Goal: Information Seeking & Learning: Find specific fact

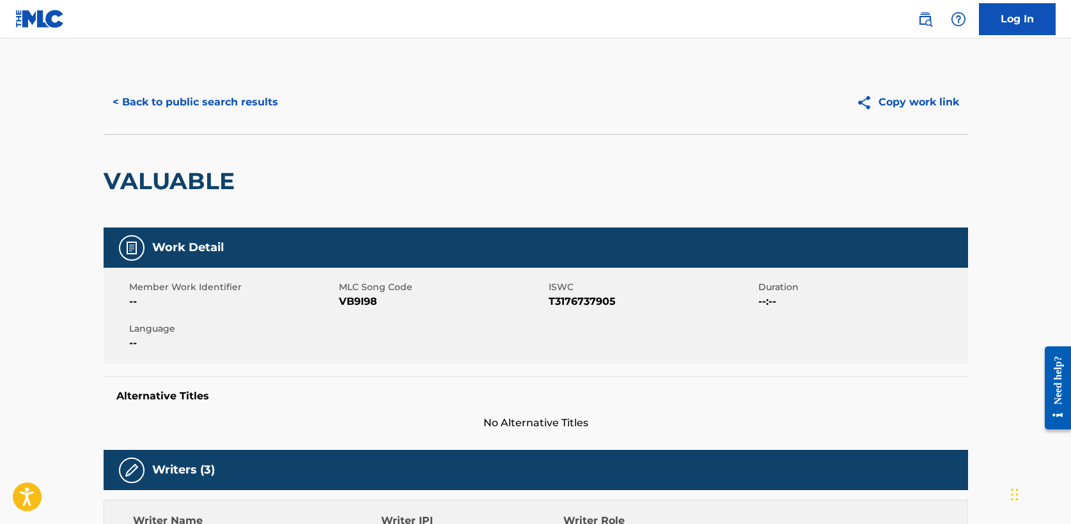
click at [191, 105] on button "< Back to public search results" at bounding box center [195, 102] width 183 height 32
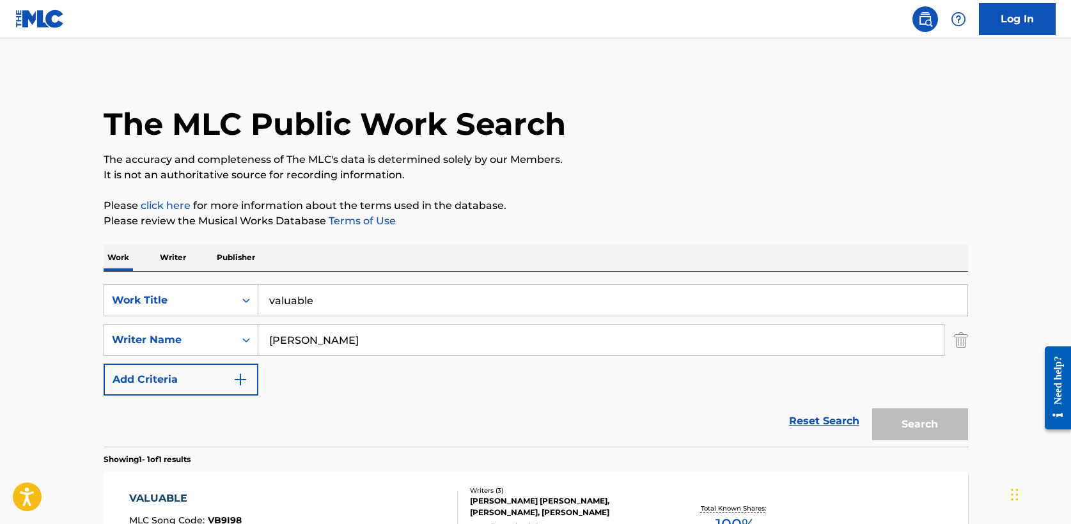
scroll to position [98, 0]
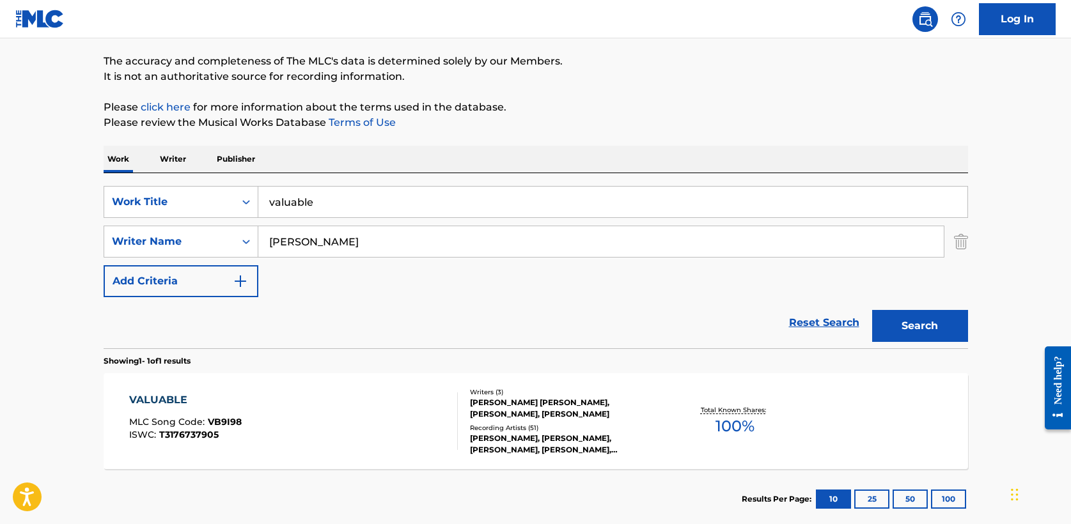
drag, startPoint x: 338, startPoint y: 205, endPoint x: 83, endPoint y: 203, distance: 255.1
click at [83, 203] on main "The MLC Public Work Search The accuracy and completeness of The MLC's data is d…" at bounding box center [535, 238] width 1071 height 596
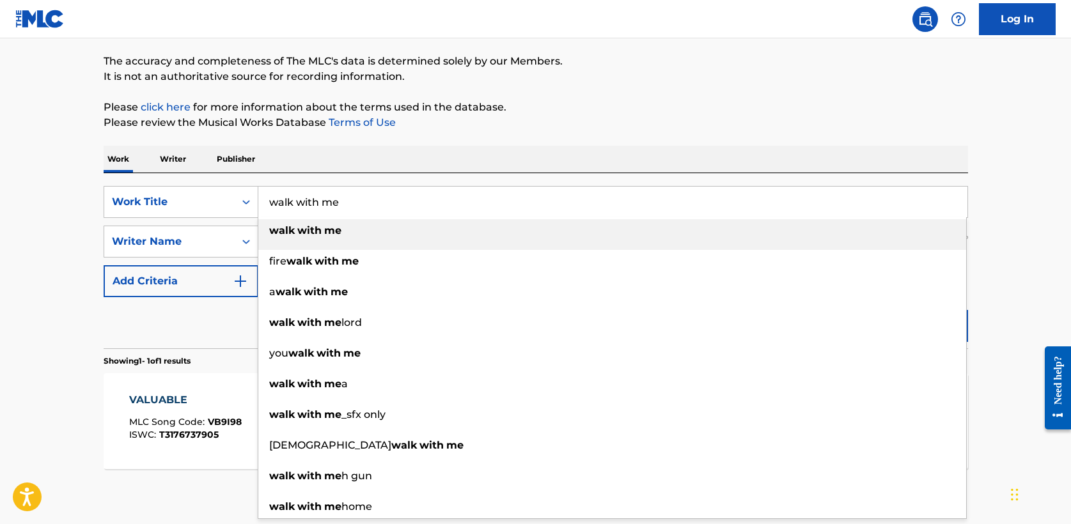
type input "walk with me"
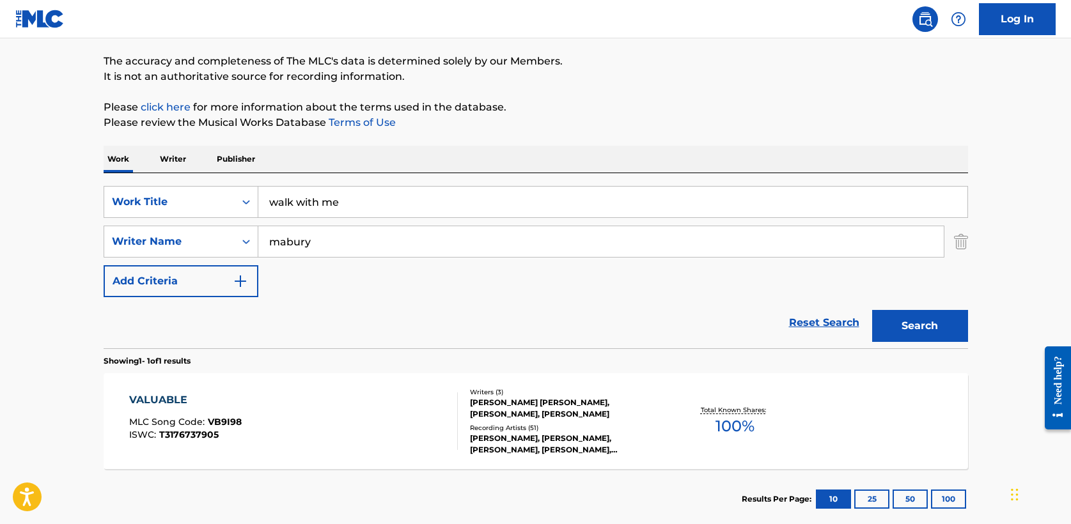
type input "mabury"
click at [872, 310] on button "Search" at bounding box center [920, 326] width 96 height 32
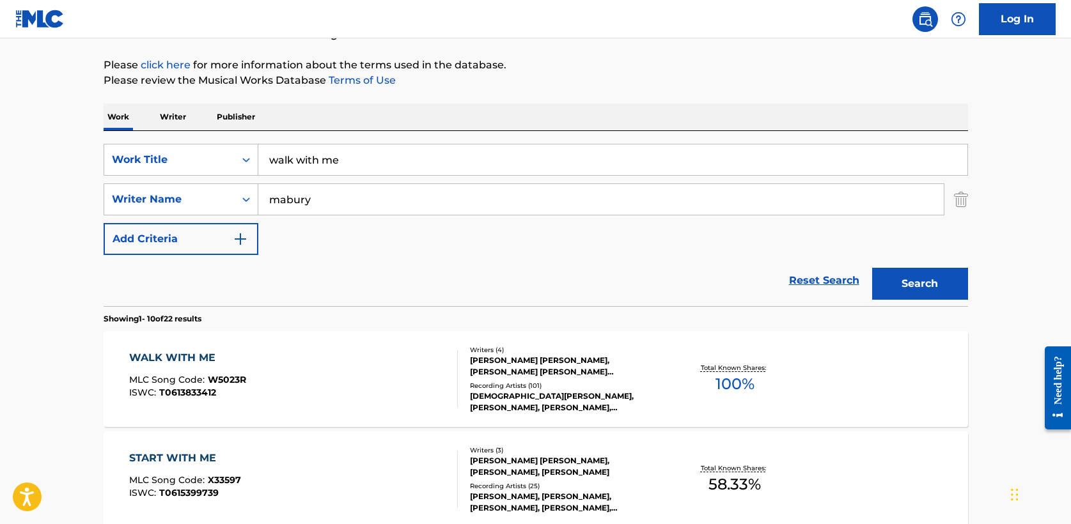
scroll to position [146, 0]
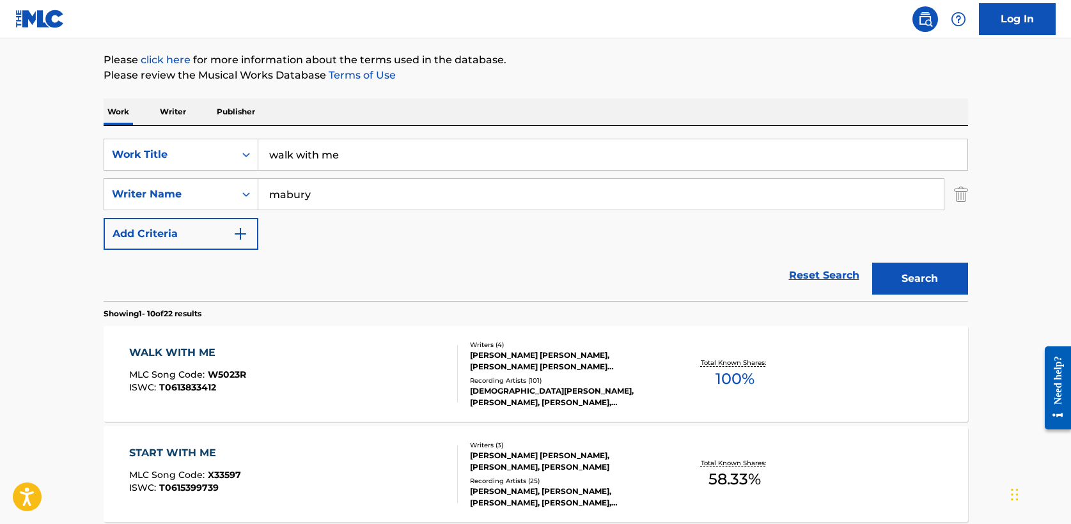
click at [187, 347] on div "WALK WITH ME" at bounding box center [187, 352] width 117 height 15
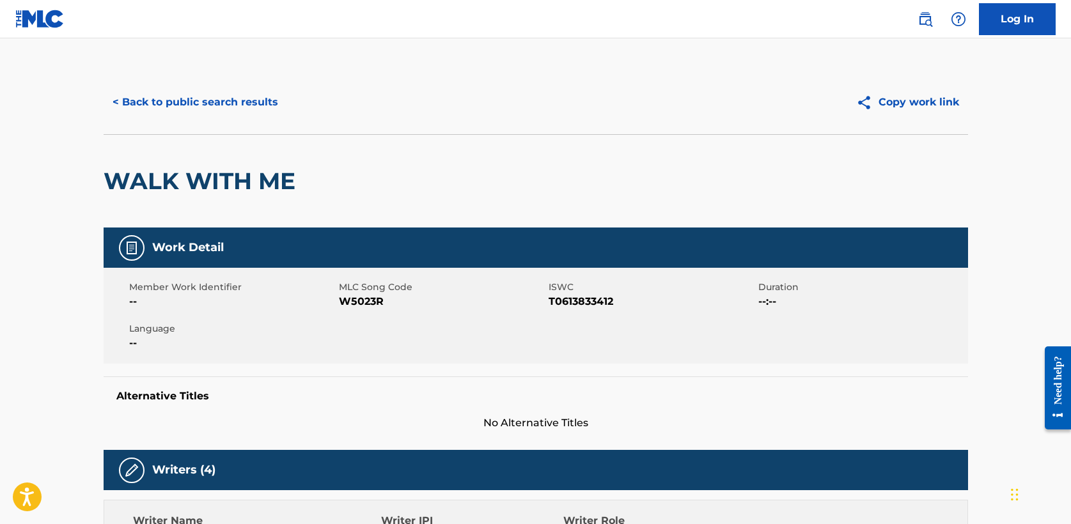
click at [196, 94] on button "< Back to public search results" at bounding box center [195, 102] width 183 height 32
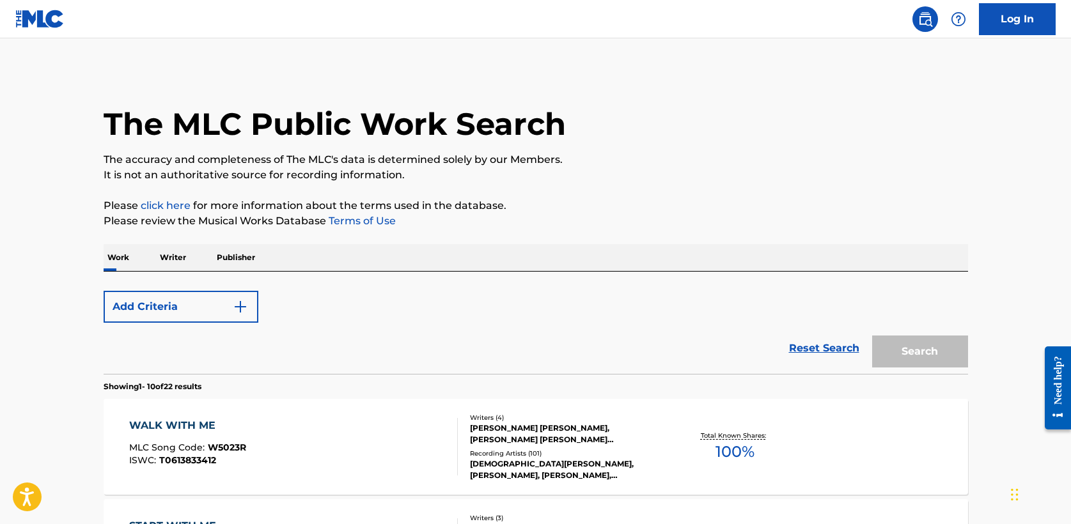
scroll to position [146, 0]
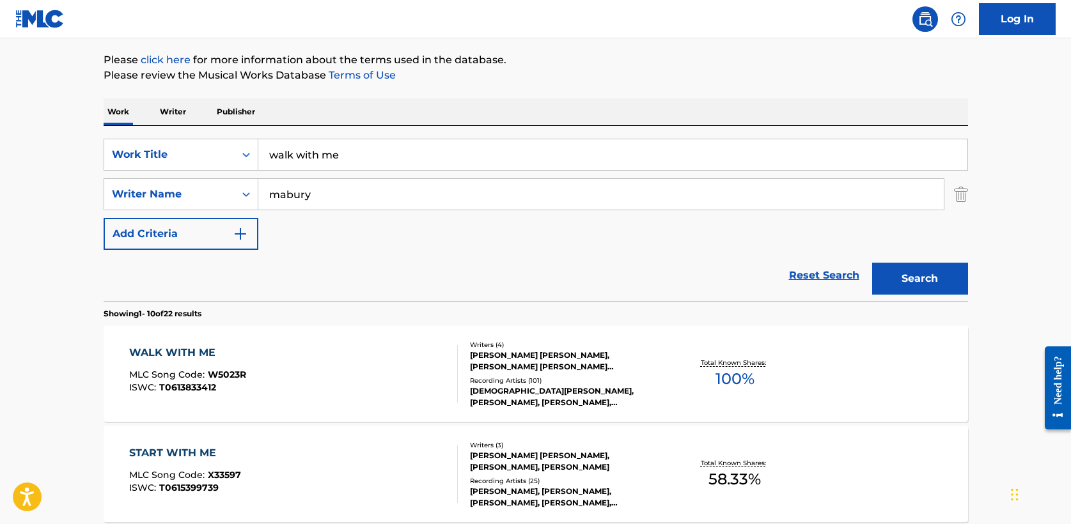
drag, startPoint x: 348, startPoint y: 154, endPoint x: -6, endPoint y: 152, distance: 353.6
click at [0, 152] on html "Accessibility Screen-Reader Guide, Feedback, and Issue Reporting | New window L…" at bounding box center [535, 116] width 1071 height 524
type input "we are"
click at [872, 263] on button "Search" at bounding box center [920, 279] width 96 height 32
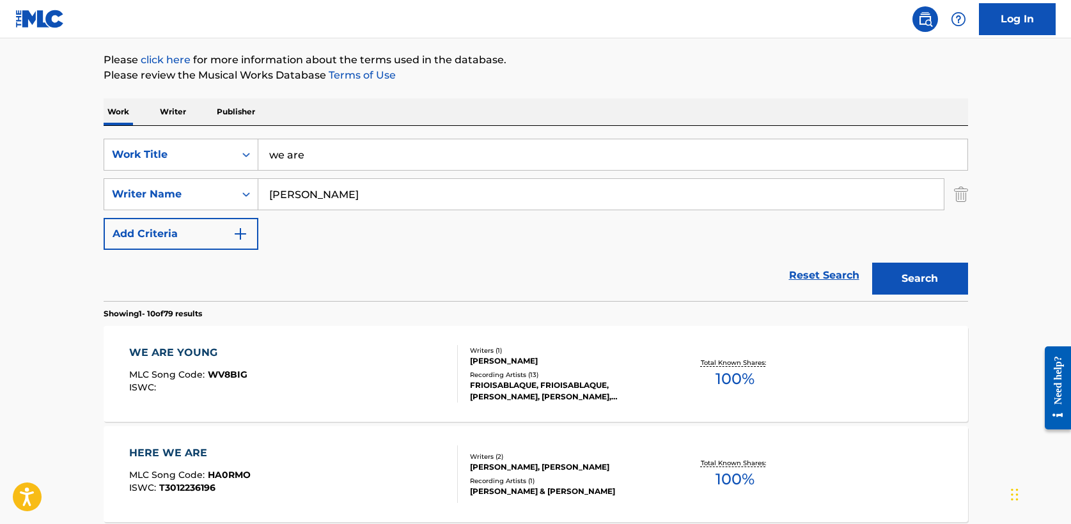
click at [270, 196] on input "[PERSON_NAME]" at bounding box center [600, 194] width 685 height 31
click at [872, 263] on button "Search" at bounding box center [920, 279] width 96 height 32
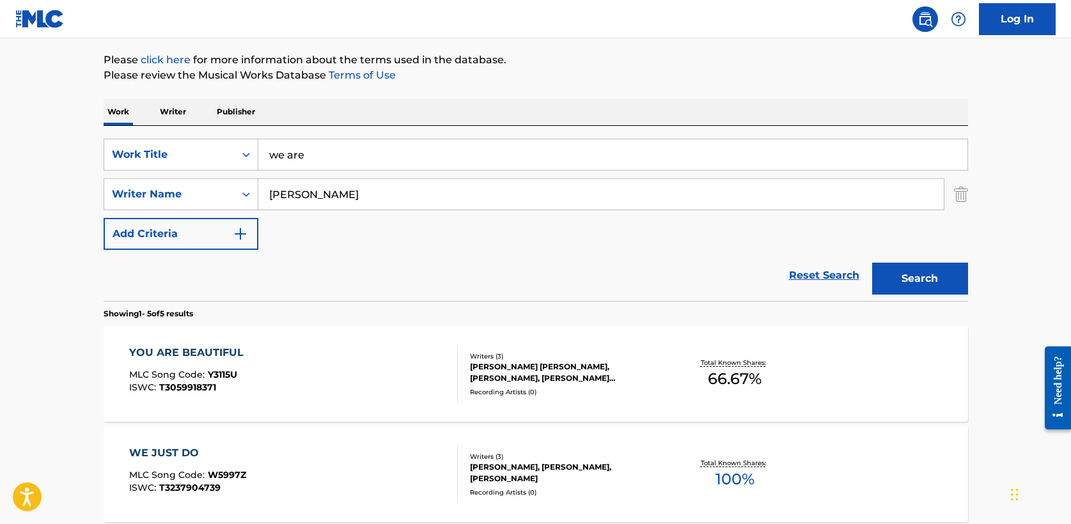
drag, startPoint x: 355, startPoint y: 199, endPoint x: 113, endPoint y: 175, distance: 242.9
click at [113, 175] on div "SearchWithCriteria5a2173f0-7a6b-48a5-aaeb-ae2f49c14e6e Work Title we are Search…" at bounding box center [536, 194] width 864 height 111
type input "[PERSON_NAME]"
click at [872, 263] on button "Search" at bounding box center [920, 279] width 96 height 32
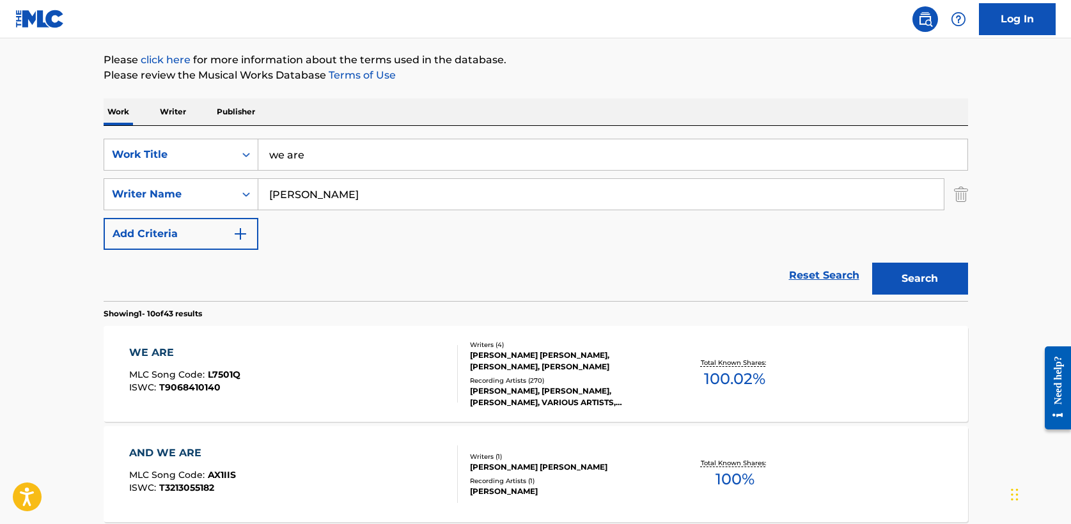
click at [157, 351] on div "WE ARE" at bounding box center [184, 352] width 111 height 15
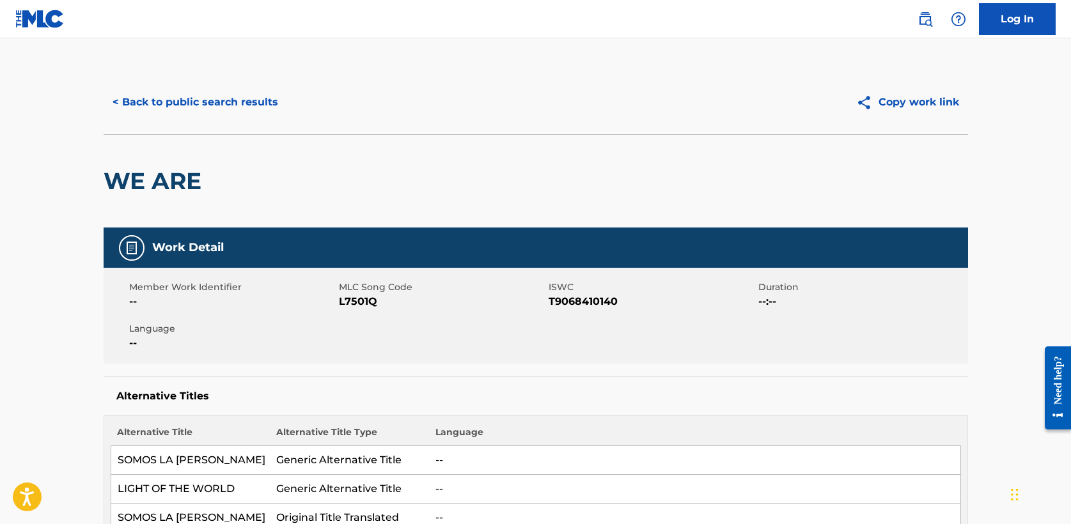
click at [168, 92] on button "< Back to public search results" at bounding box center [195, 102] width 183 height 32
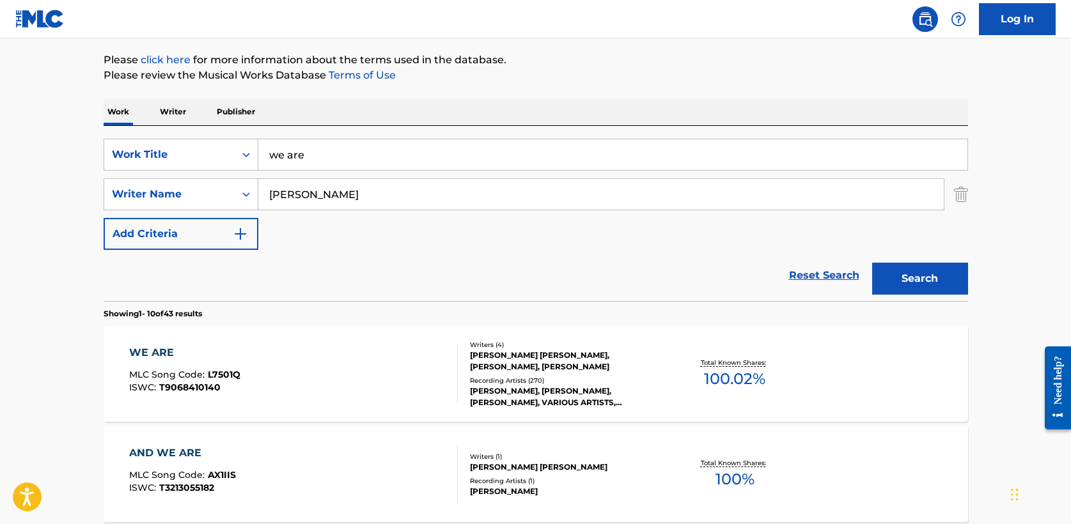
drag, startPoint x: 309, startPoint y: 160, endPoint x: 102, endPoint y: 136, distance: 207.9
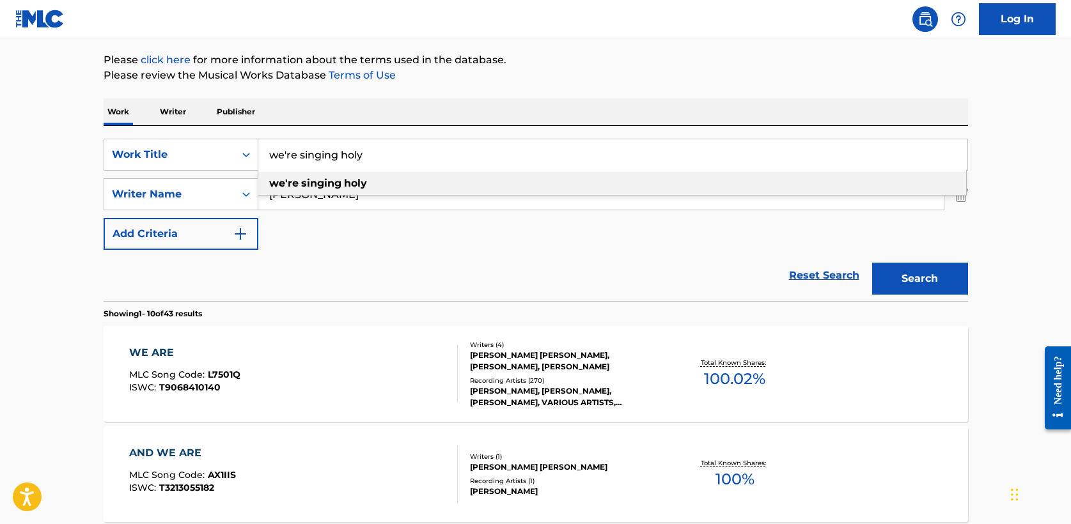
type input "we're singing holy"
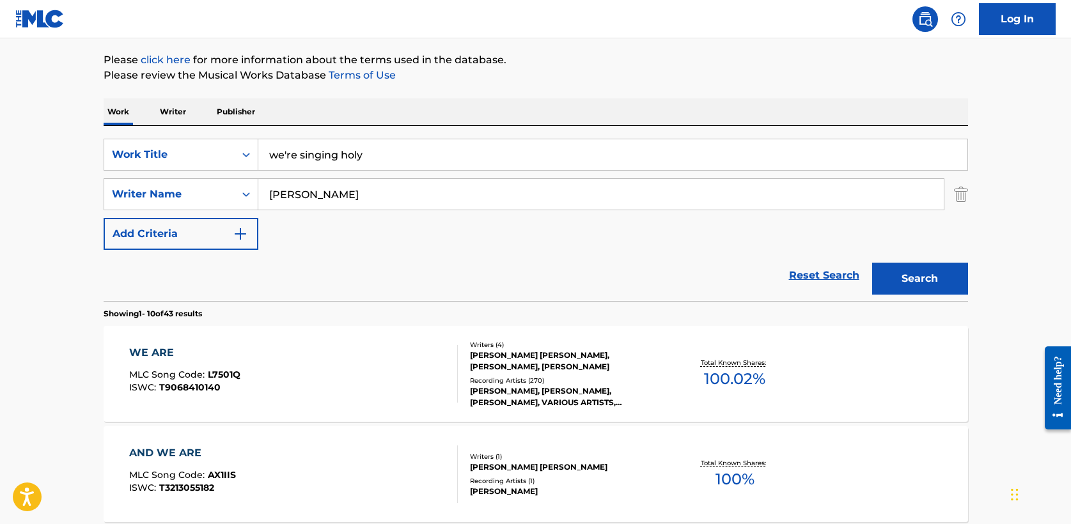
type input "[PERSON_NAME]"
click at [938, 276] on button "Search" at bounding box center [920, 279] width 96 height 32
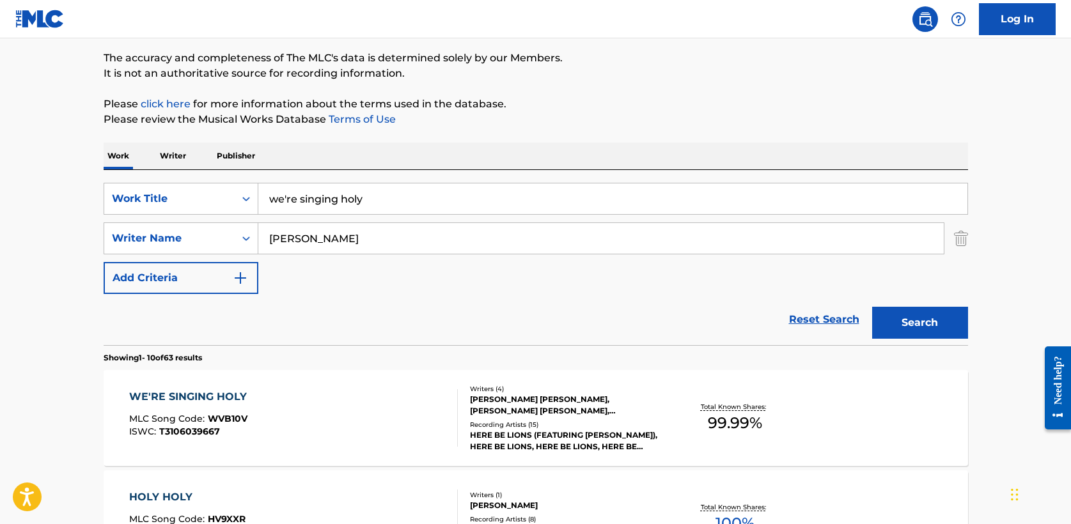
scroll to position [170, 0]
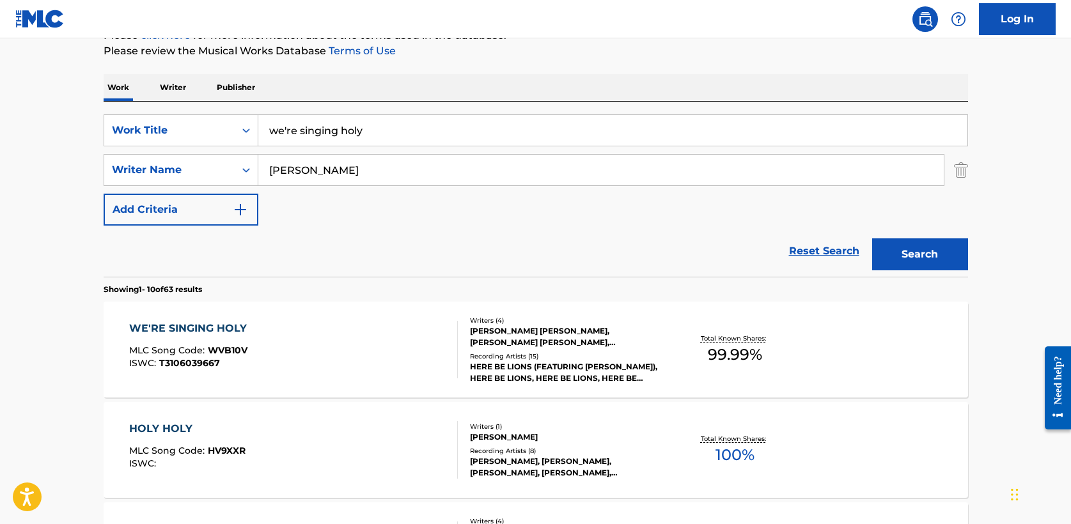
click at [201, 322] on div "WE'RE SINGING HOLY" at bounding box center [191, 328] width 124 height 15
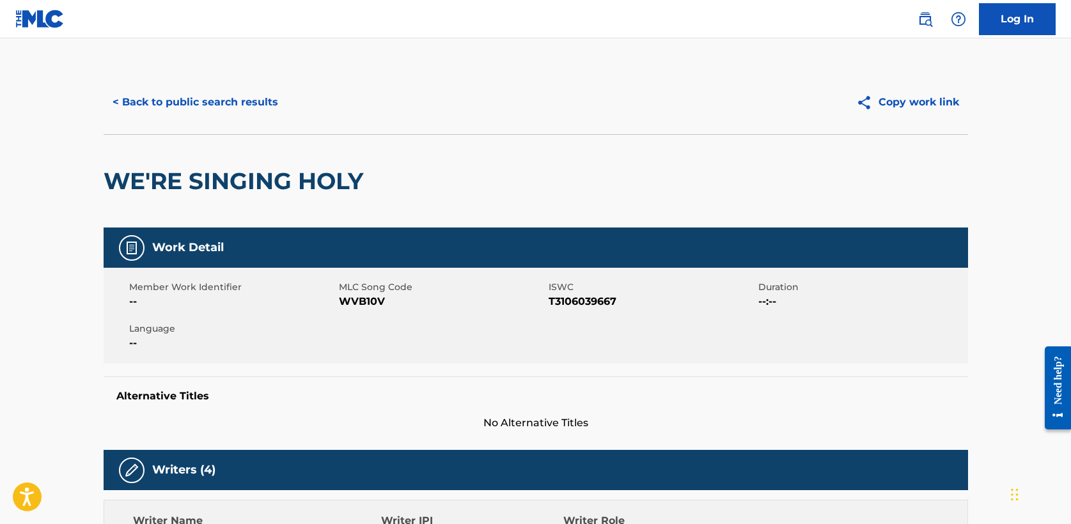
click at [188, 115] on button "< Back to public search results" at bounding box center [195, 102] width 183 height 32
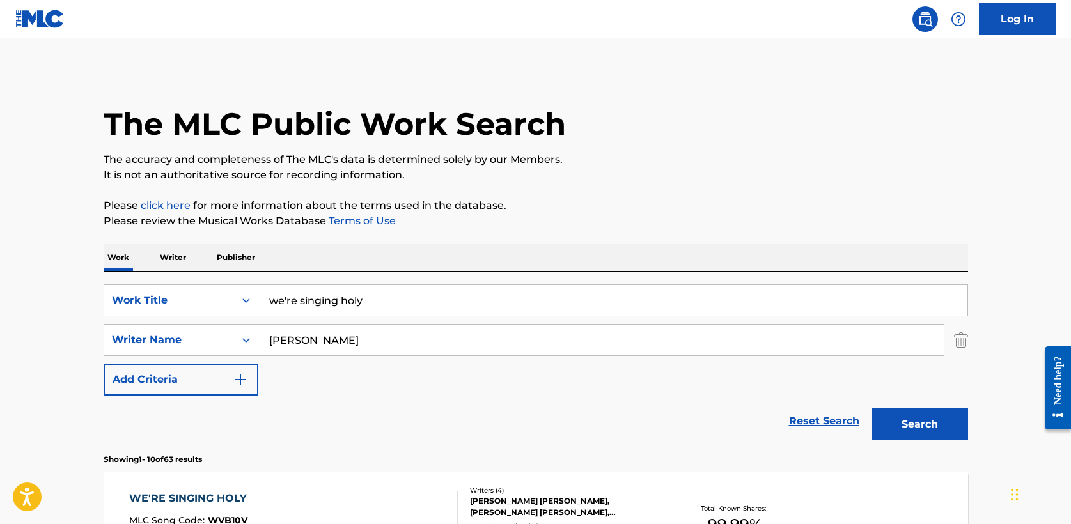
scroll to position [170, 0]
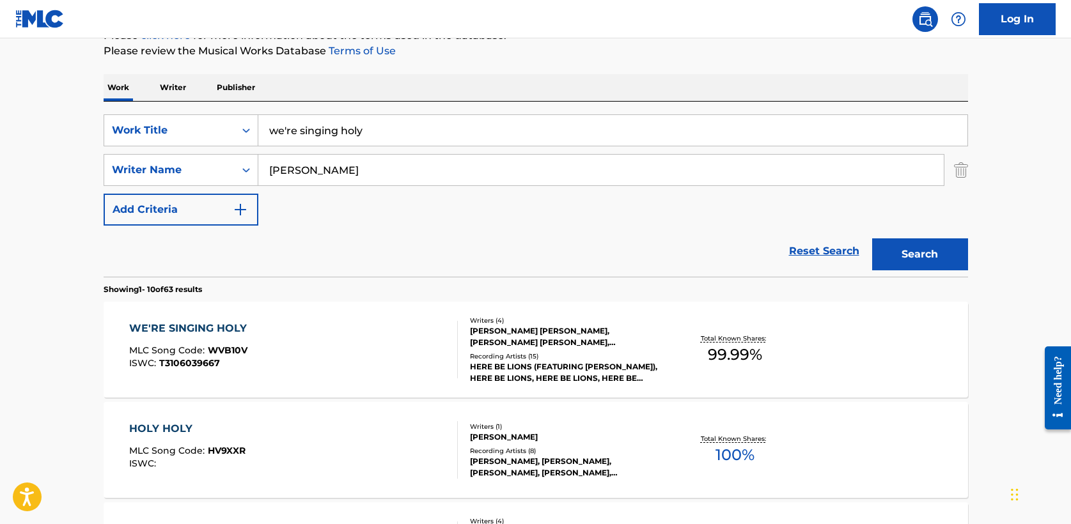
drag, startPoint x: 373, startPoint y: 130, endPoint x: -18, endPoint y: 115, distance: 391.6
click at [0, 115] on html "Accessibility Screen-Reader Guide, Feedback, and Issue Reporting | New window L…" at bounding box center [535, 92] width 1071 height 524
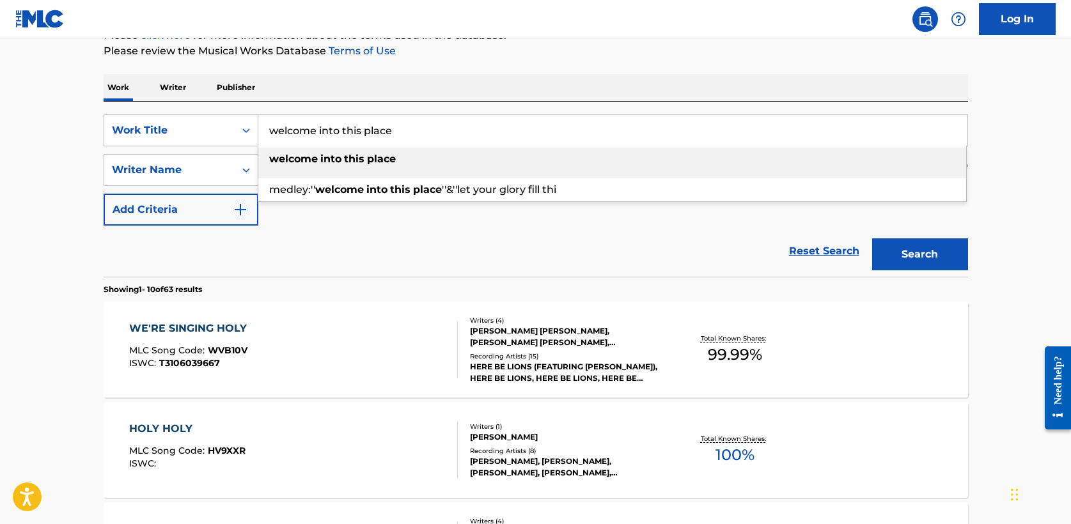
type input "welcome into this place"
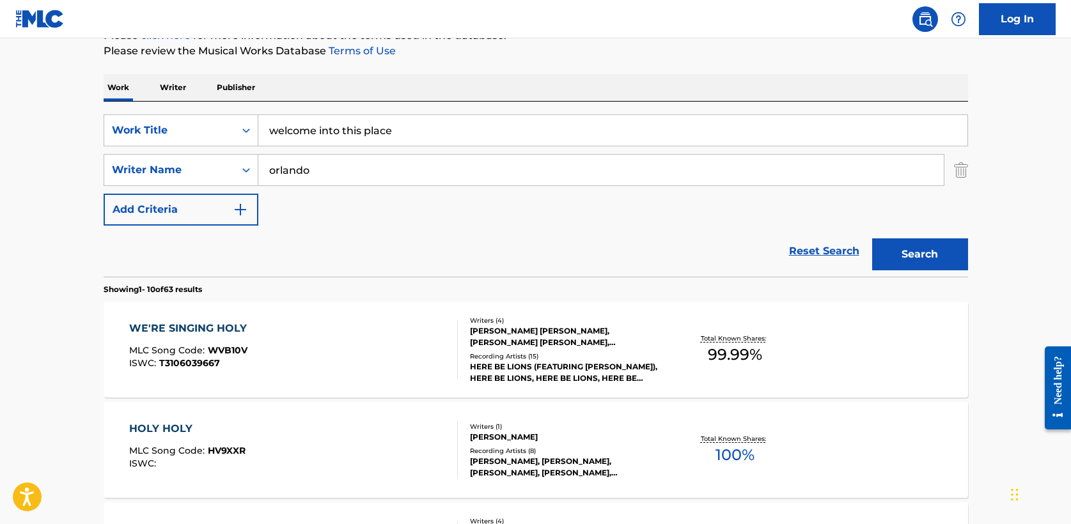
type input "orlando"
click at [917, 251] on button "Search" at bounding box center [920, 254] width 96 height 32
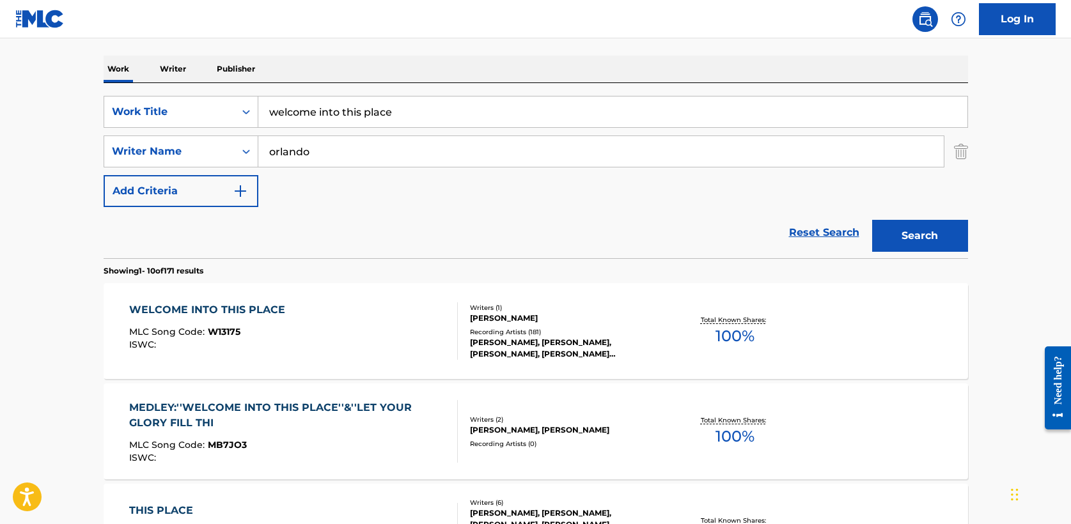
scroll to position [191, 0]
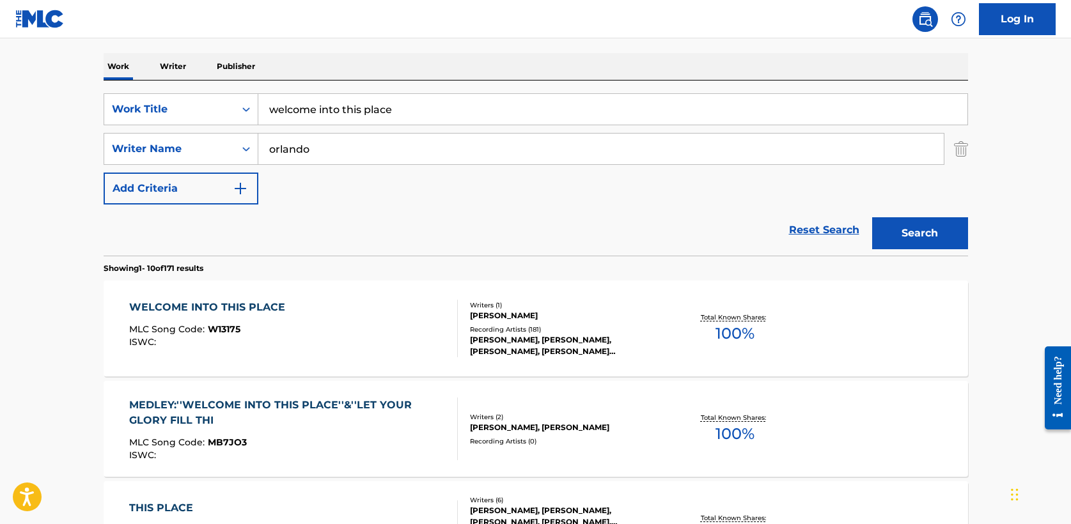
click at [223, 310] on div "WELCOME INTO THIS PLACE" at bounding box center [210, 307] width 162 height 15
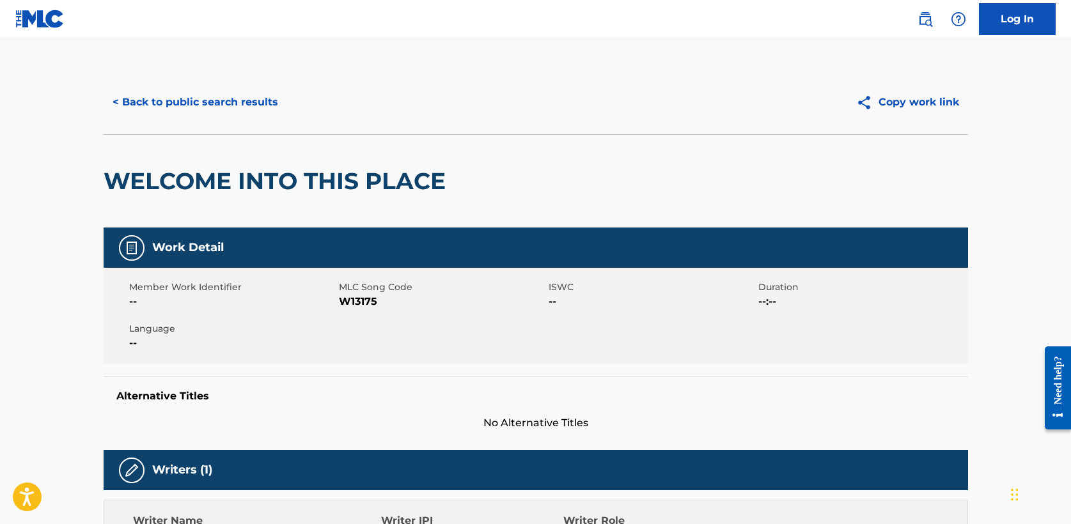
click at [214, 109] on button "< Back to public search results" at bounding box center [195, 102] width 183 height 32
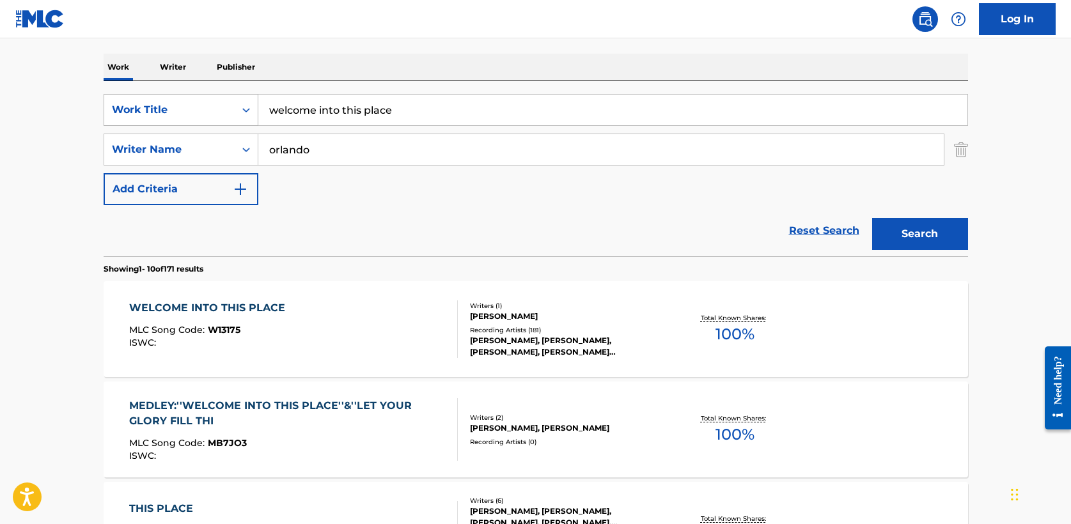
drag, startPoint x: 423, startPoint y: 111, endPoint x: 157, endPoint y: 111, distance: 266.6
click at [157, 111] on div "SearchWithCriteria5a2173f0-7a6b-48a5-aaeb-ae2f49c14e6e Work Title welcome into …" at bounding box center [536, 110] width 864 height 32
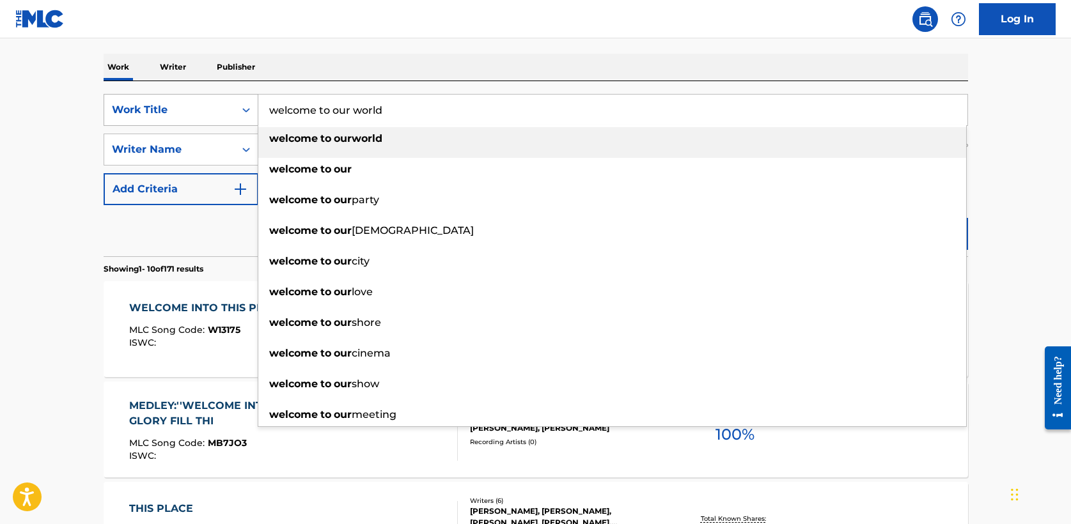
type input "welcome to our world"
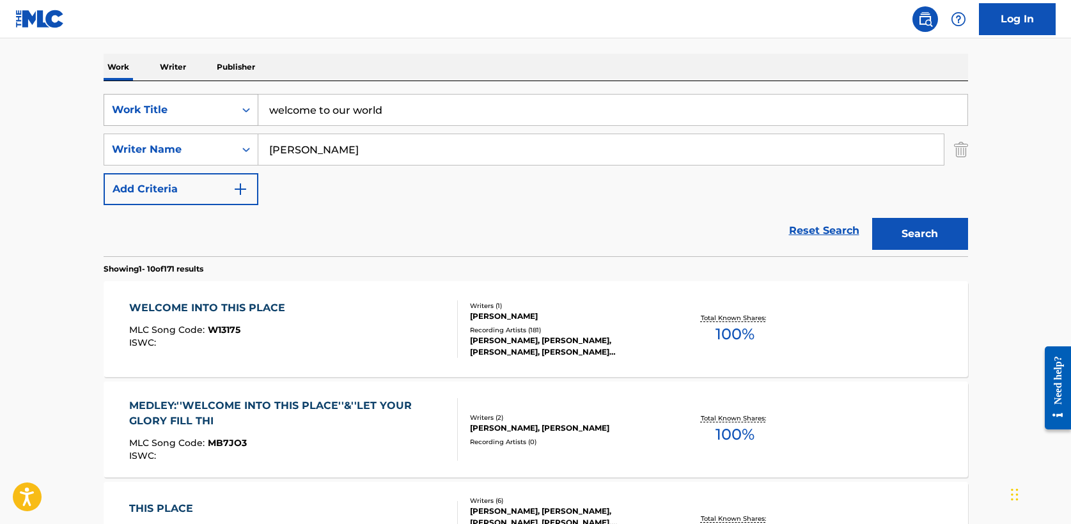
type input "[PERSON_NAME]"
click at [872, 218] on button "Search" at bounding box center [920, 234] width 96 height 32
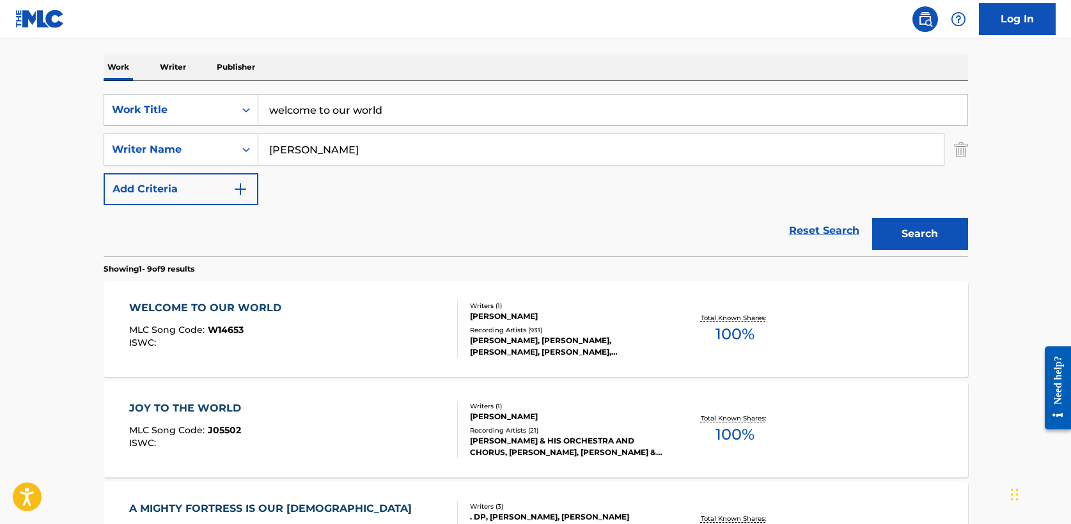
click at [212, 308] on div "WELCOME TO OUR WORLD" at bounding box center [208, 307] width 159 height 15
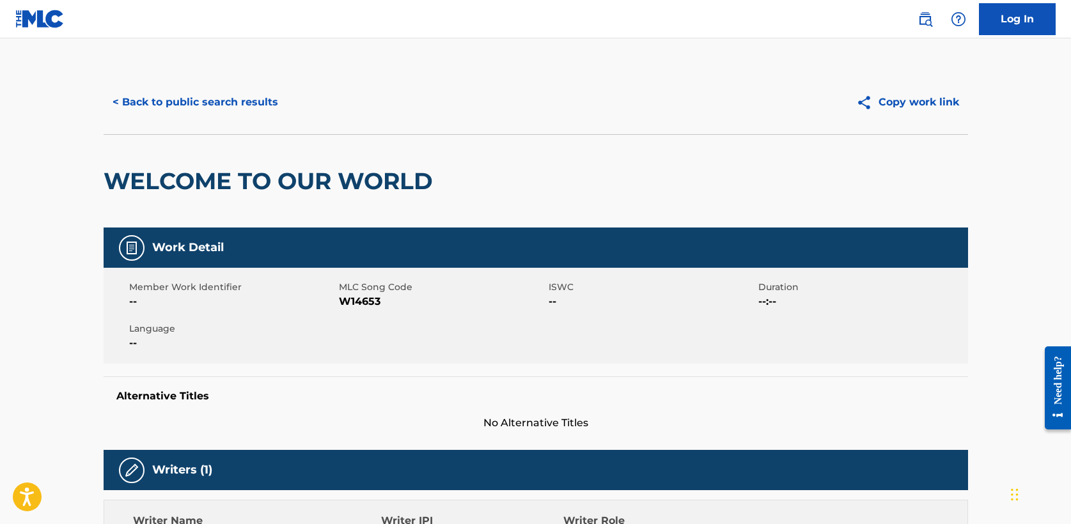
click at [198, 93] on button "< Back to public search results" at bounding box center [195, 102] width 183 height 32
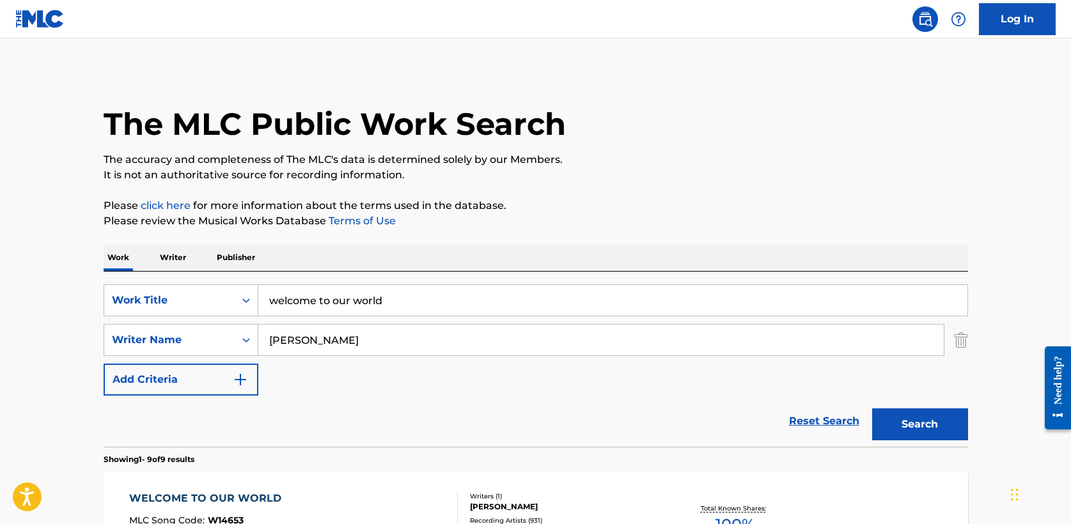
scroll to position [191, 0]
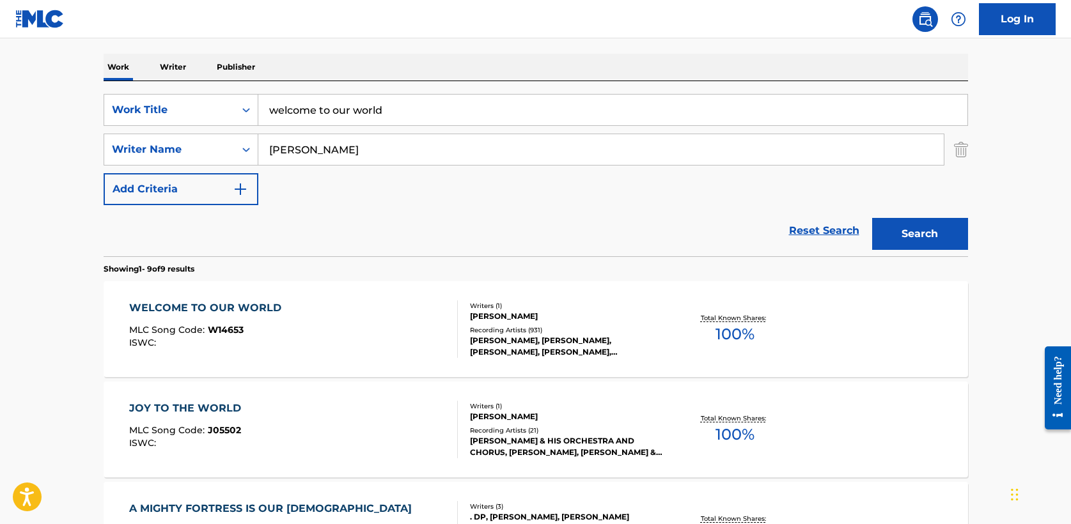
drag, startPoint x: 418, startPoint y: 113, endPoint x: 77, endPoint y: 106, distance: 341.5
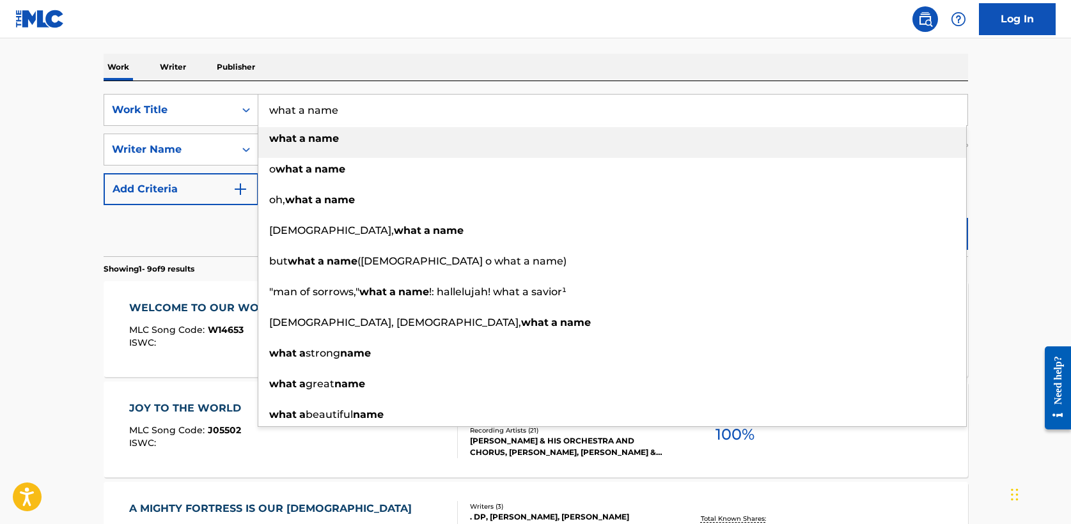
type input "what a name"
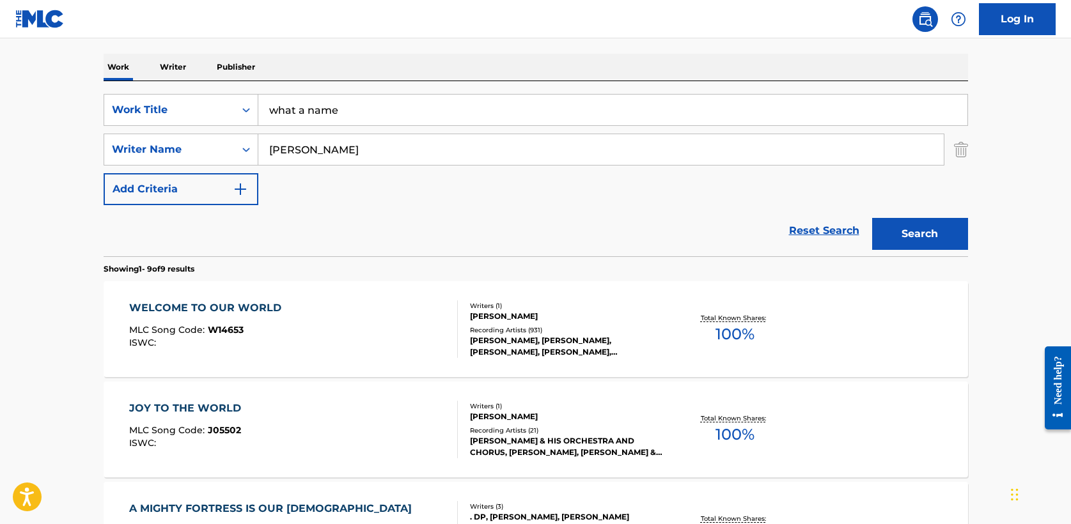
type input "[PERSON_NAME]"
click at [872, 218] on button "Search" at bounding box center [920, 234] width 96 height 32
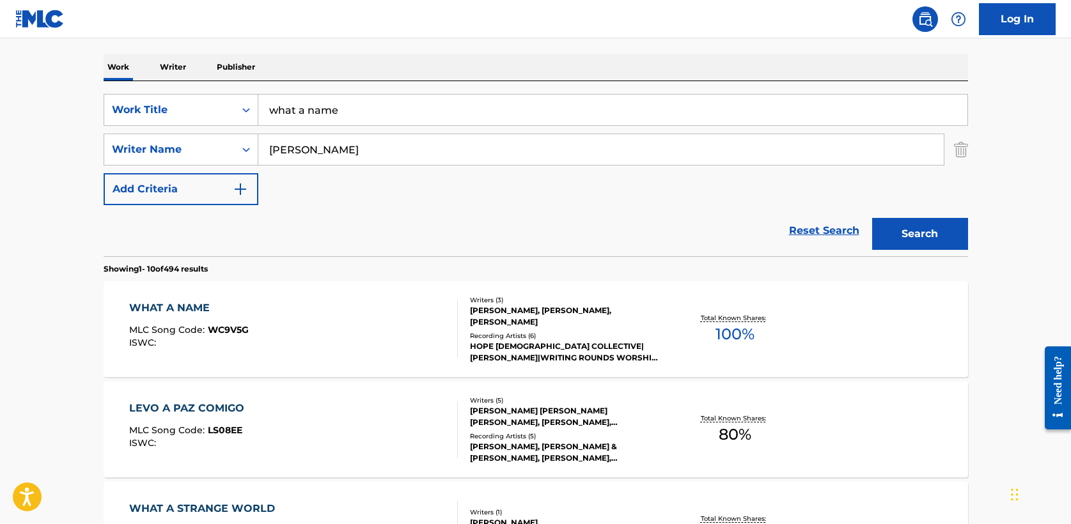
click at [207, 306] on div "WHAT A NAME" at bounding box center [189, 307] width 120 height 15
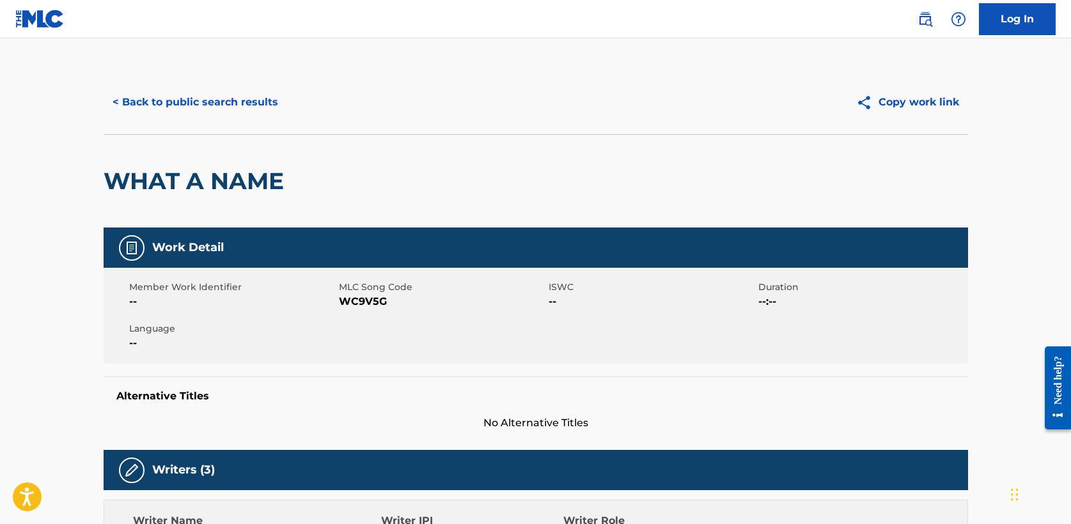
click at [180, 104] on button "< Back to public search results" at bounding box center [195, 102] width 183 height 32
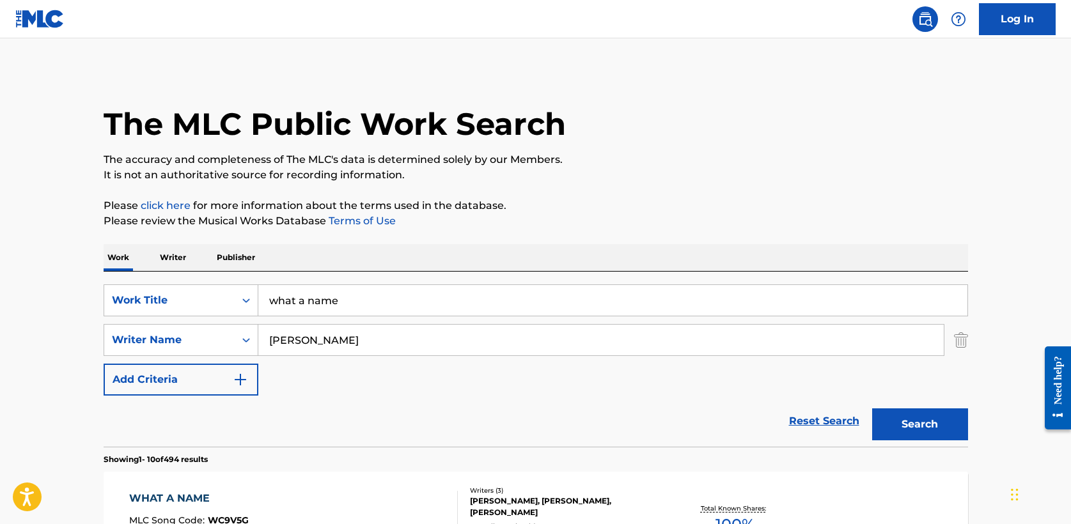
scroll to position [191, 0]
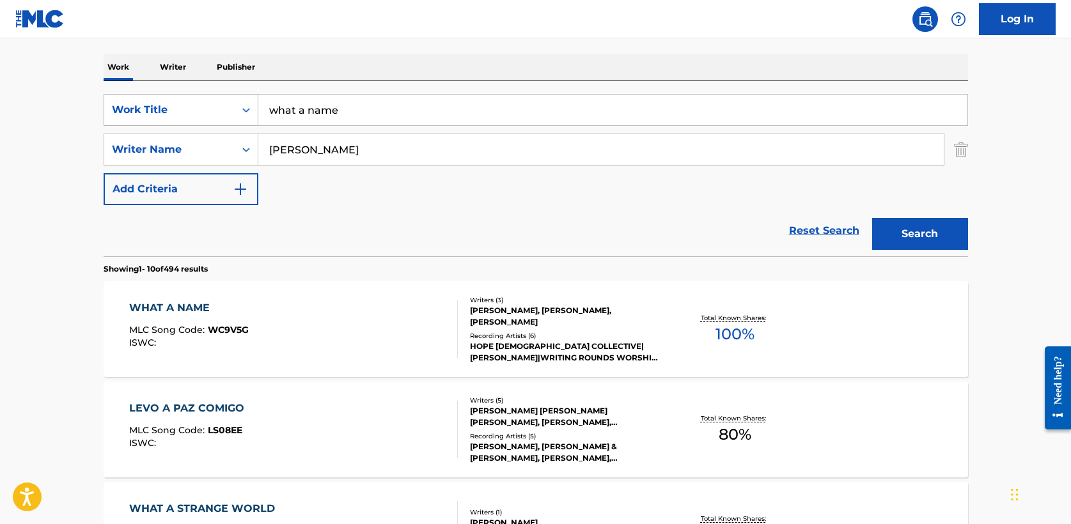
drag, startPoint x: 377, startPoint y: 121, endPoint x: 183, endPoint y: 95, distance: 194.9
click at [183, 95] on div "SearchWithCriteria5a2173f0-7a6b-48a5-aaeb-ae2f49c14e6e Work Title what a name" at bounding box center [536, 110] width 864 height 32
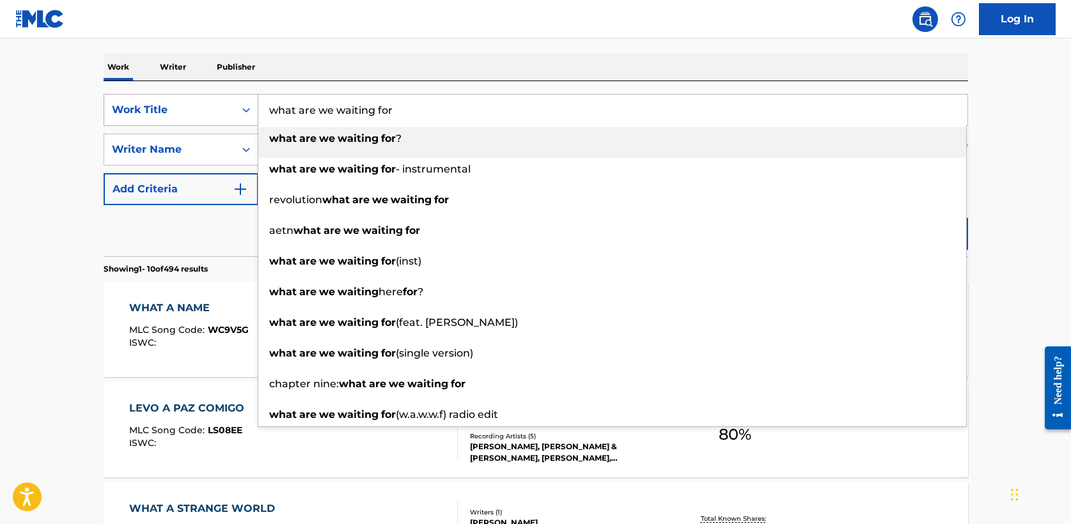
type input "what are we waiting for"
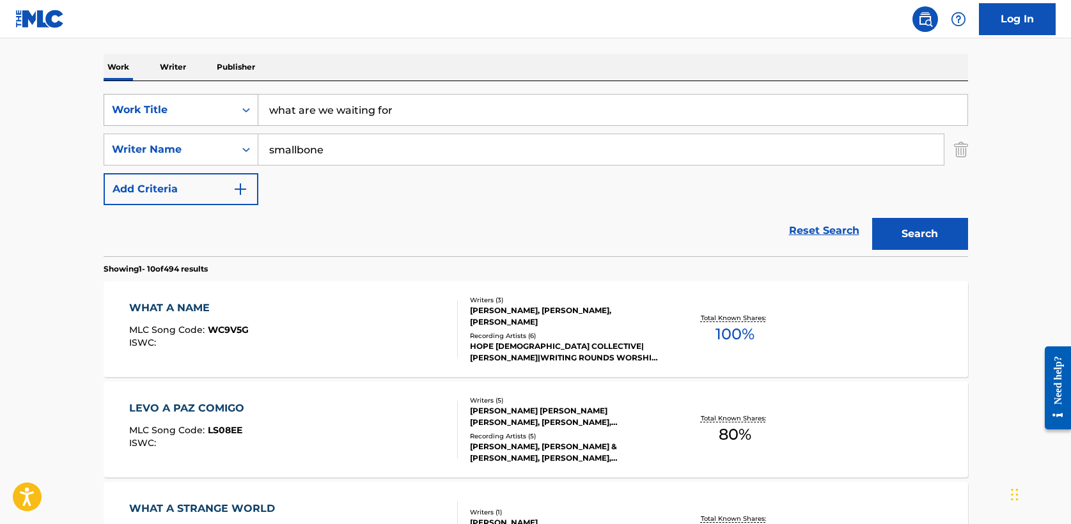
type input "smallbone"
click at [872, 218] on button "Search" at bounding box center [920, 234] width 96 height 32
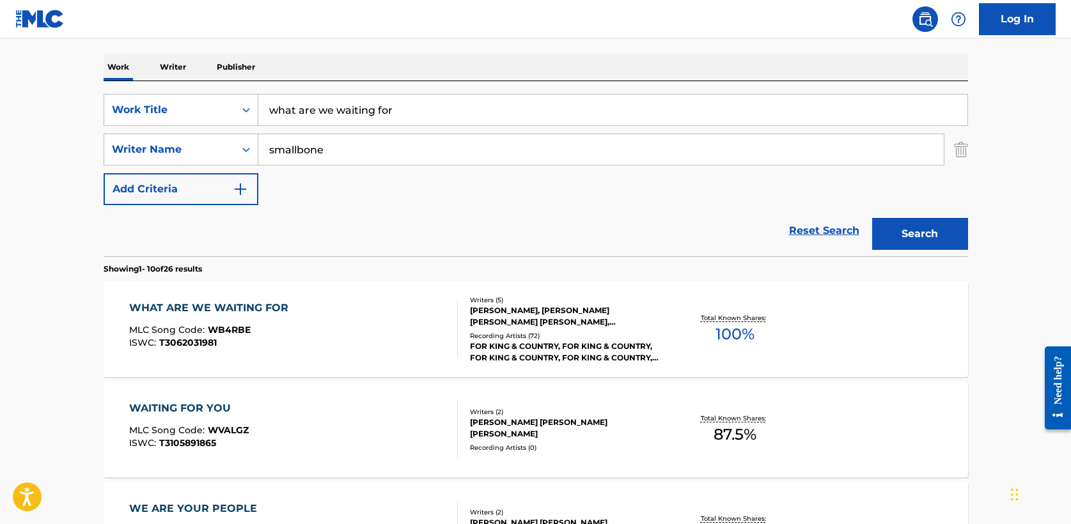
click at [240, 307] on div "WHAT ARE WE WAITING FOR" at bounding box center [212, 307] width 166 height 15
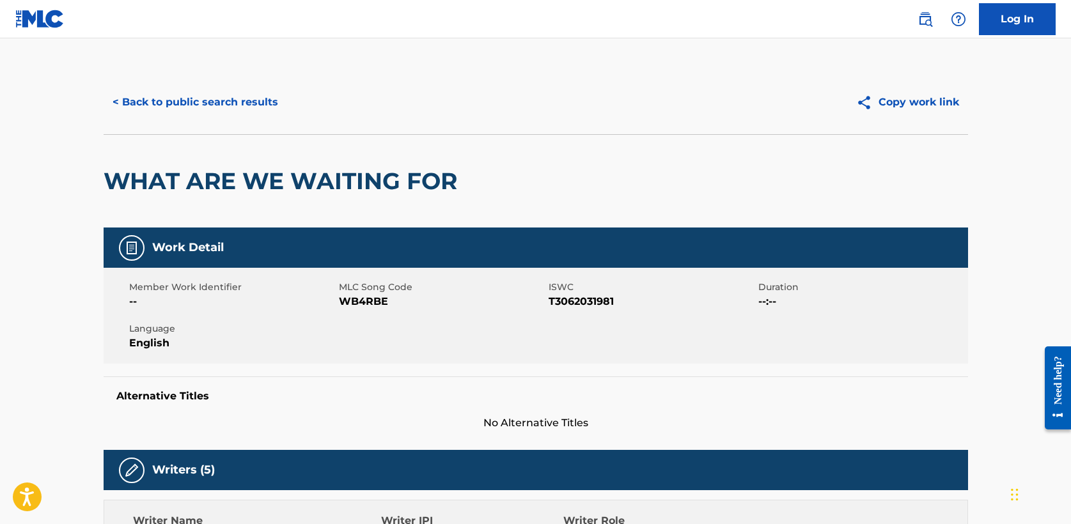
click at [199, 100] on button "< Back to public search results" at bounding box center [195, 102] width 183 height 32
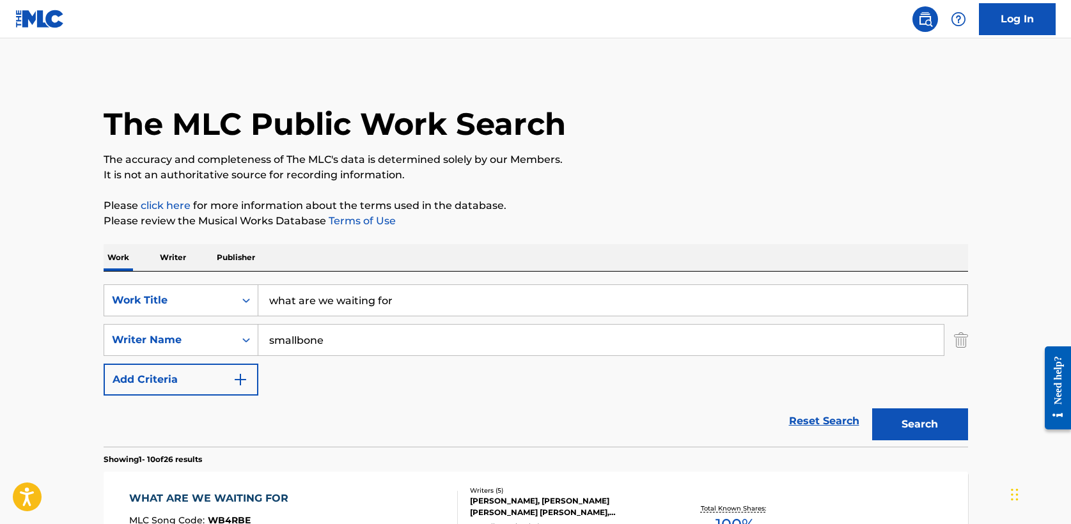
scroll to position [191, 0]
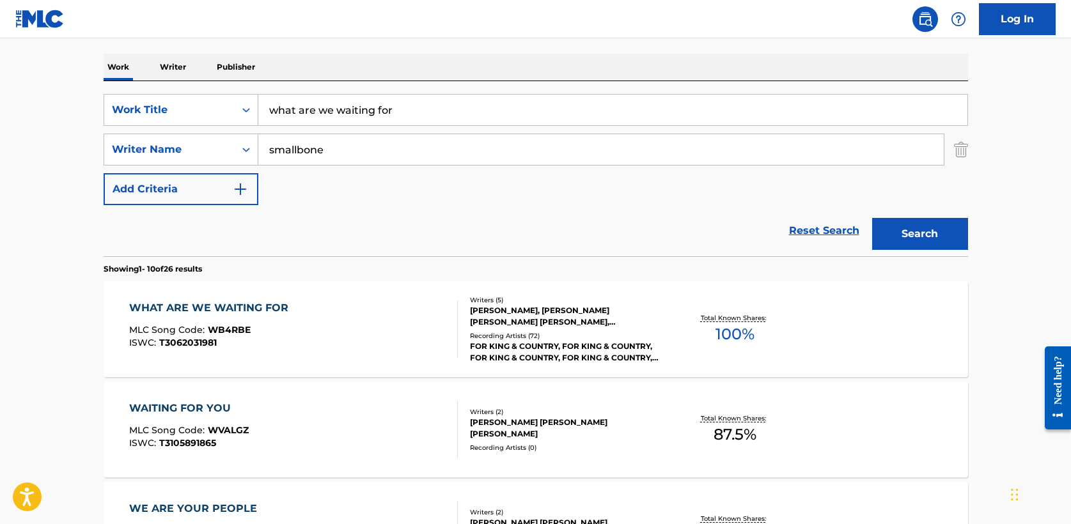
drag, startPoint x: 407, startPoint y: 109, endPoint x: 51, endPoint y: 107, distance: 356.8
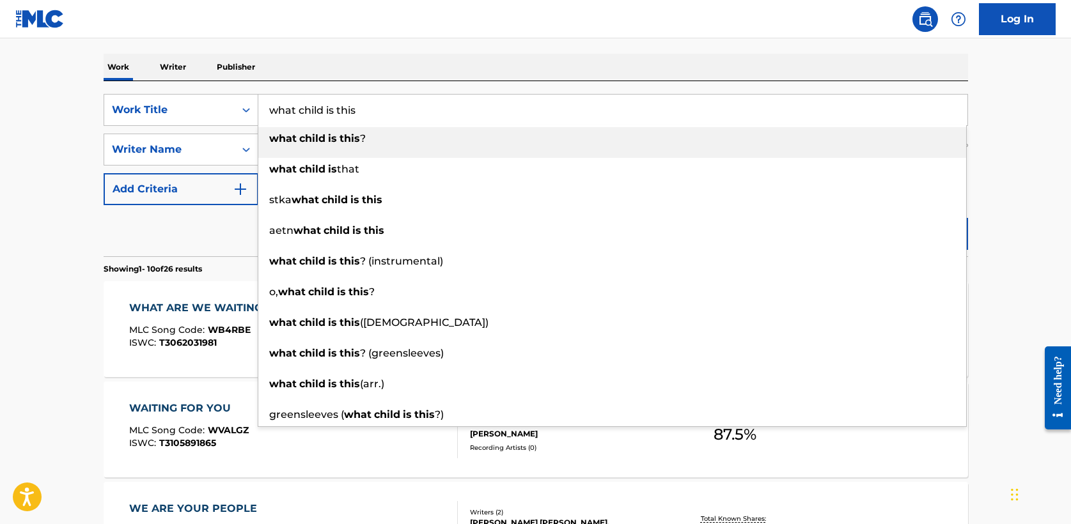
type input "what child is this"
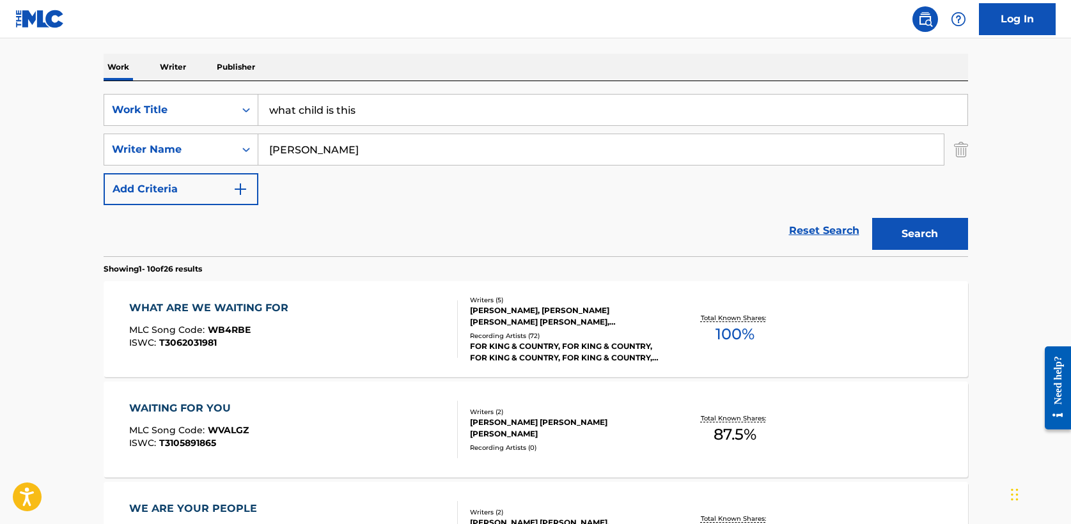
type input "[PERSON_NAME]"
click at [938, 231] on button "Search" at bounding box center [920, 234] width 96 height 32
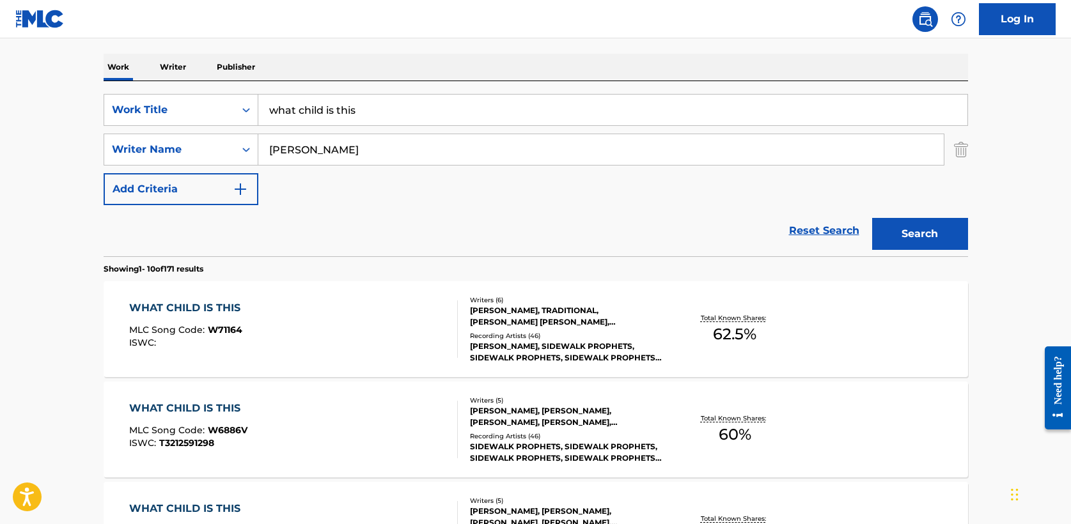
scroll to position [196, 0]
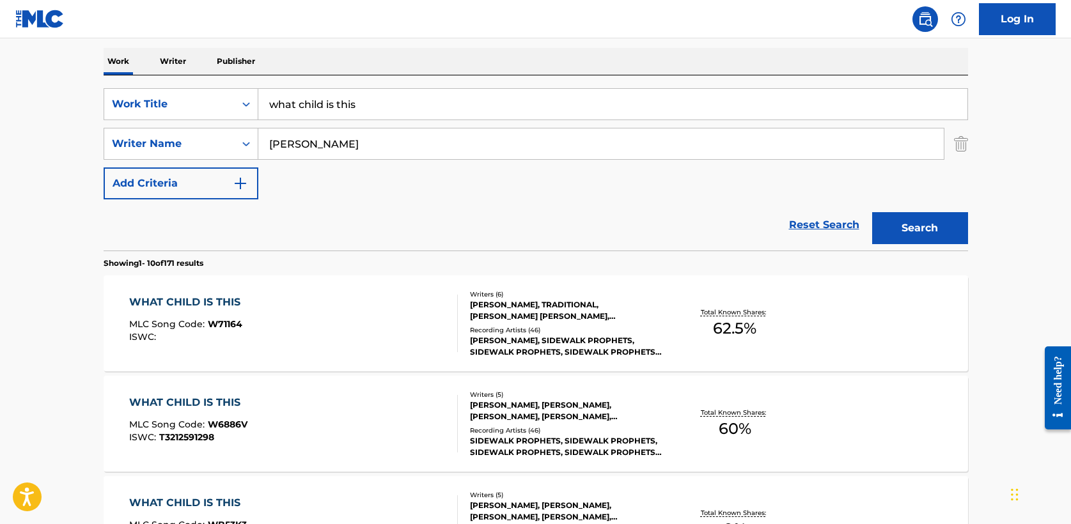
click at [190, 304] on div "WHAT CHILD IS THIS" at bounding box center [188, 302] width 118 height 15
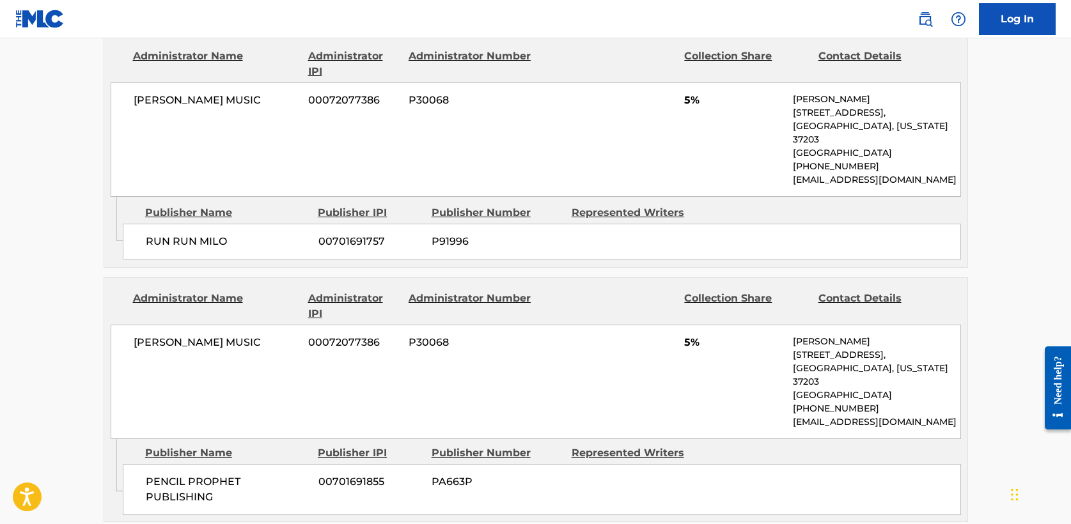
scroll to position [880, 0]
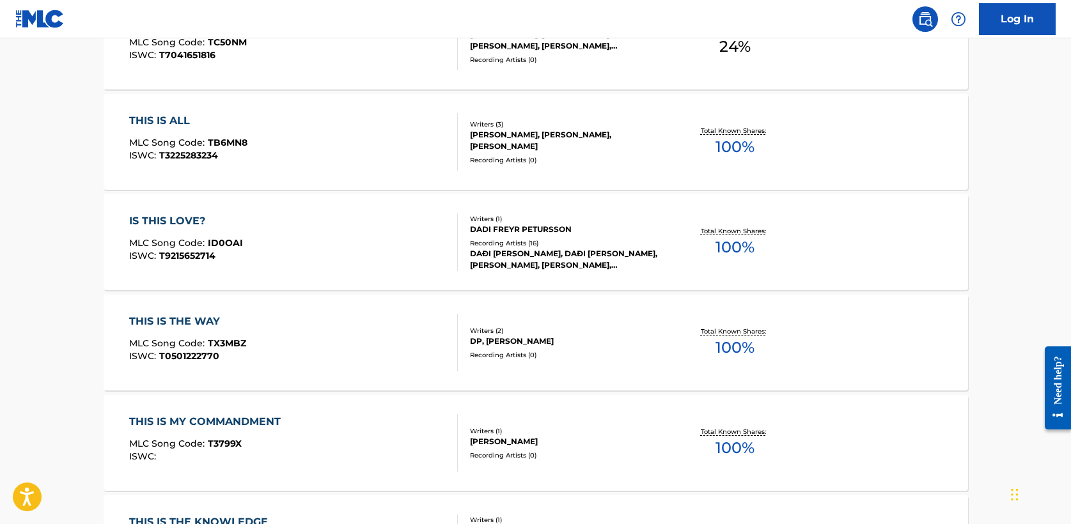
scroll to position [196, 0]
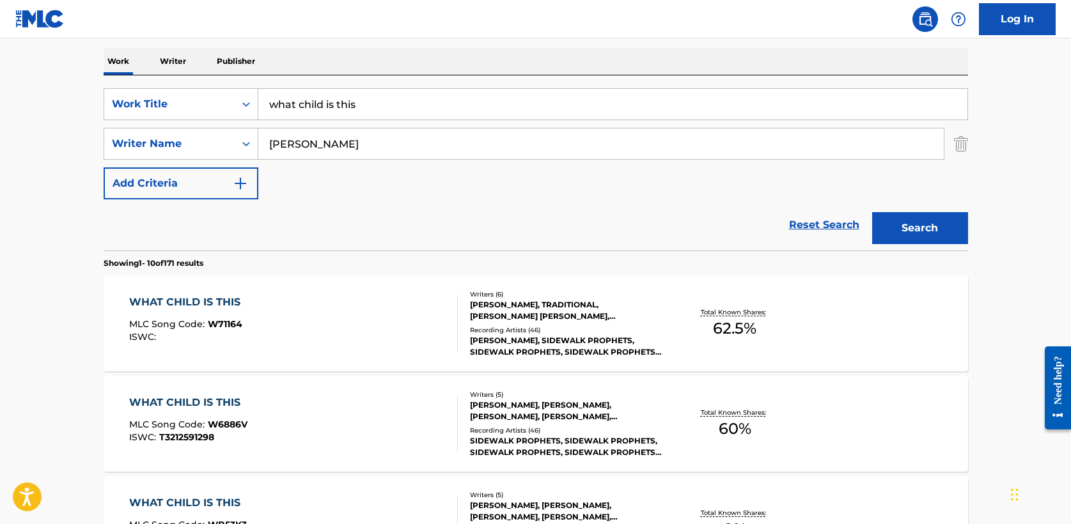
drag, startPoint x: 372, startPoint y: 106, endPoint x: -12, endPoint y: 94, distance: 383.8
click at [0, 94] on html "Accessibility Screen-Reader Guide, Feedback, and Issue Reporting | New window L…" at bounding box center [535, 66] width 1071 height 524
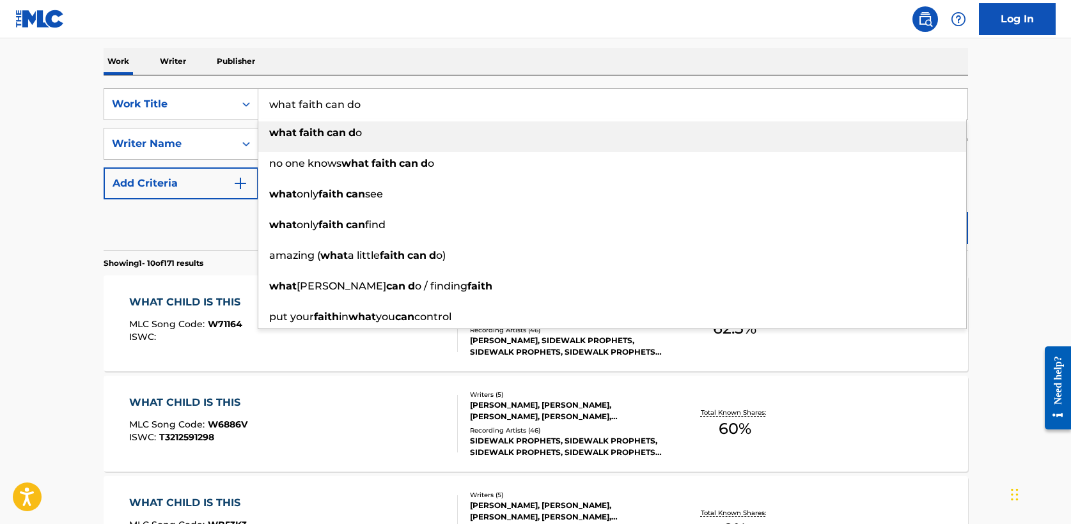
type input "what faith can do"
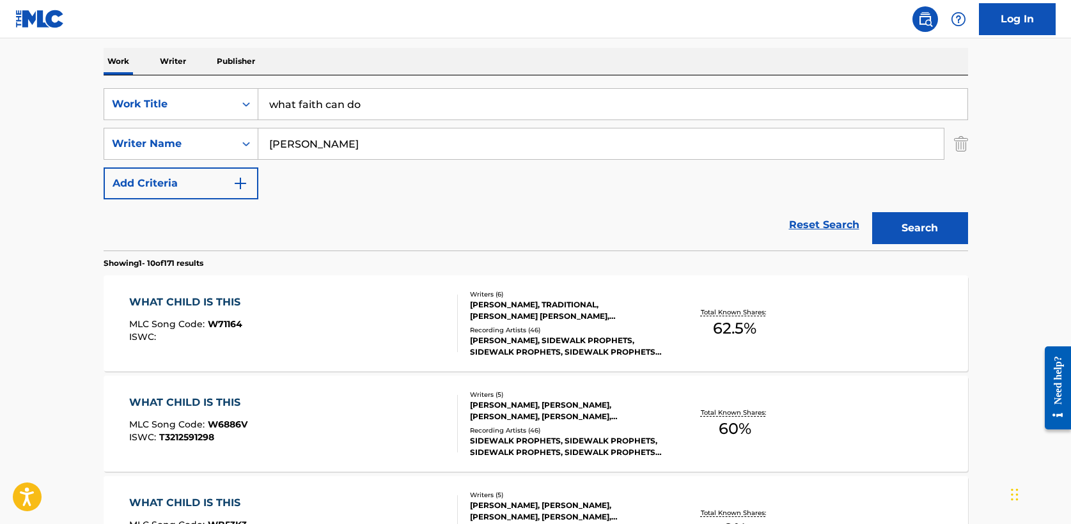
type input "[PERSON_NAME]"
click at [917, 230] on button "Search" at bounding box center [920, 228] width 96 height 32
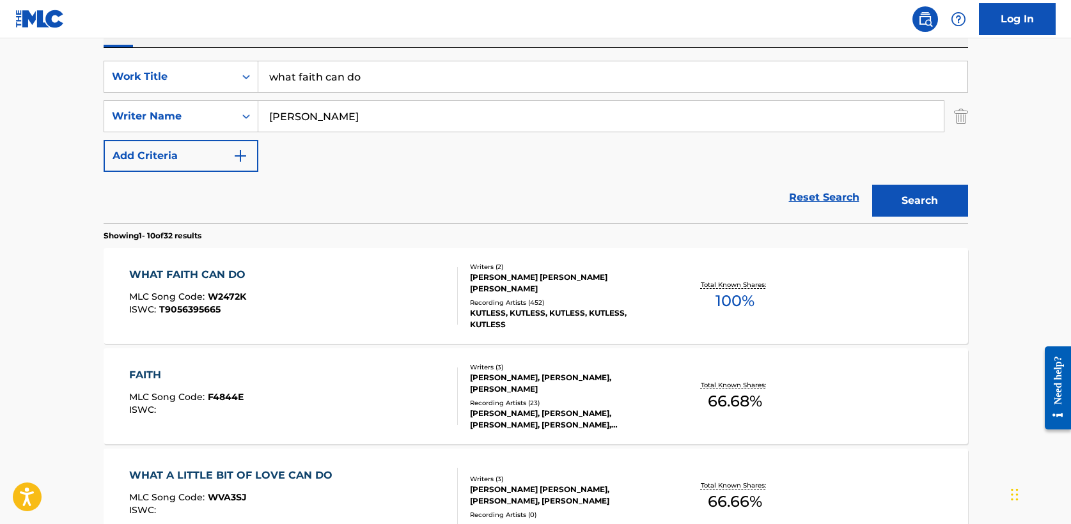
scroll to position [251, 0]
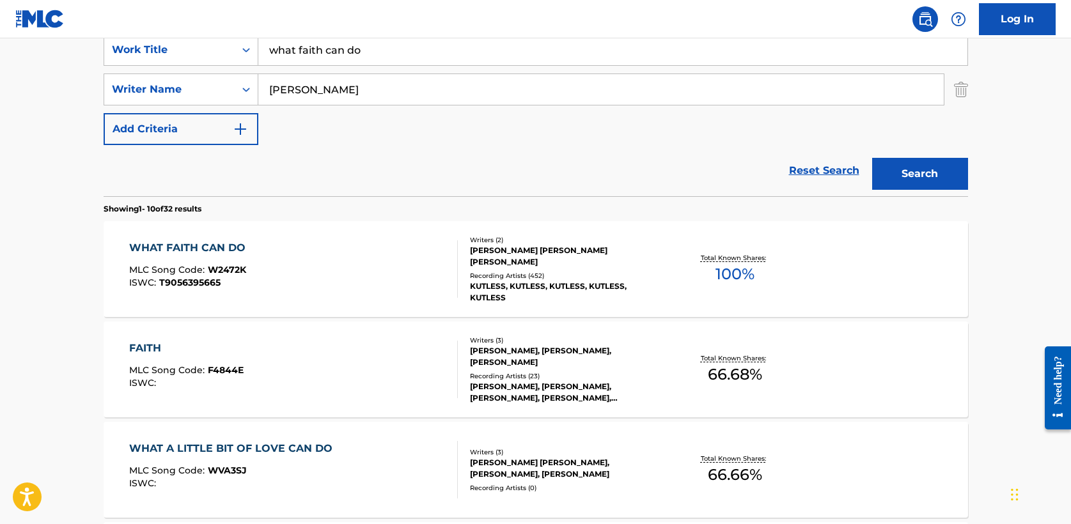
click at [207, 242] on div "WHAT FAITH CAN DO" at bounding box center [190, 247] width 123 height 15
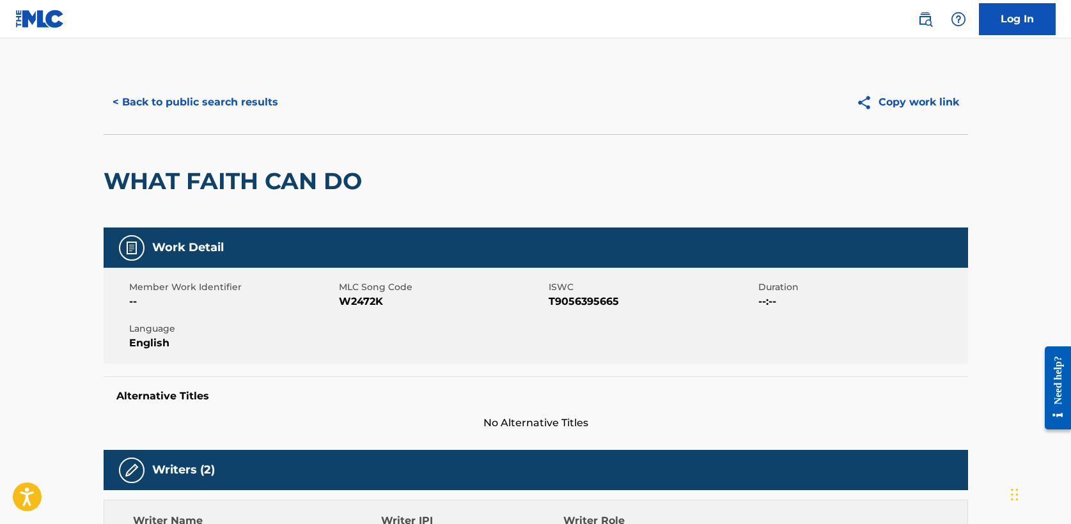
click at [162, 89] on button "< Back to public search results" at bounding box center [195, 102] width 183 height 32
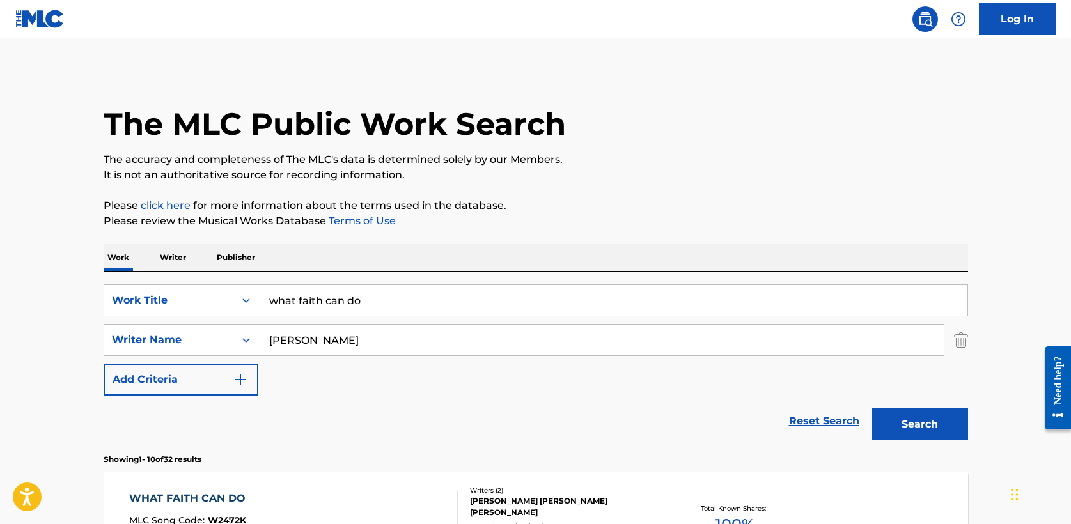
scroll to position [251, 0]
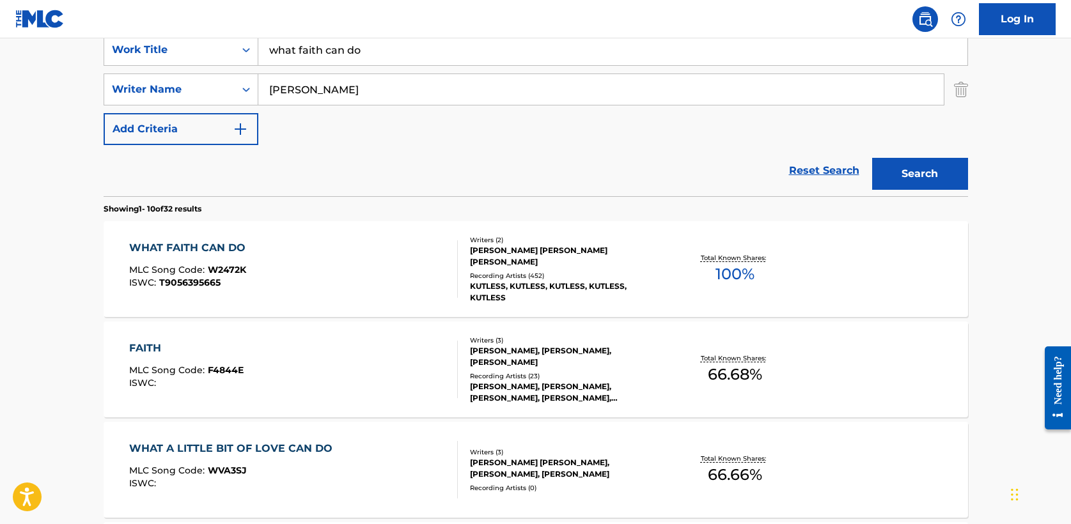
drag, startPoint x: 203, startPoint y: 45, endPoint x: 87, endPoint y: 40, distance: 116.5
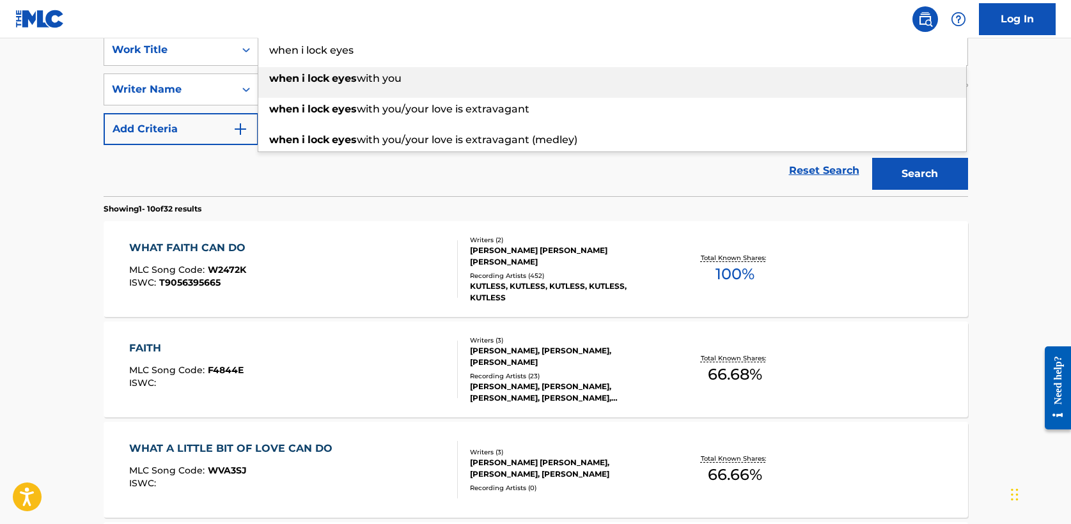
type input "when i lock eyes"
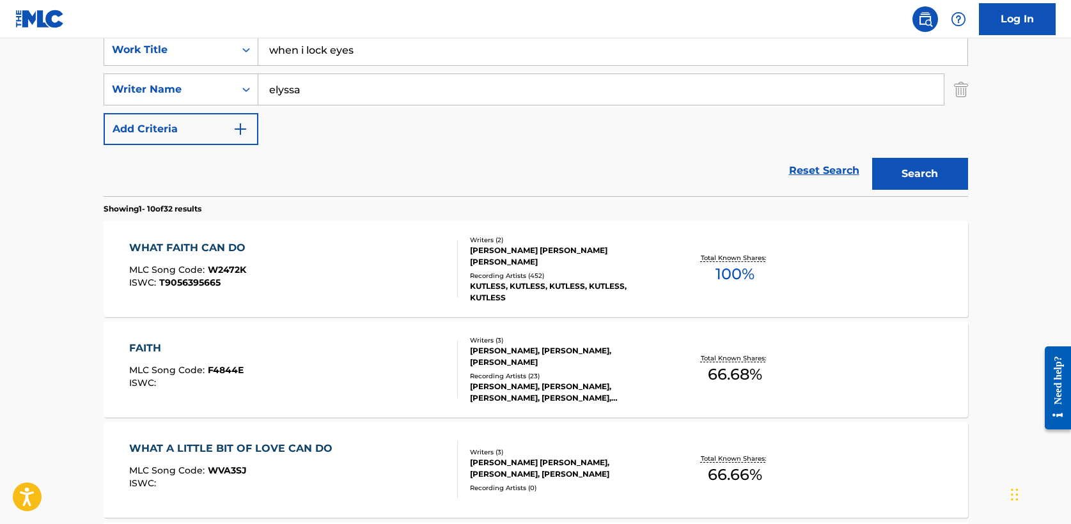
type input "elyssa"
click at [872, 158] on button "Search" at bounding box center [920, 174] width 96 height 32
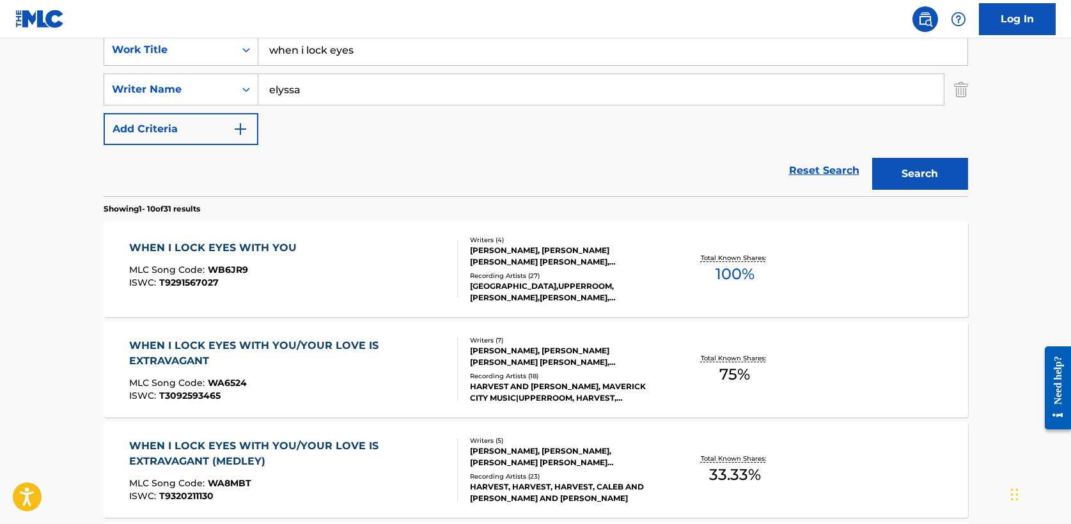
click at [237, 248] on div "WHEN I LOCK EYES WITH YOU" at bounding box center [216, 247] width 174 height 15
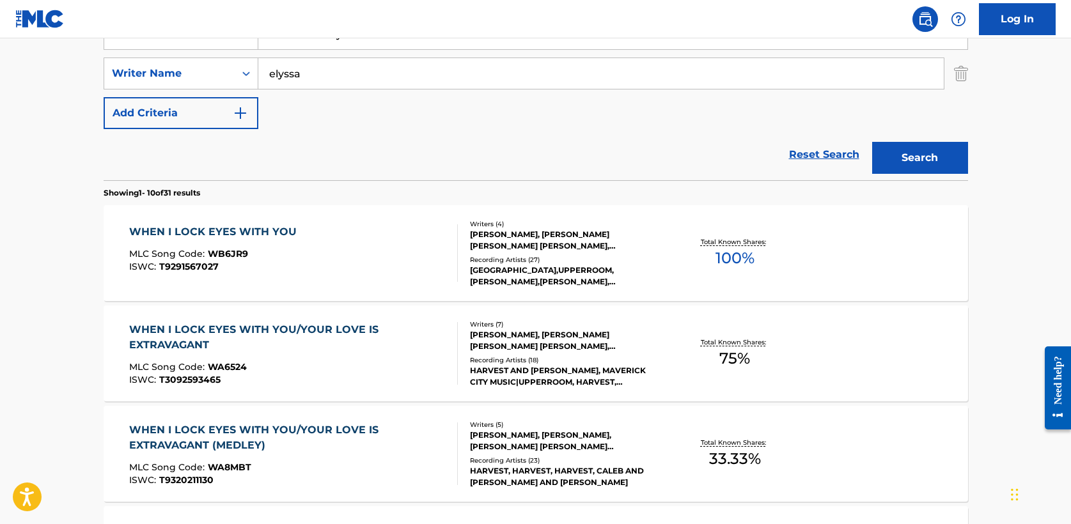
scroll to position [269, 0]
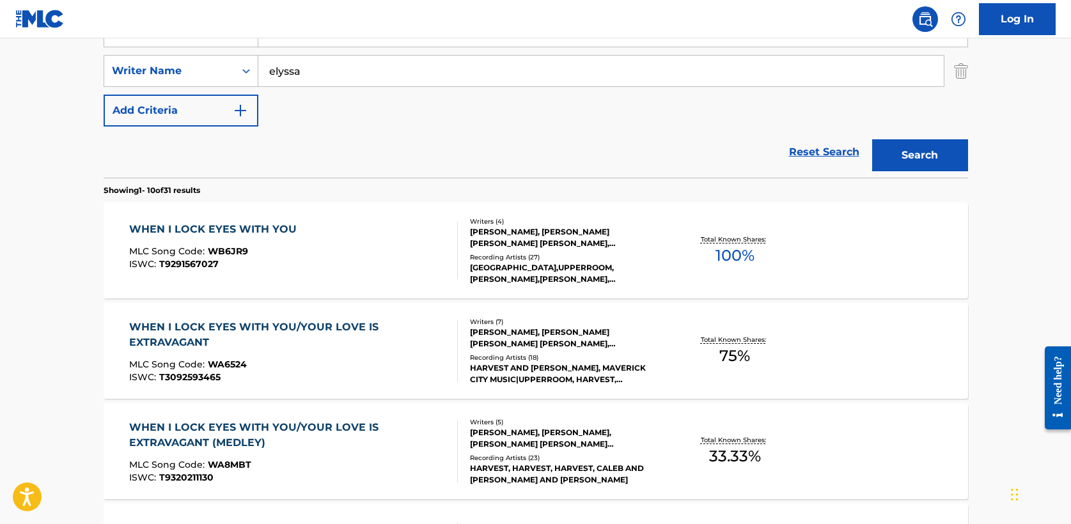
click at [248, 327] on div "WHEN I LOCK EYES WITH YOU/YOUR LOVE IS EXTRAVAGANT" at bounding box center [288, 335] width 318 height 31
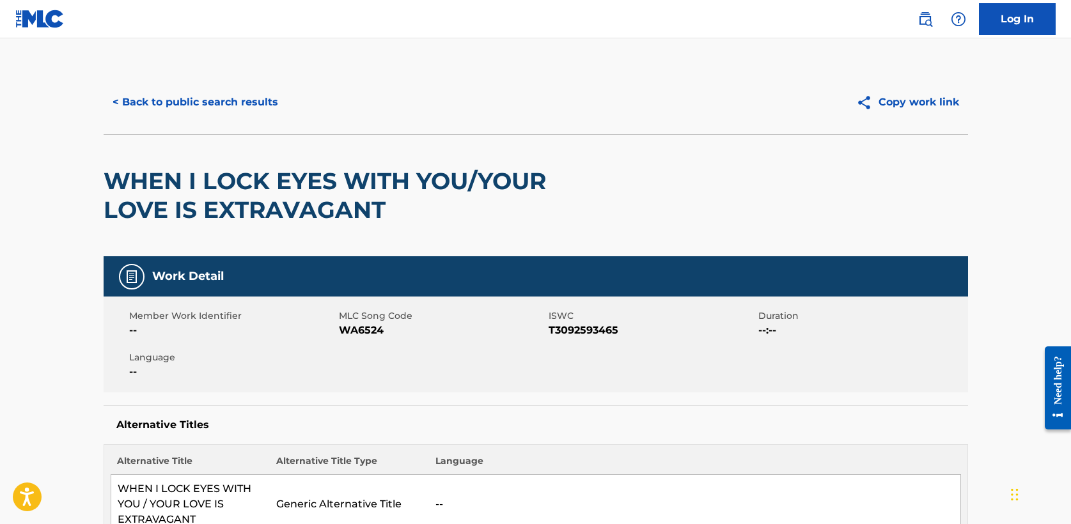
click at [207, 94] on button "< Back to public search results" at bounding box center [195, 102] width 183 height 32
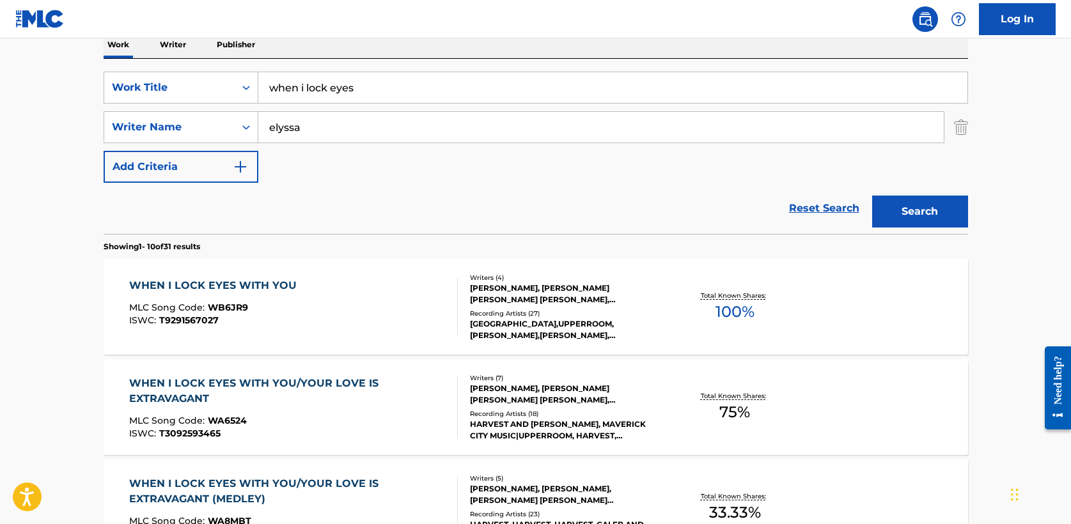
scroll to position [212, 0]
drag, startPoint x: 364, startPoint y: 93, endPoint x: 123, endPoint y: 77, distance: 240.9
click at [123, 77] on div "SearchWithCriteria5a2173f0-7a6b-48a5-aaeb-ae2f49c14e6e Work Title when i lock e…" at bounding box center [536, 89] width 864 height 32
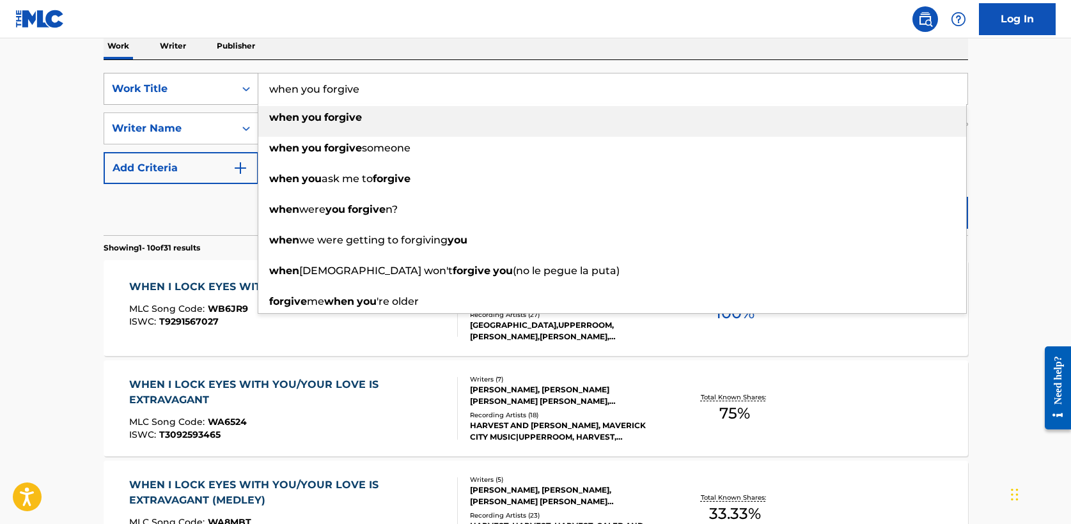
type input "when you forgive"
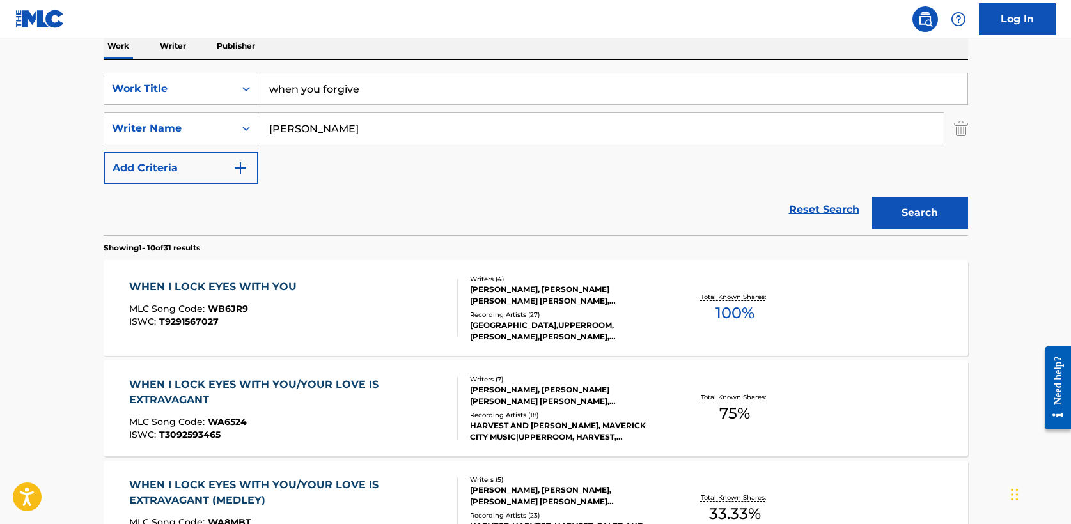
type input "[PERSON_NAME]"
click at [872, 197] on button "Search" at bounding box center [920, 213] width 96 height 32
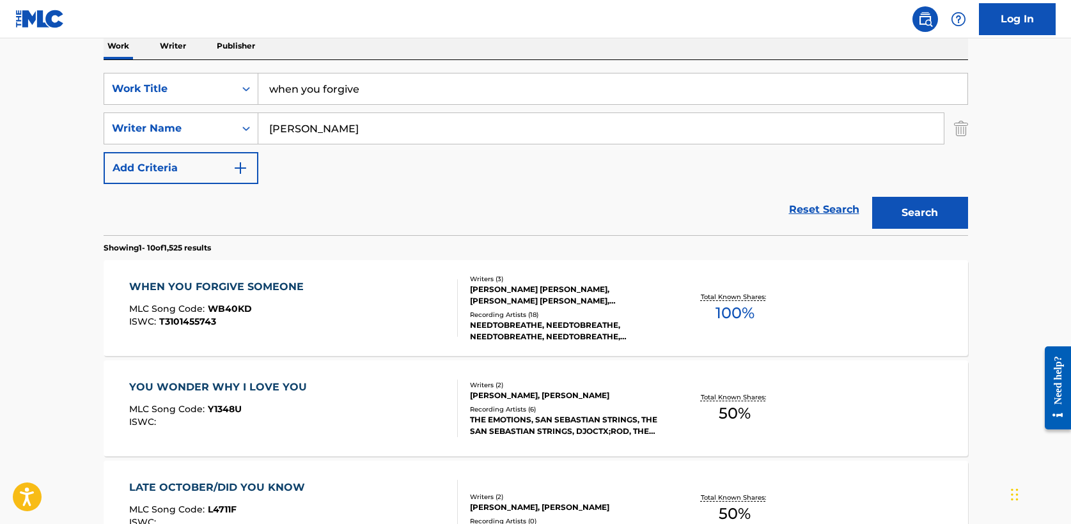
click at [222, 285] on div "WHEN YOU FORGIVE SOMEONE" at bounding box center [219, 286] width 181 height 15
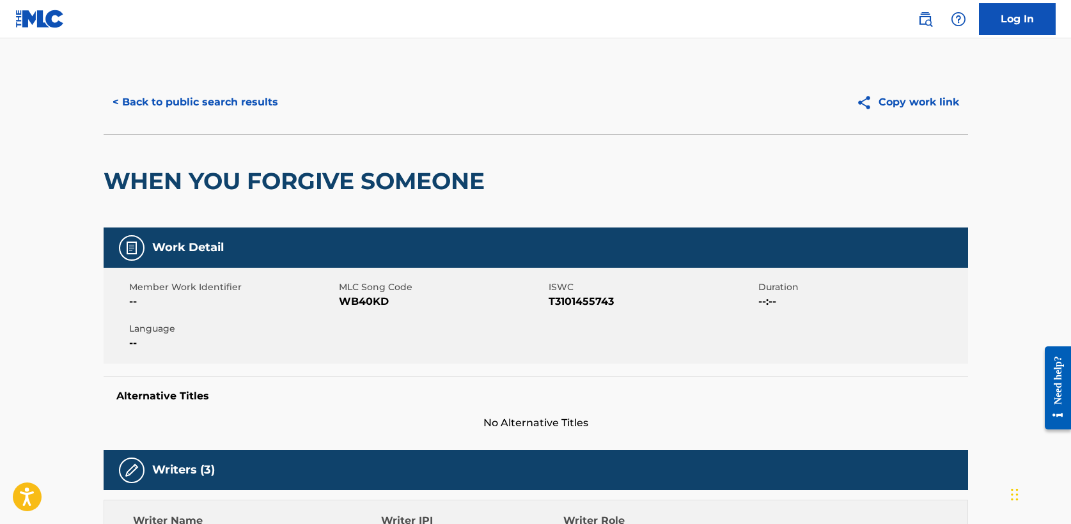
click at [180, 104] on button "< Back to public search results" at bounding box center [195, 102] width 183 height 32
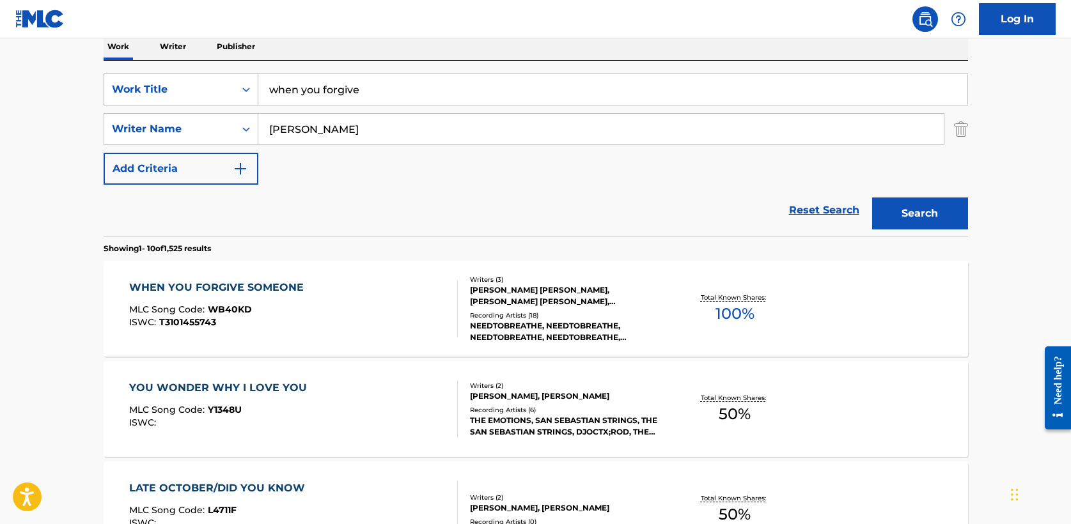
drag, startPoint x: 393, startPoint y: 87, endPoint x: 157, endPoint y: 79, distance: 236.1
click at [157, 79] on div "SearchWithCriteria5a2173f0-7a6b-48a5-aaeb-ae2f49c14e6e Work Title when you forg…" at bounding box center [536, 90] width 864 height 32
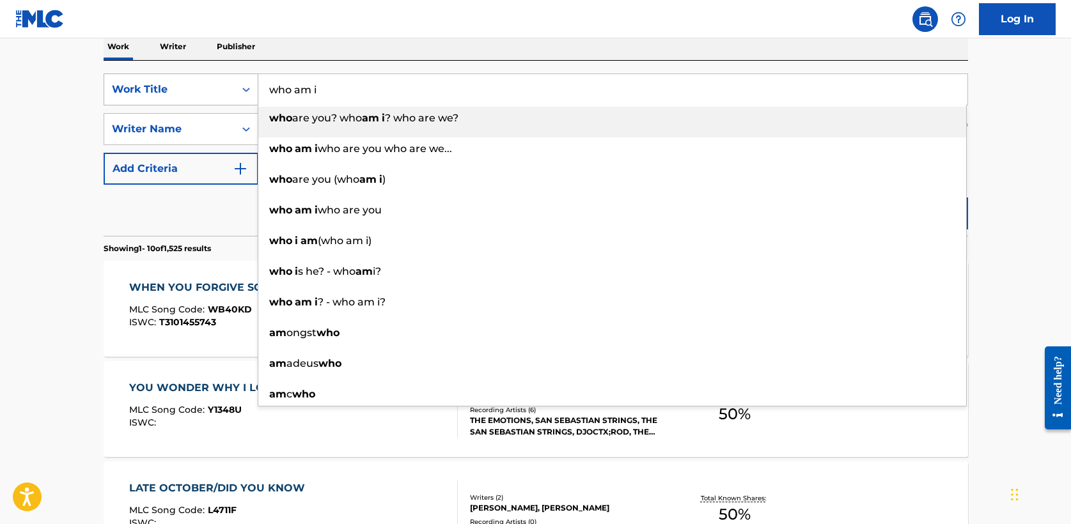
type input "who am i"
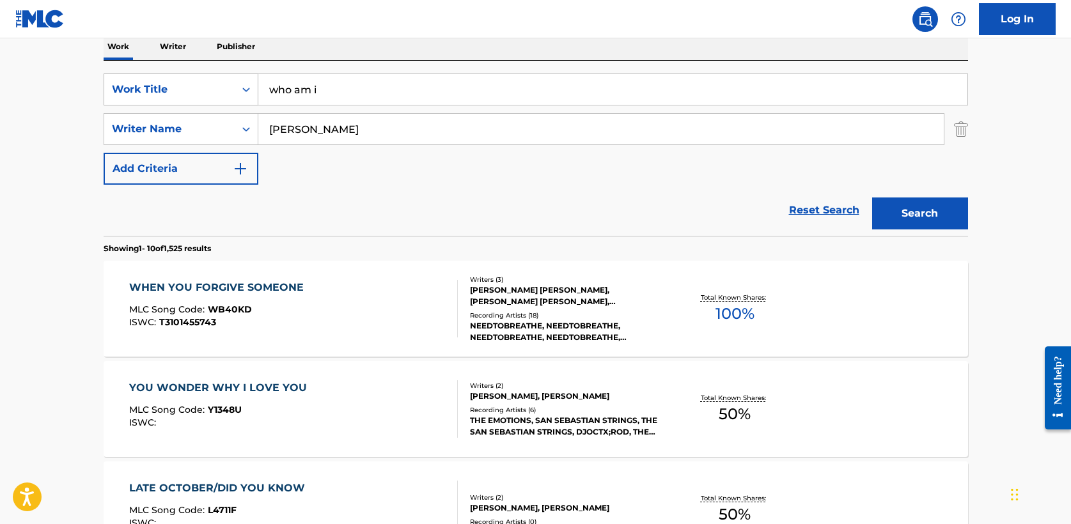
click at [872, 198] on button "Search" at bounding box center [920, 214] width 96 height 32
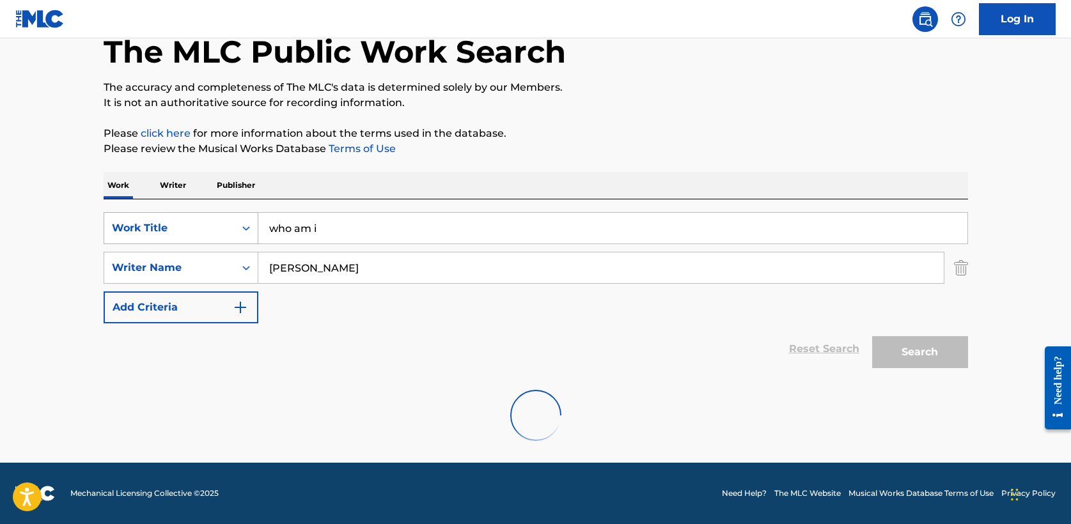
scroll to position [31, 0]
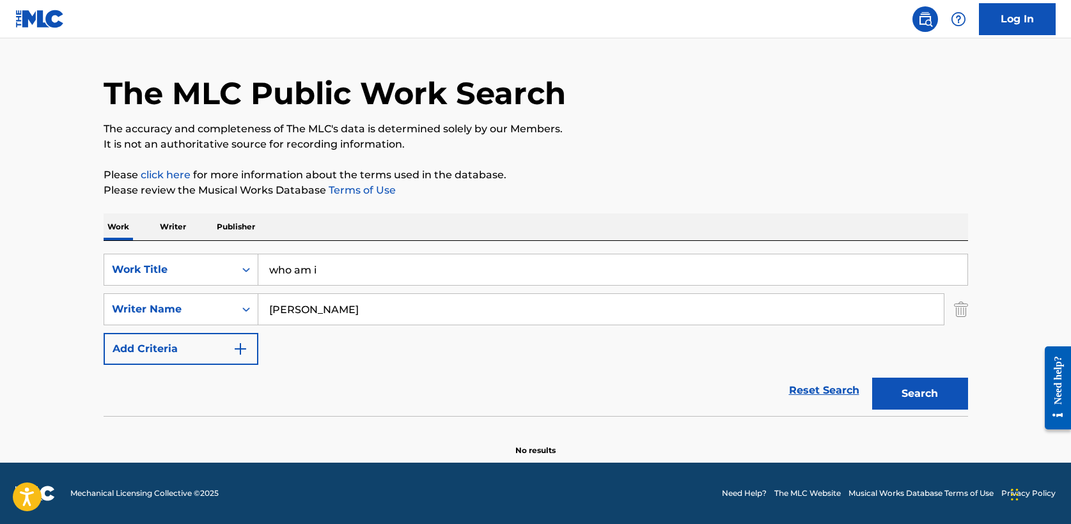
click at [300, 313] on input "[PERSON_NAME]" at bounding box center [600, 309] width 685 height 31
type input "[PERSON_NAME]"
click at [872, 378] on button "Search" at bounding box center [920, 394] width 96 height 32
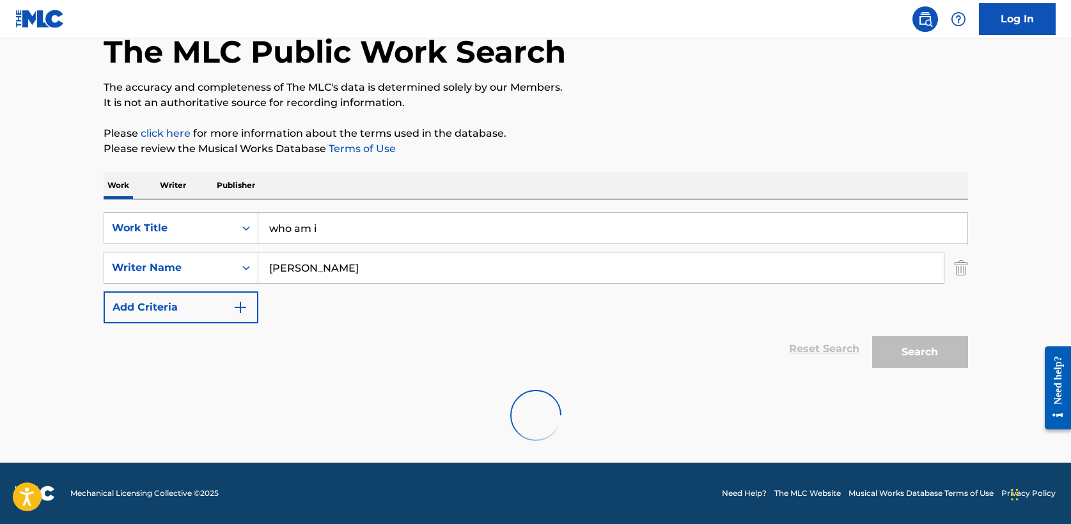
scroll to position [211, 0]
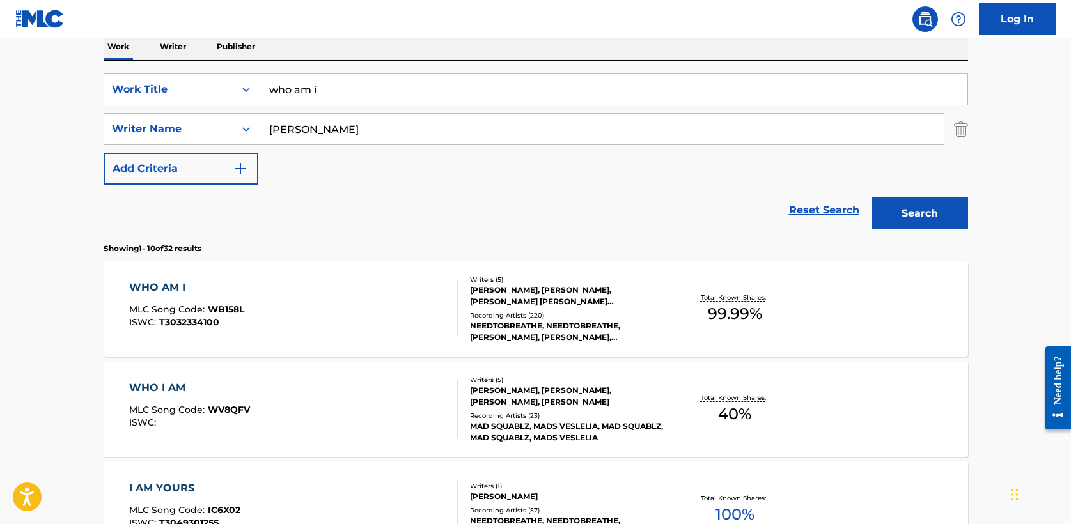
click at [166, 280] on div "WHO AM I" at bounding box center [186, 287] width 115 height 15
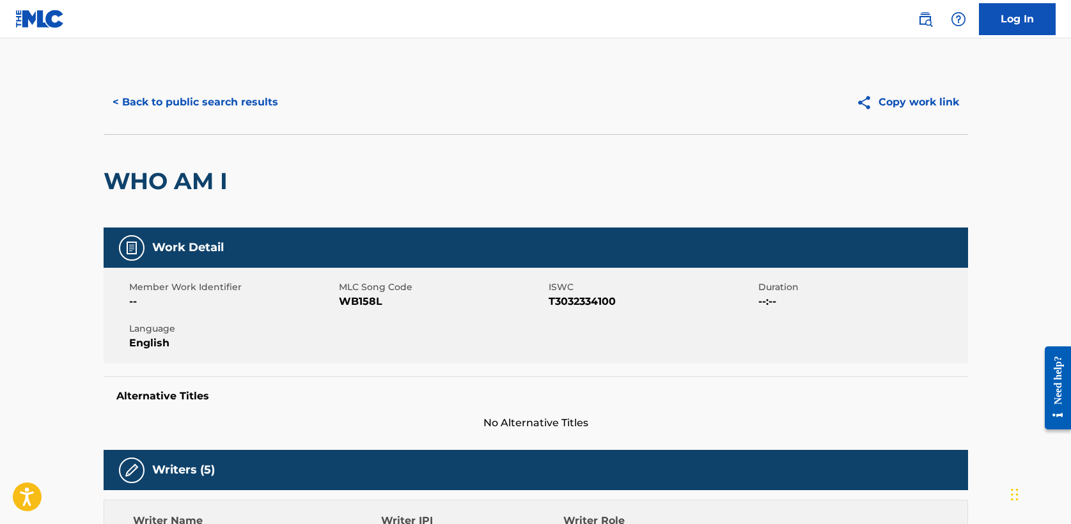
click at [198, 111] on button "< Back to public search results" at bounding box center [195, 102] width 183 height 32
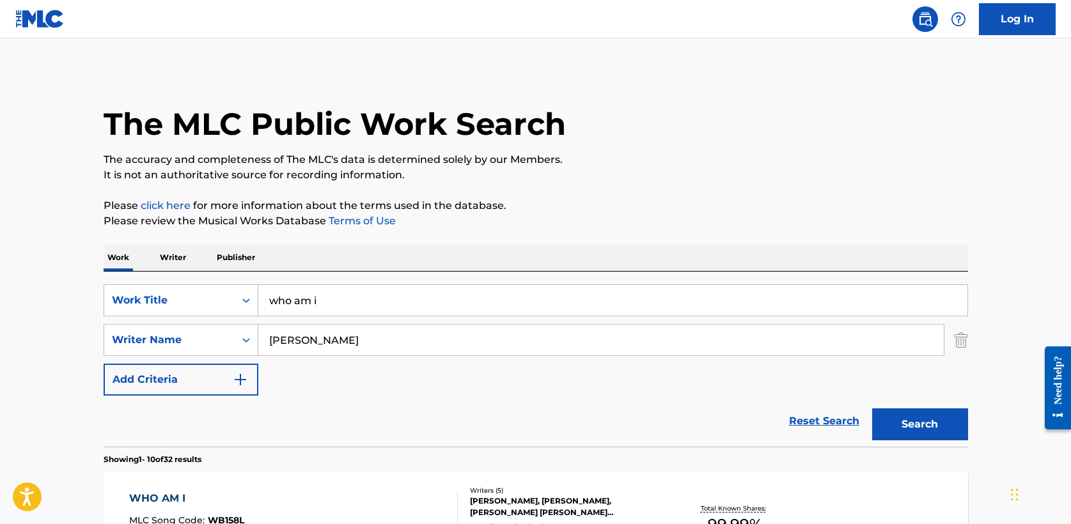
scroll to position [211, 0]
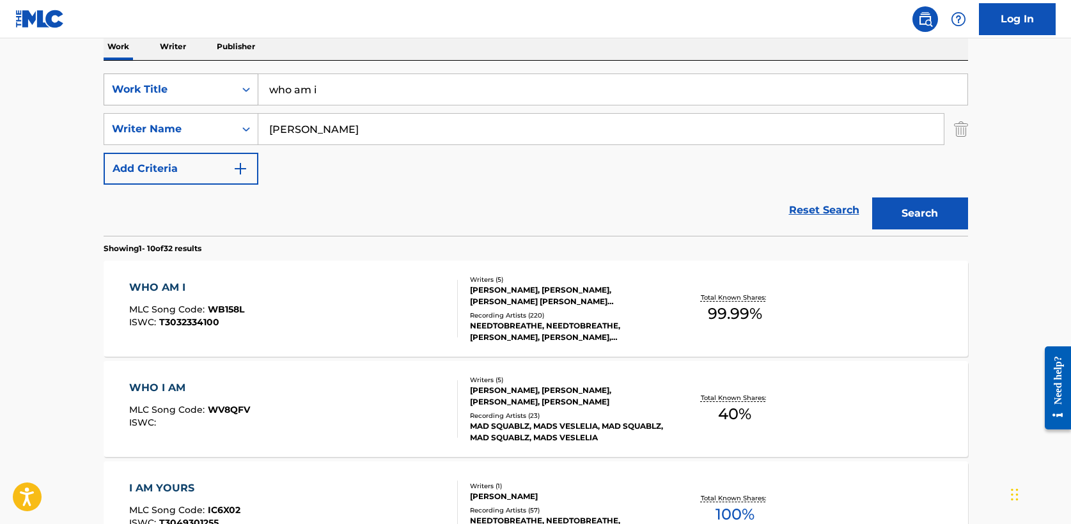
drag, startPoint x: 363, startPoint y: 85, endPoint x: 108, endPoint y: 82, distance: 255.1
click at [108, 82] on div "SearchWithCriteria5a2173f0-7a6b-48a5-aaeb-ae2f49c14e6e Work Title who am i" at bounding box center [536, 90] width 864 height 32
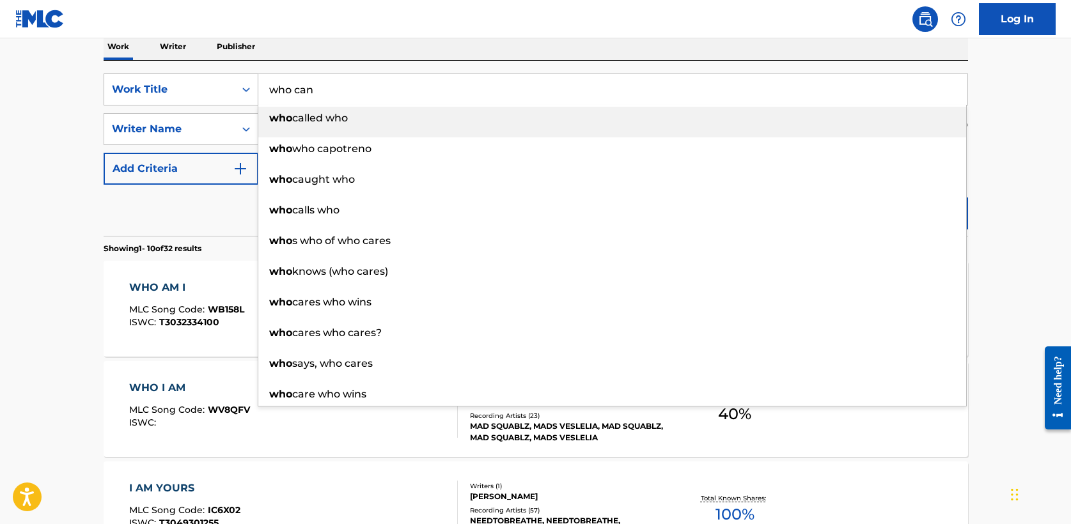
type input "who can"
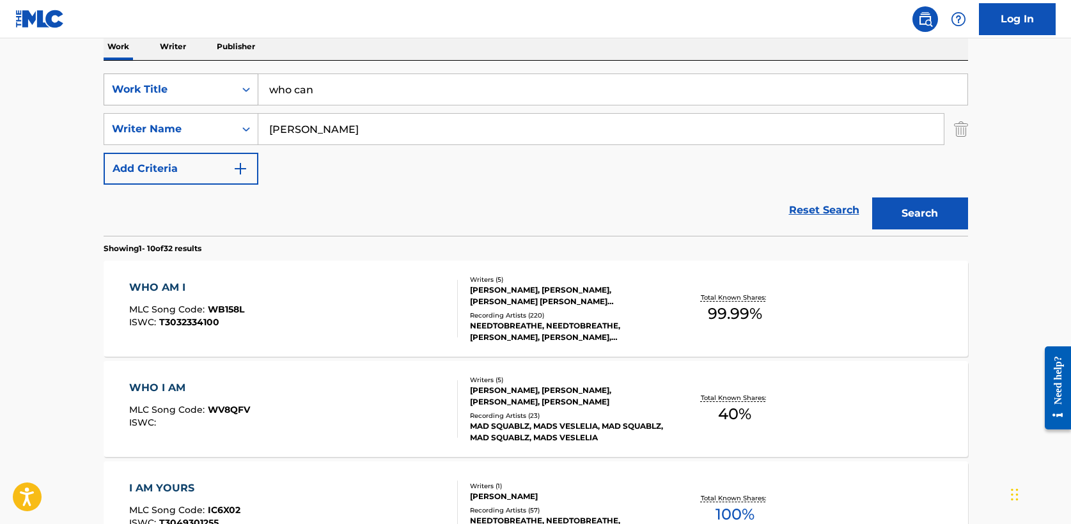
type input "[PERSON_NAME]"
click at [872, 198] on button "Search" at bounding box center [920, 214] width 96 height 32
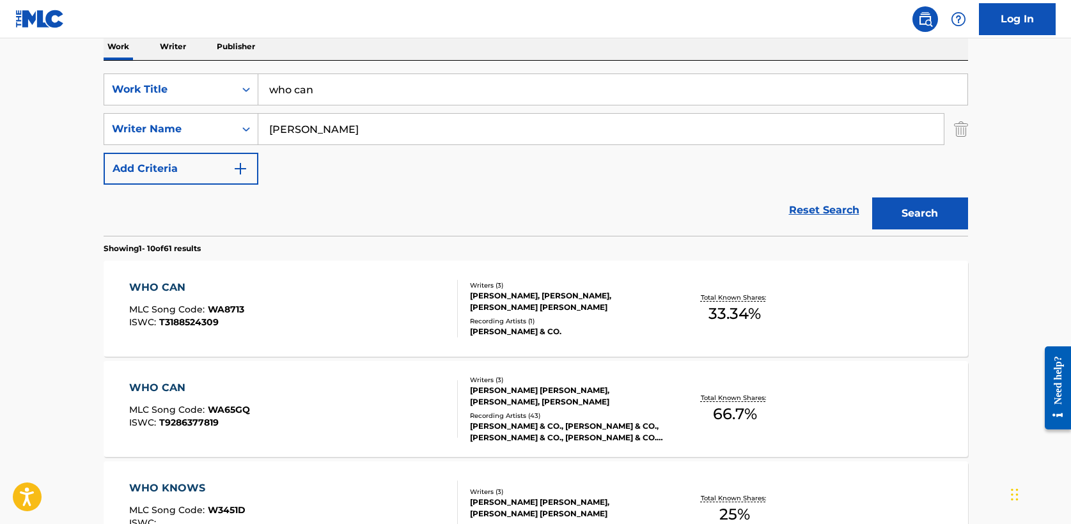
click at [169, 384] on div "WHO CAN" at bounding box center [189, 387] width 121 height 15
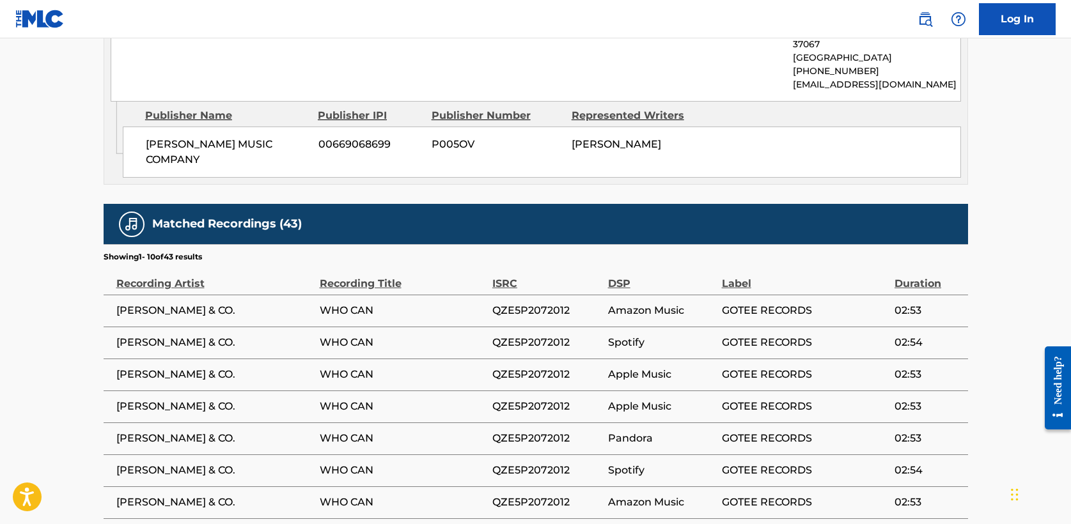
scroll to position [1508, 0]
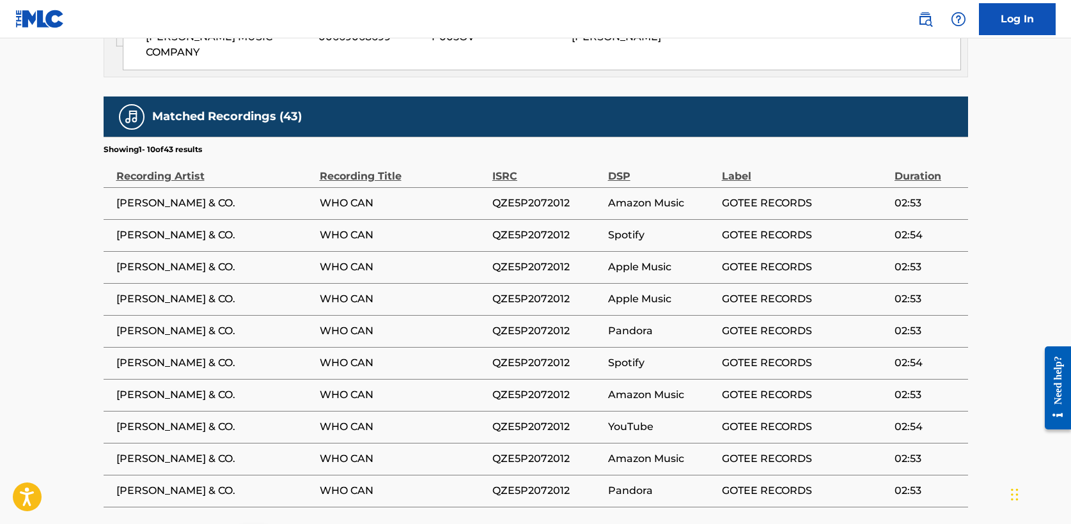
scroll to position [211, 0]
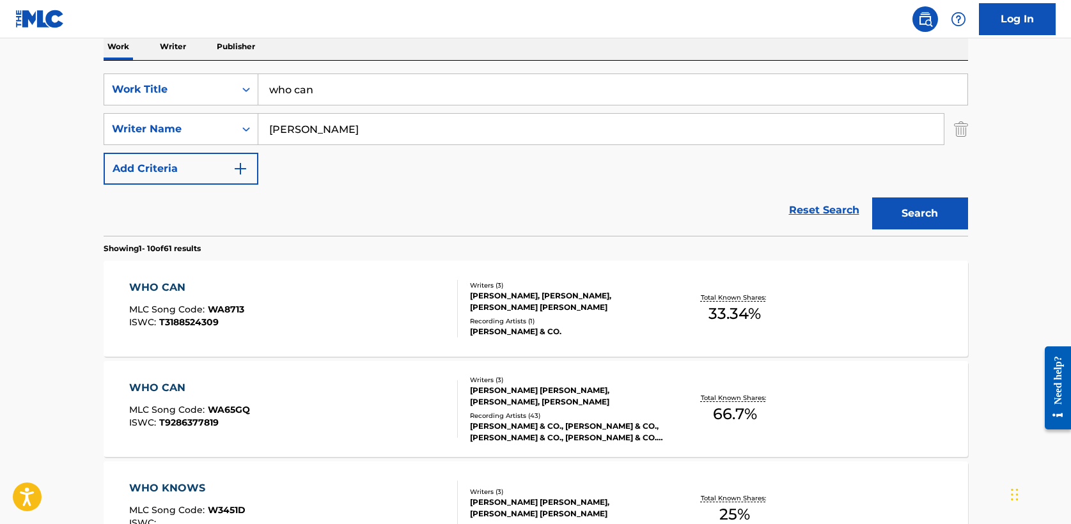
click at [169, 284] on div "WHO CAN" at bounding box center [186, 287] width 115 height 15
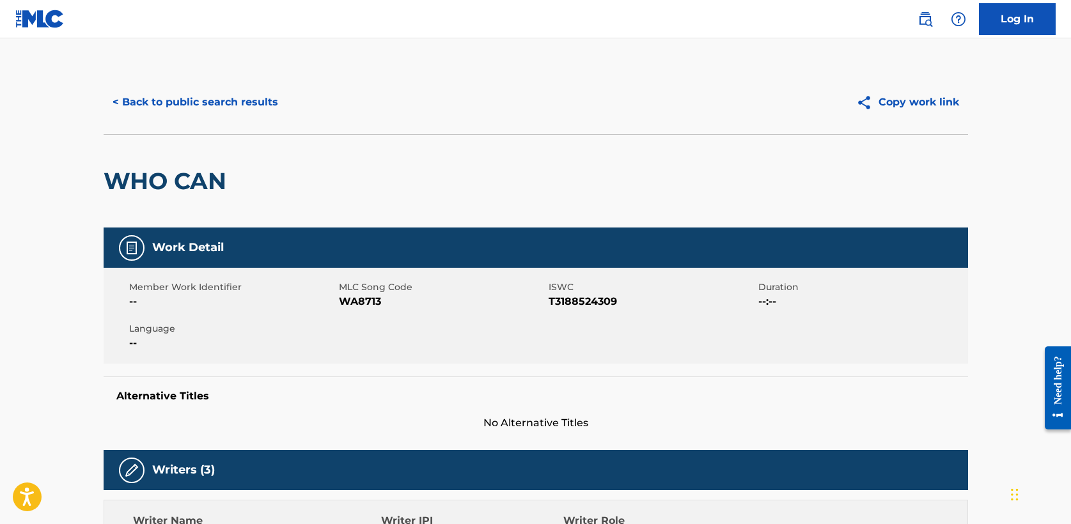
click at [178, 98] on button "< Back to public search results" at bounding box center [195, 102] width 183 height 32
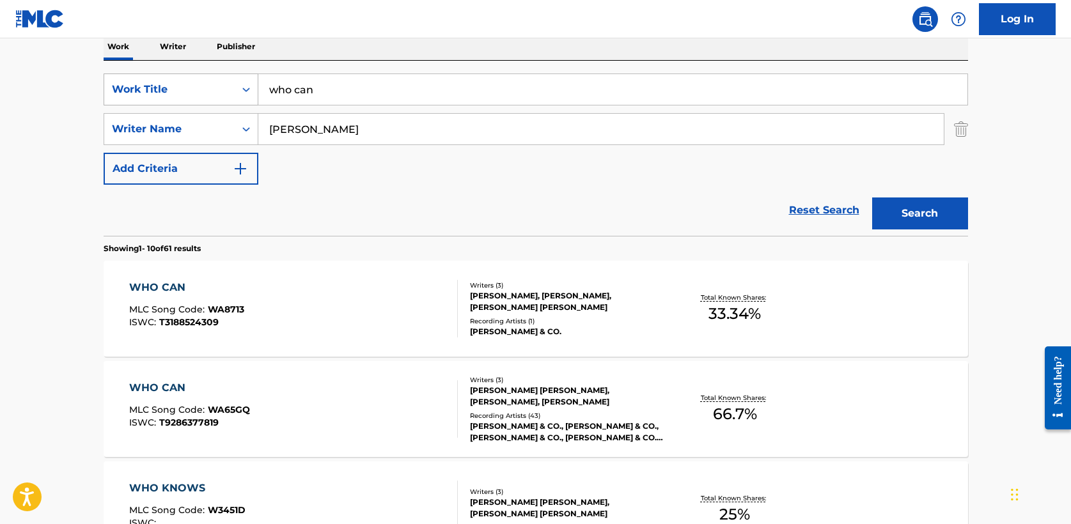
drag, startPoint x: 359, startPoint y: 89, endPoint x: 135, endPoint y: 84, distance: 223.8
click at [135, 84] on div "SearchWithCriteria5a2173f0-7a6b-48a5-aaeb-ae2f49c14e6e Work Title who can" at bounding box center [536, 90] width 864 height 32
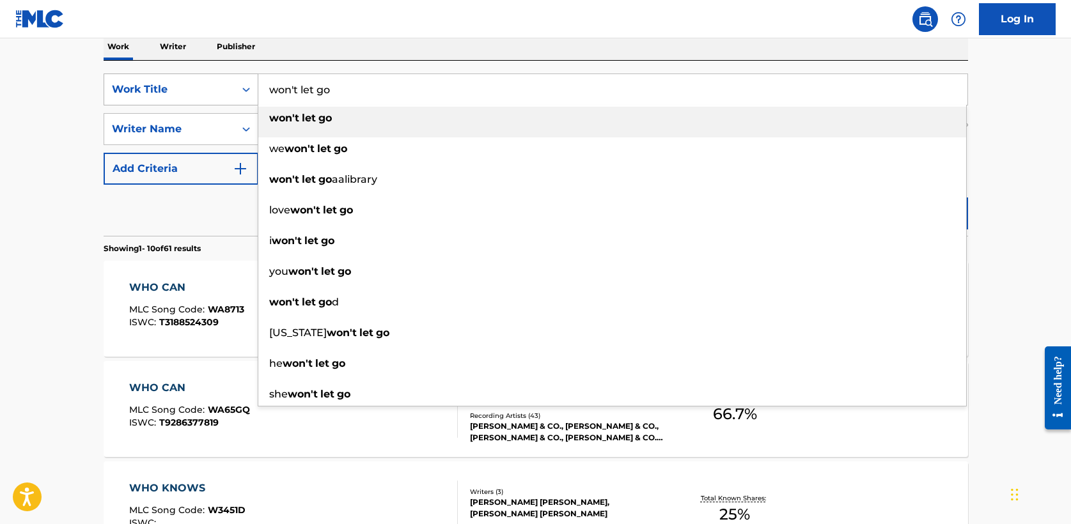
type input "won't let go"
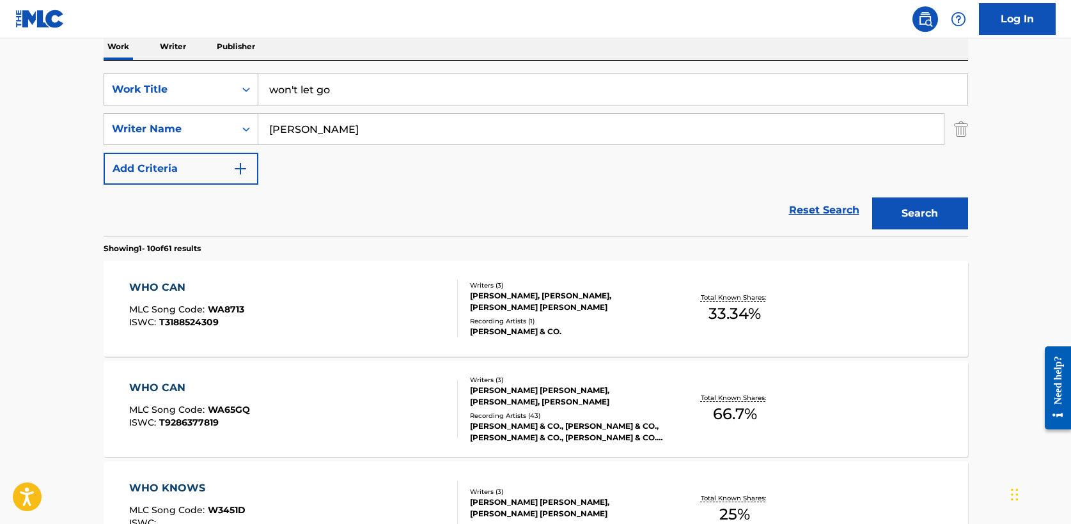
type input "[PERSON_NAME]"
click at [872, 198] on button "Search" at bounding box center [920, 214] width 96 height 32
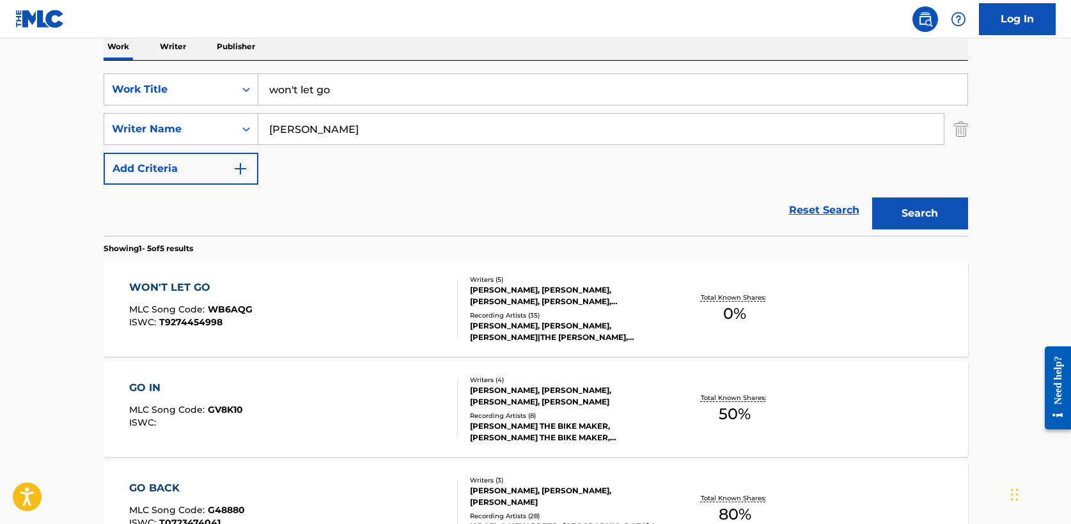
click at [182, 290] on div "WON'T LET GO" at bounding box center [190, 287] width 123 height 15
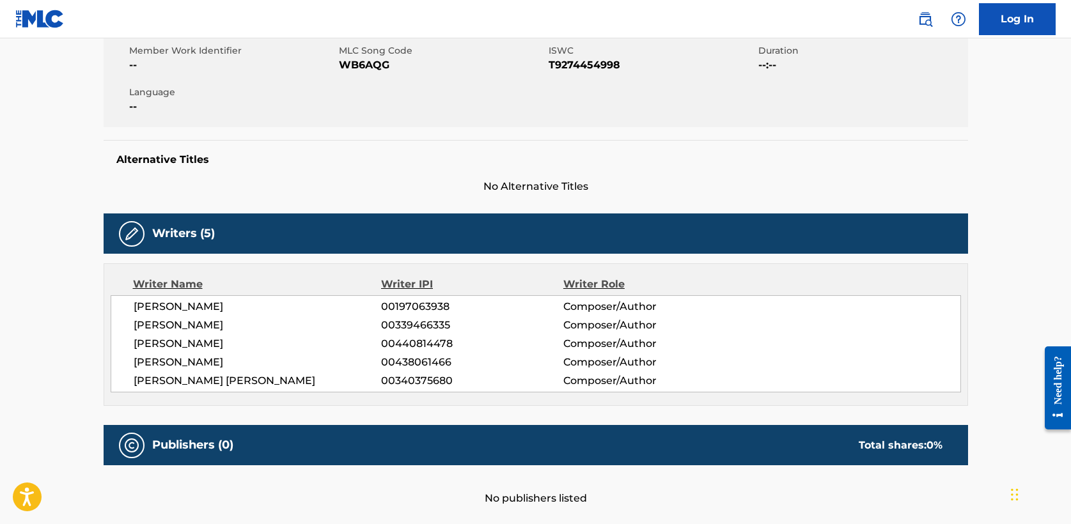
scroll to position [257, 0]
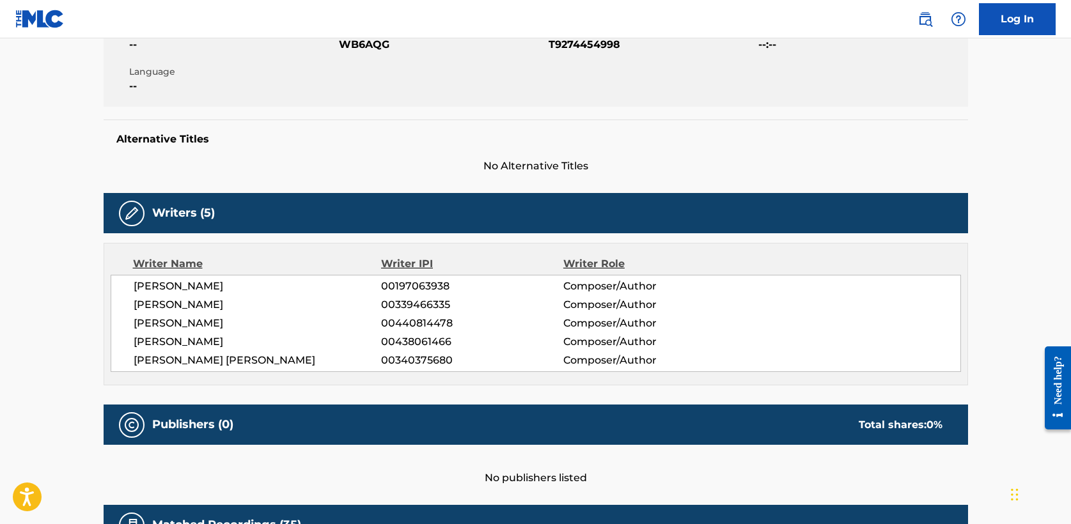
scroll to position [211, 0]
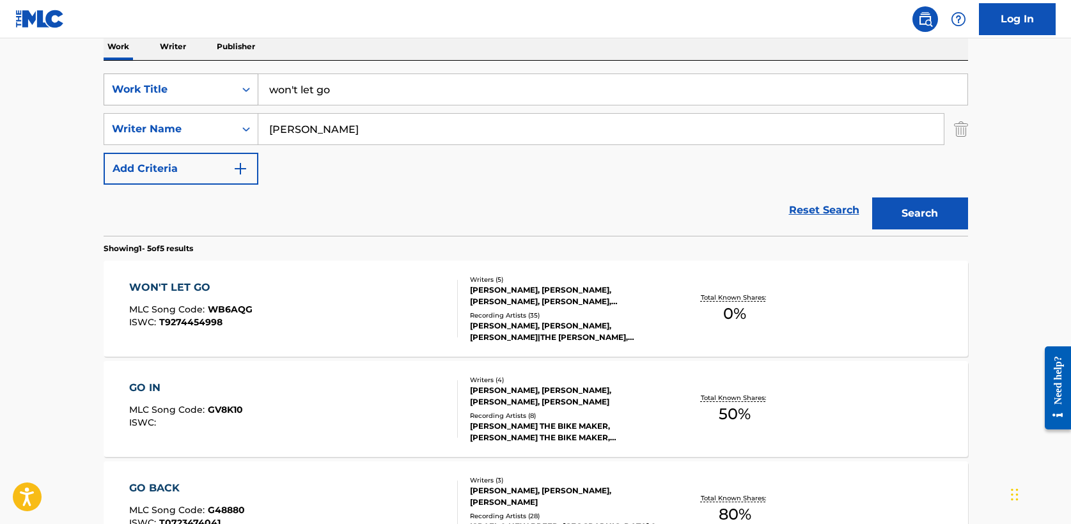
drag, startPoint x: 334, startPoint y: 91, endPoint x: 221, endPoint y: 86, distance: 113.3
click at [221, 86] on div "SearchWithCriteria5a2173f0-7a6b-48a5-aaeb-ae2f49c14e6e Work Title won't let go" at bounding box center [536, 90] width 864 height 32
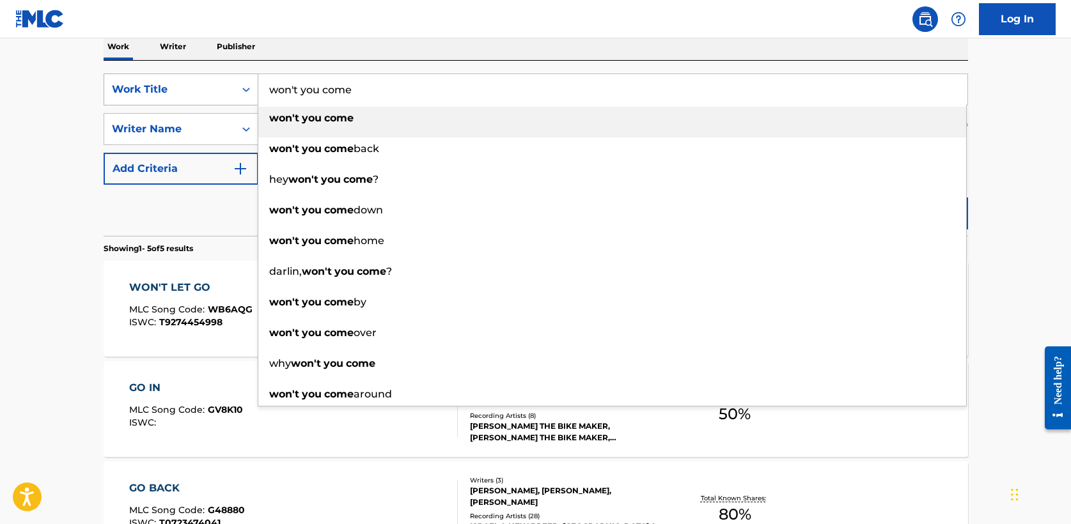
type input "won't you come"
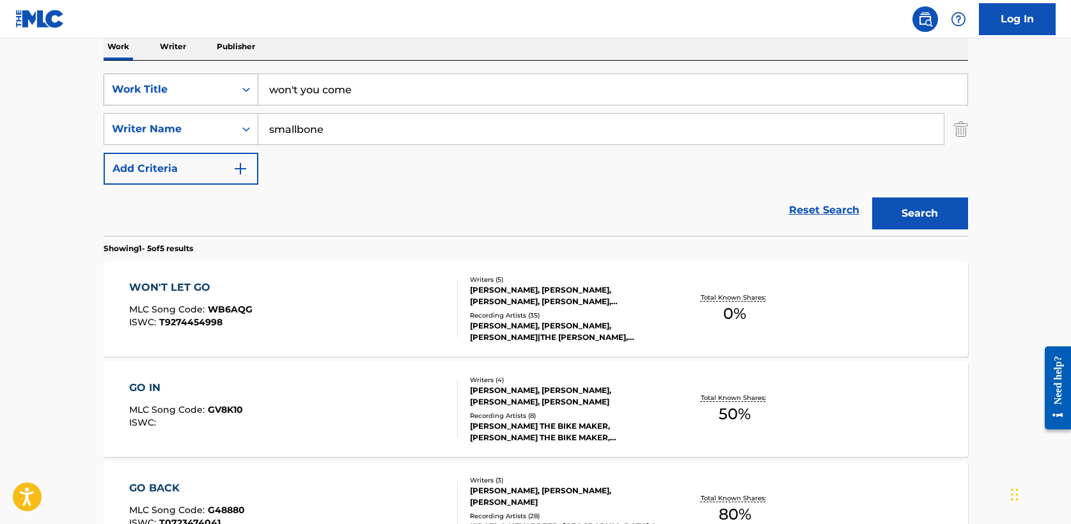
type input "smallbone"
click at [872, 198] on button "Search" at bounding box center [920, 214] width 96 height 32
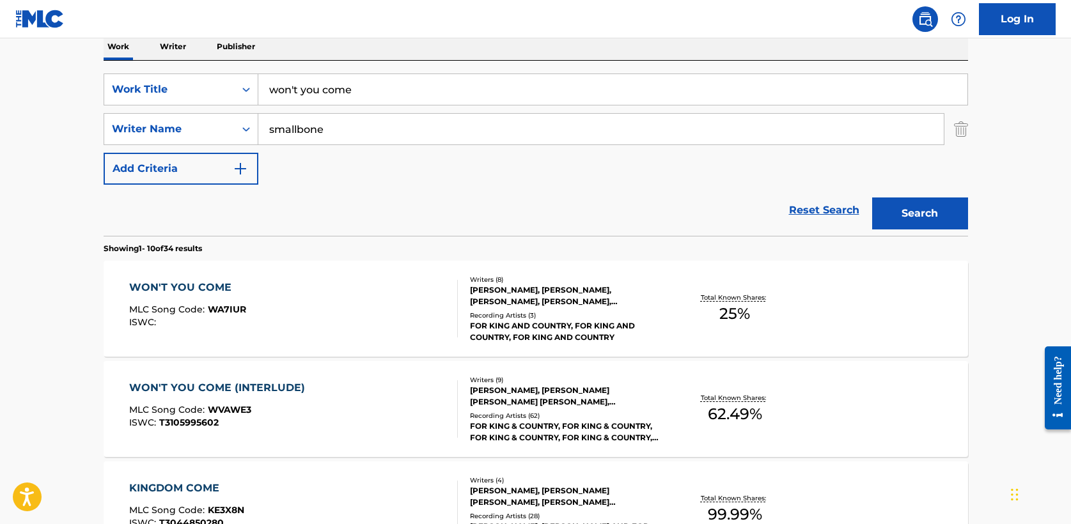
click at [205, 287] on div "WON'T YOU COME" at bounding box center [187, 287] width 117 height 15
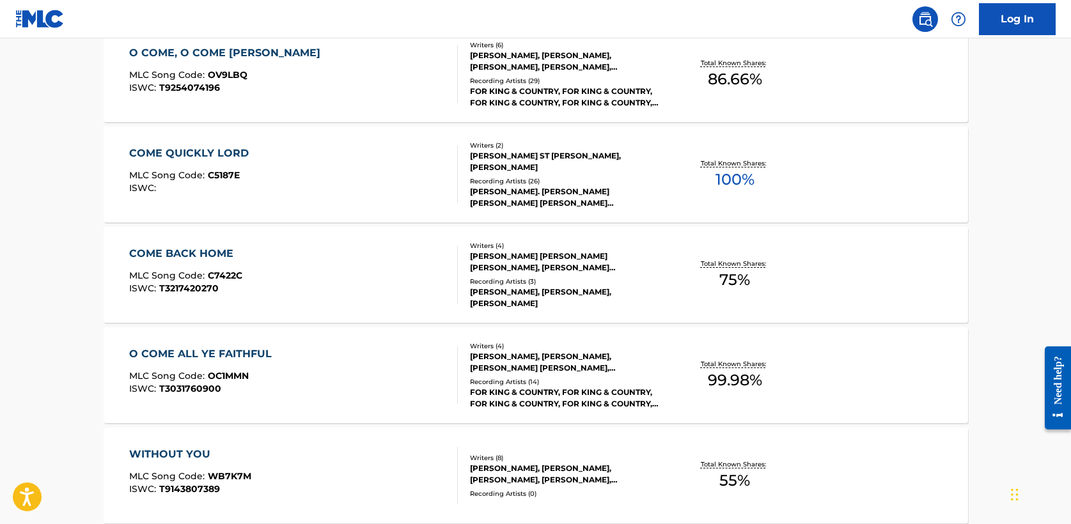
scroll to position [211, 0]
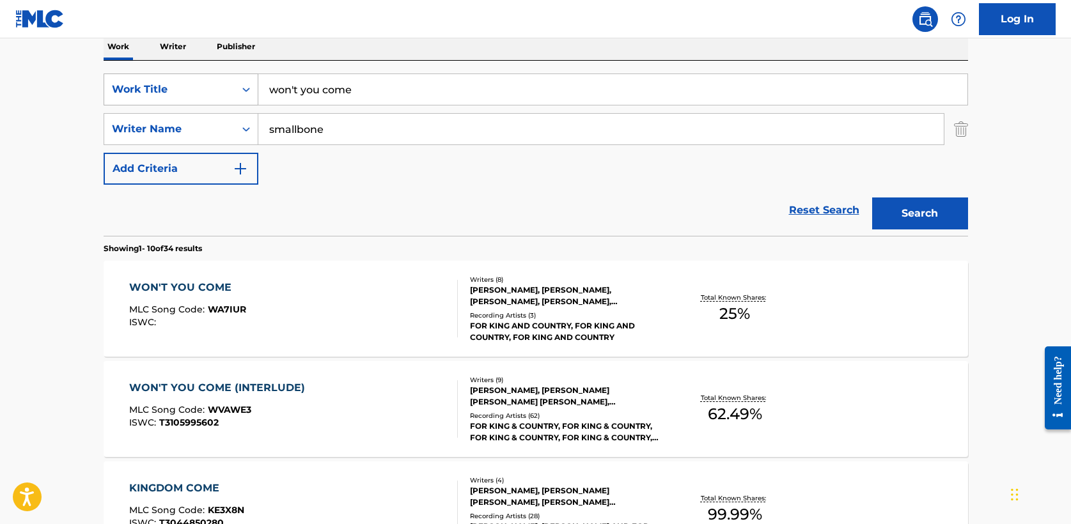
drag, startPoint x: 359, startPoint y: 92, endPoint x: 172, endPoint y: 78, distance: 187.9
click at [172, 78] on div "SearchWithCriteria5a2173f0-7a6b-48a5-aaeb-ae2f49c14e6e Work Title won't you come" at bounding box center [536, 90] width 864 height 32
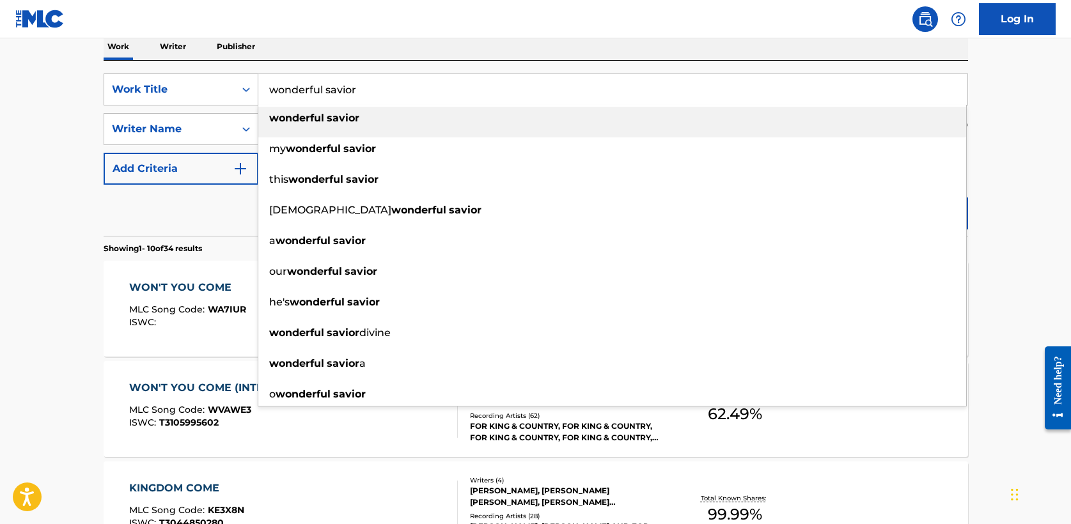
type input "wonderful savior"
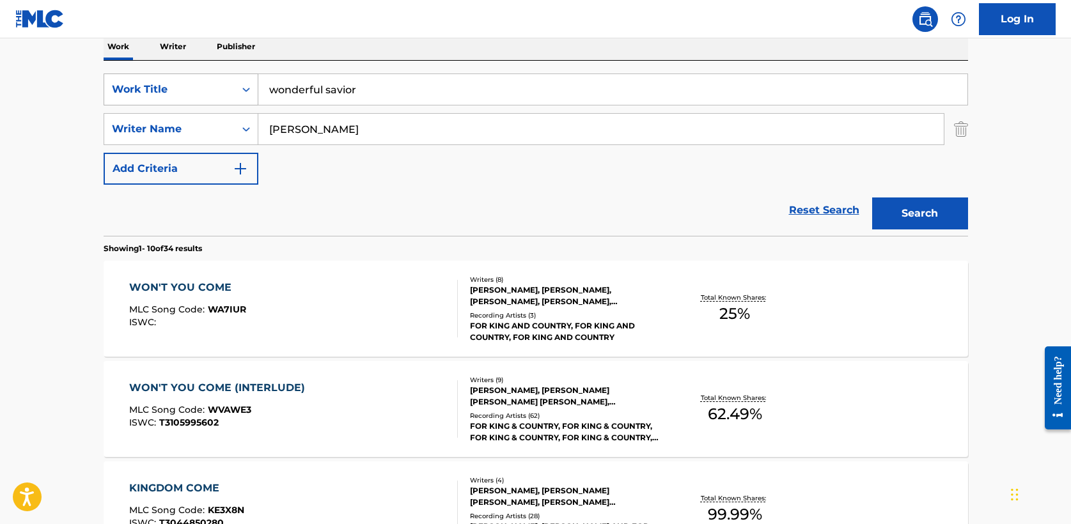
type input "[PERSON_NAME]"
click at [872, 198] on button "Search" at bounding box center [920, 214] width 96 height 32
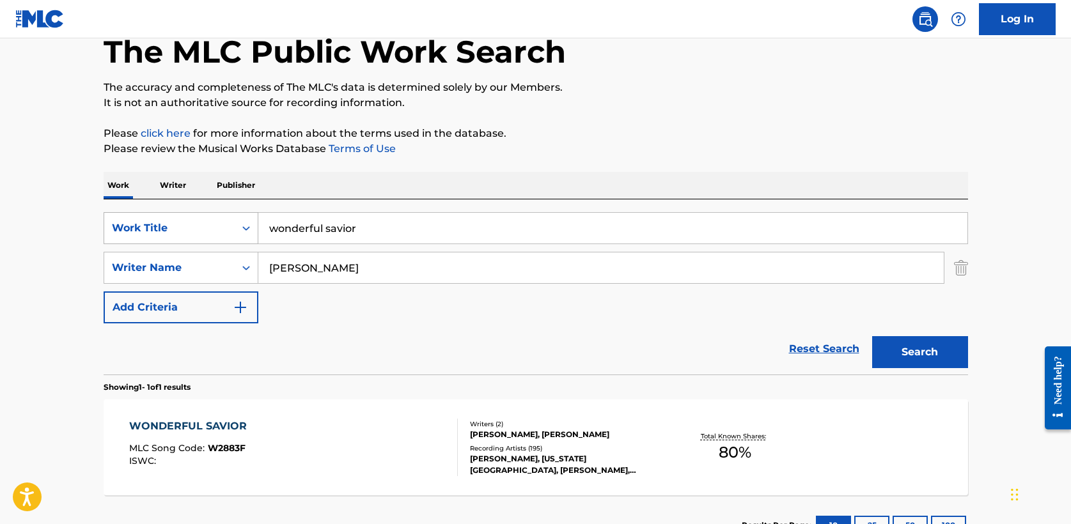
scroll to position [171, 0]
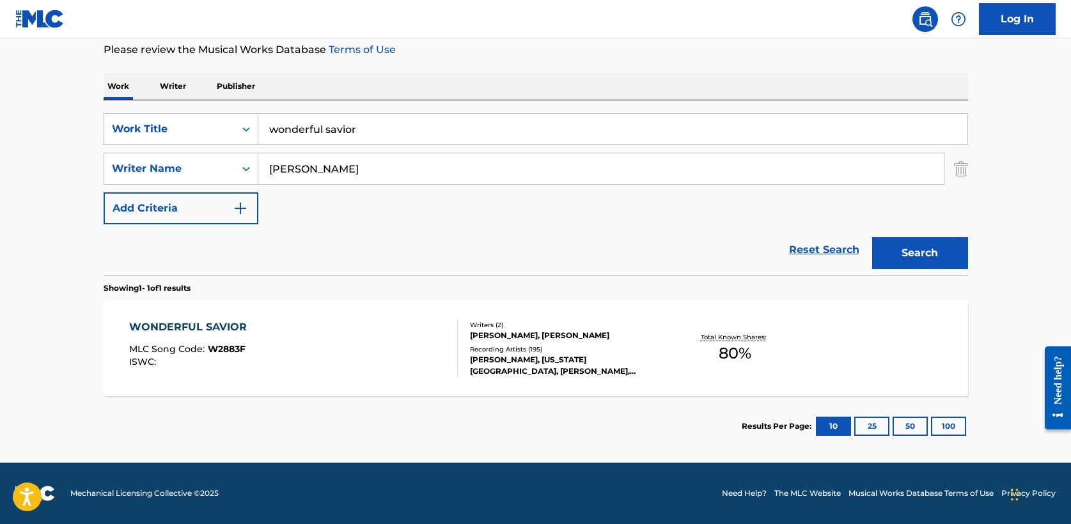
click at [196, 327] on div "WONDERFUL SAVIOR" at bounding box center [191, 327] width 124 height 15
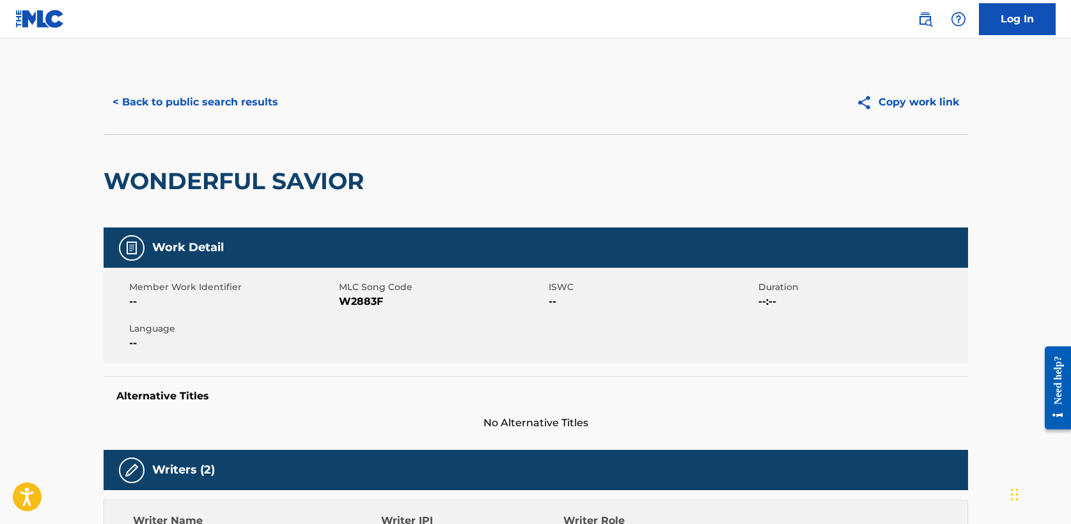
click at [176, 98] on button "< Back to public search results" at bounding box center [195, 102] width 183 height 32
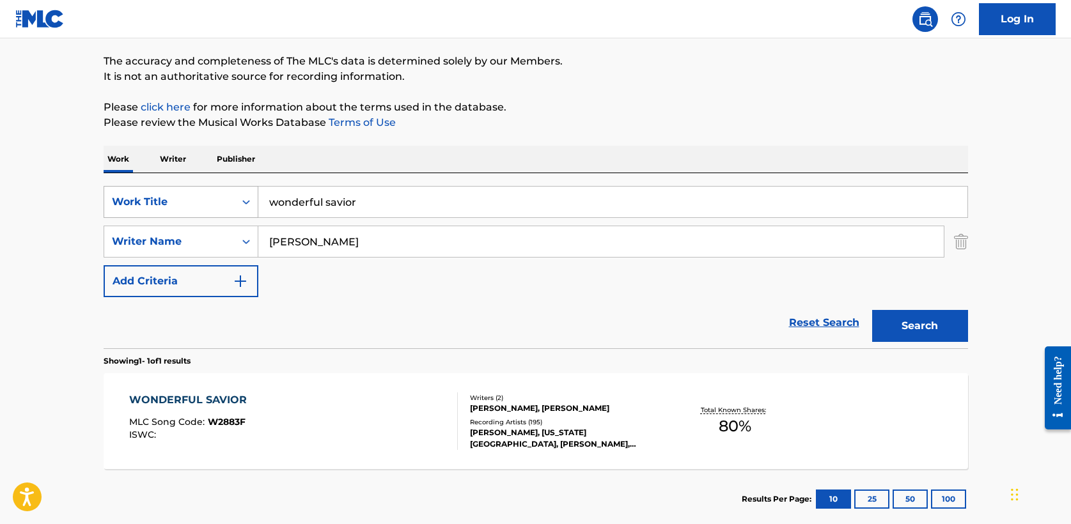
drag, startPoint x: 367, startPoint y: 203, endPoint x: 251, endPoint y: 199, distance: 115.8
click at [251, 199] on div "SearchWithCriteria5a2173f0-7a6b-48a5-aaeb-ae2f49c14e6e Work Title wonderful sav…" at bounding box center [536, 202] width 864 height 32
drag, startPoint x: 308, startPoint y: 201, endPoint x: 614, endPoint y: 209, distance: 307.0
click at [614, 209] on input "yeshua ([PERSON_NAME])" at bounding box center [612, 202] width 709 height 31
type input "yeshua"
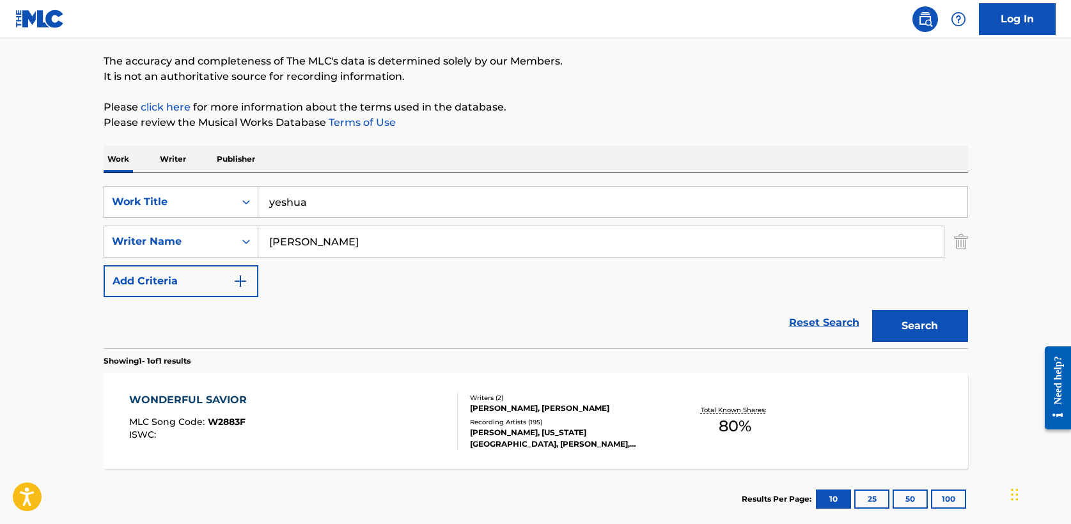
type input "[PERSON_NAME]"
click at [872, 310] on button "Search" at bounding box center [920, 326] width 96 height 32
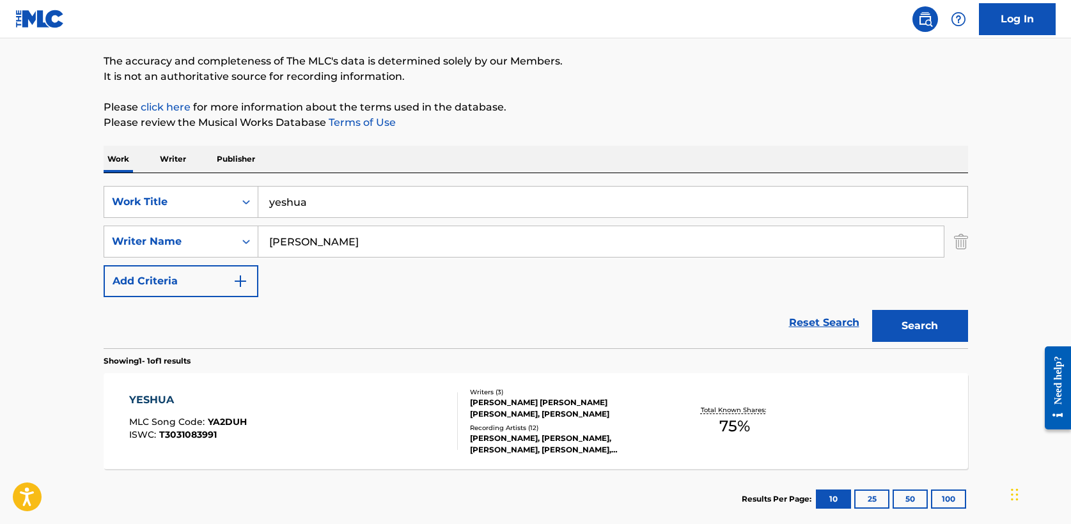
click at [163, 400] on div "YESHUA" at bounding box center [188, 400] width 118 height 15
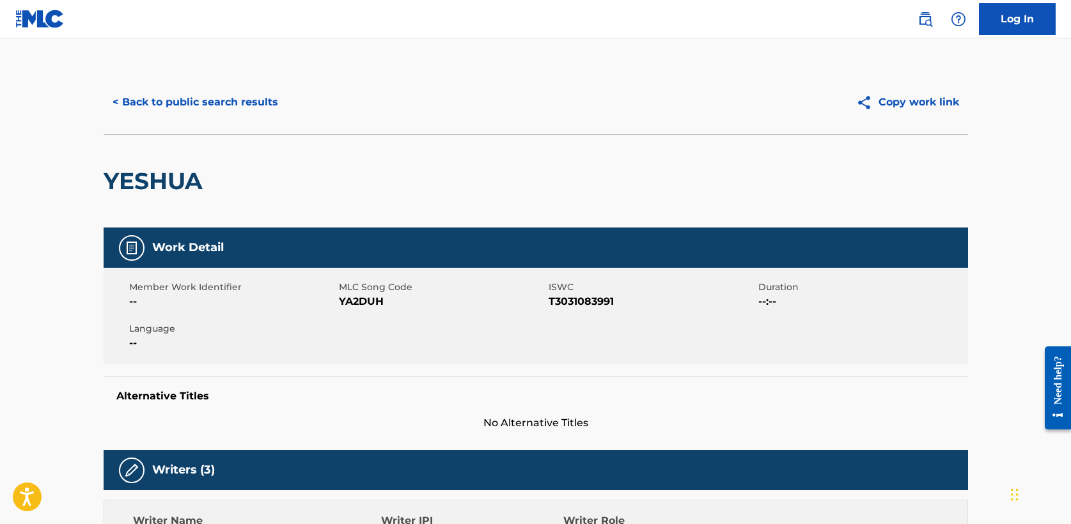
click at [185, 123] on div "< Back to public search results Copy work link" at bounding box center [536, 102] width 864 height 64
click at [180, 109] on button "< Back to public search results" at bounding box center [195, 102] width 183 height 32
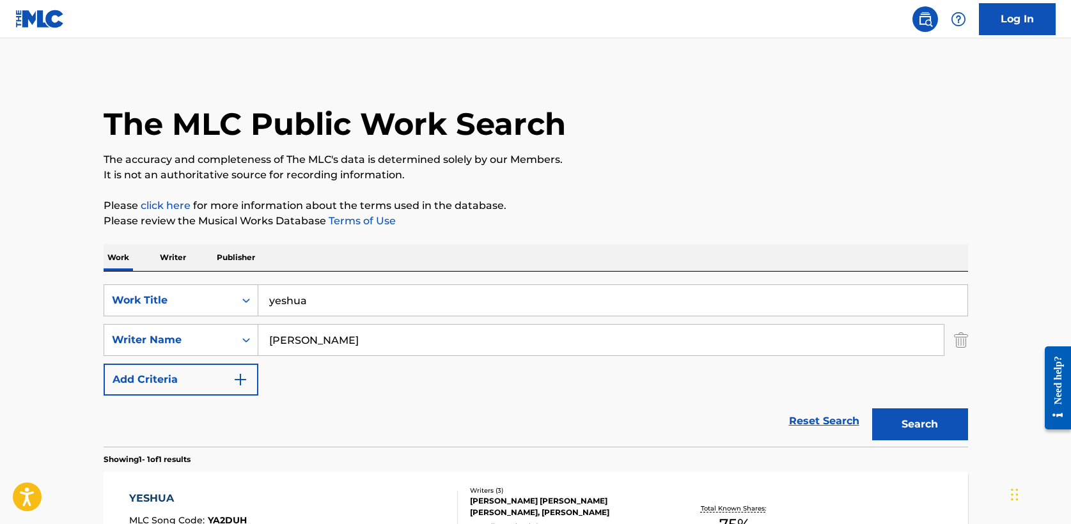
scroll to position [98, 0]
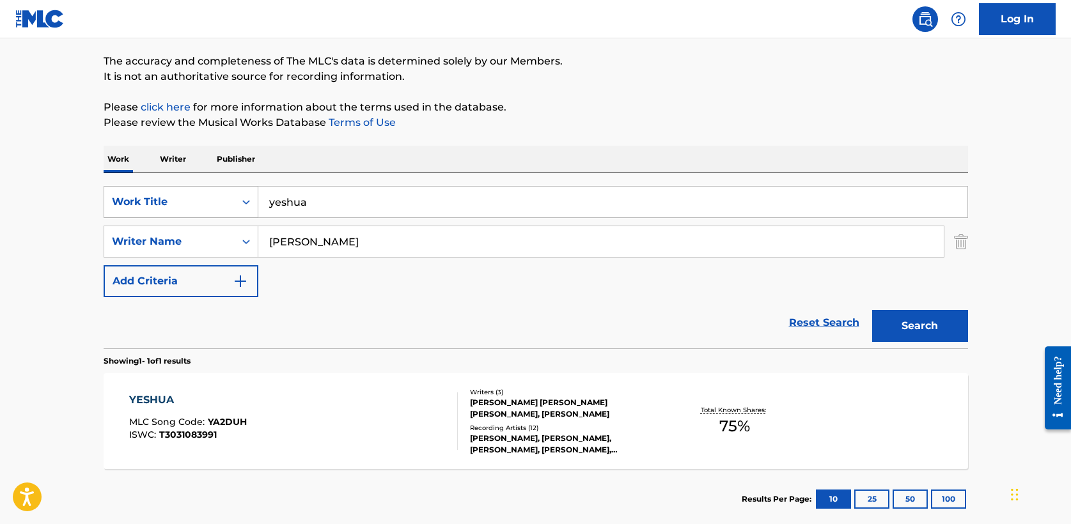
drag, startPoint x: 364, startPoint y: 207, endPoint x: 210, endPoint y: 190, distance: 155.0
click at [210, 190] on div "SearchWithCriteria5a2173f0-7a6b-48a5-aaeb-ae2f49c14e6e Work Title yeshua" at bounding box center [536, 202] width 864 height 32
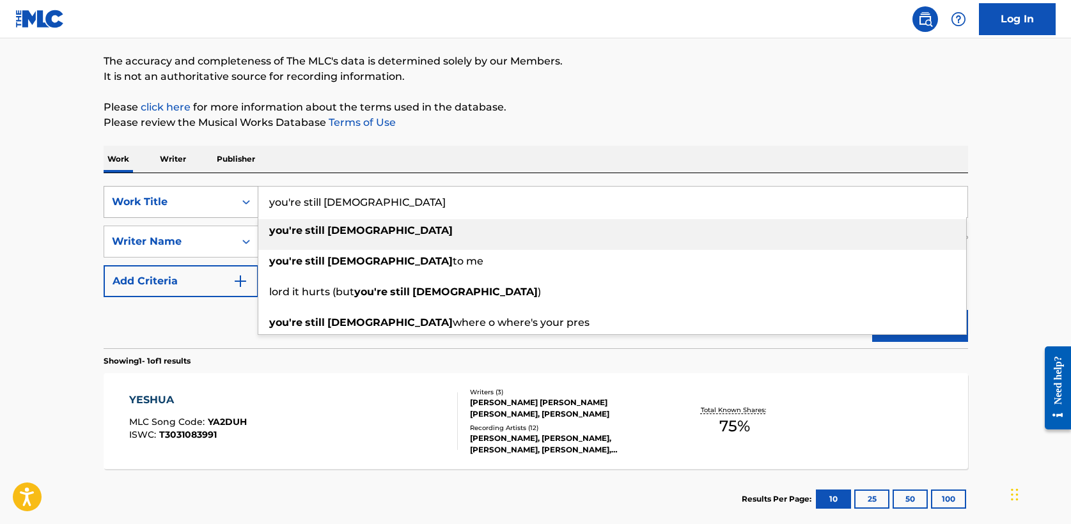
type input "you're still [DEMOGRAPHIC_DATA]"
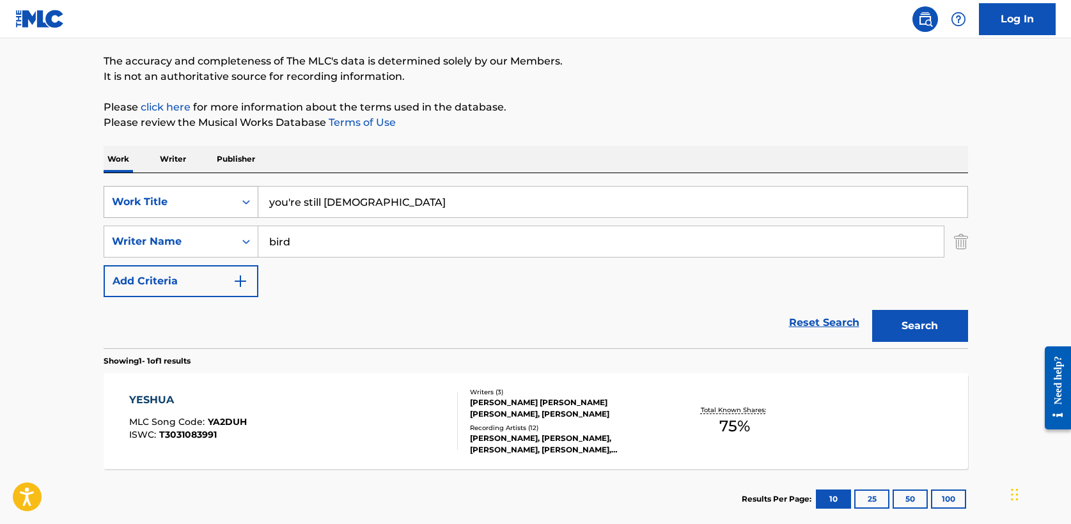
type input "bird"
click at [872, 310] on button "Search" at bounding box center [920, 326] width 96 height 32
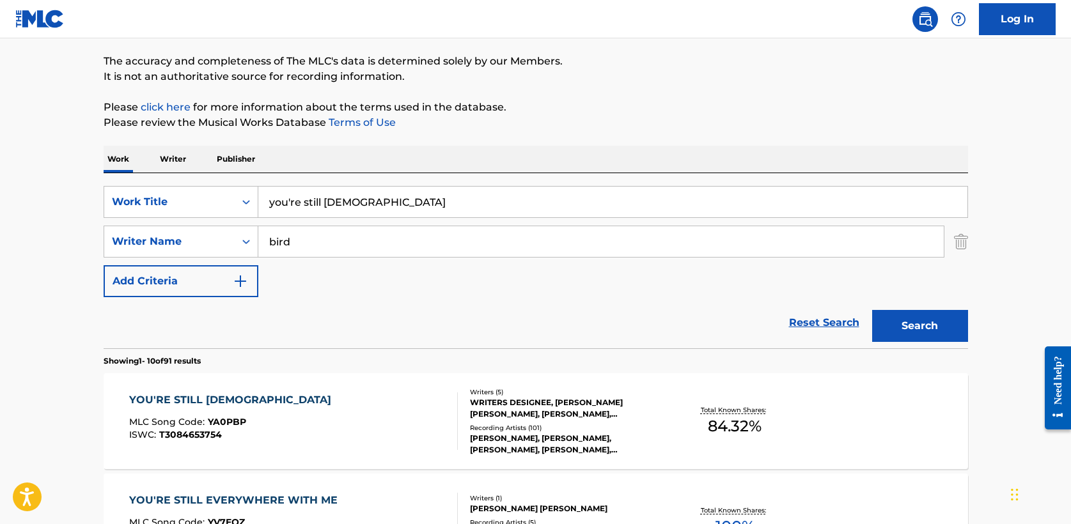
click at [204, 400] on div "YOU'RE STILL [DEMOGRAPHIC_DATA]" at bounding box center [233, 400] width 208 height 15
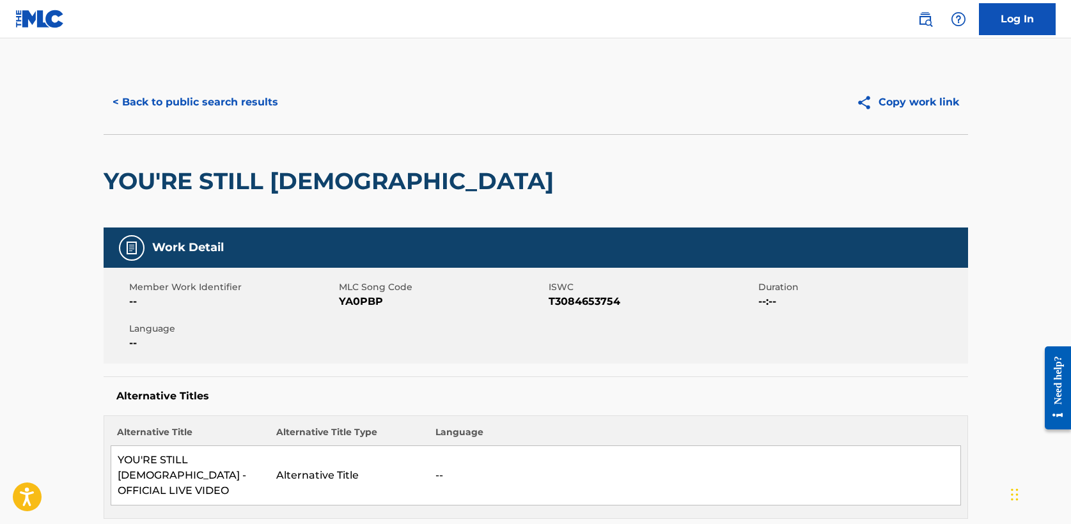
click at [224, 91] on button "< Back to public search results" at bounding box center [195, 102] width 183 height 32
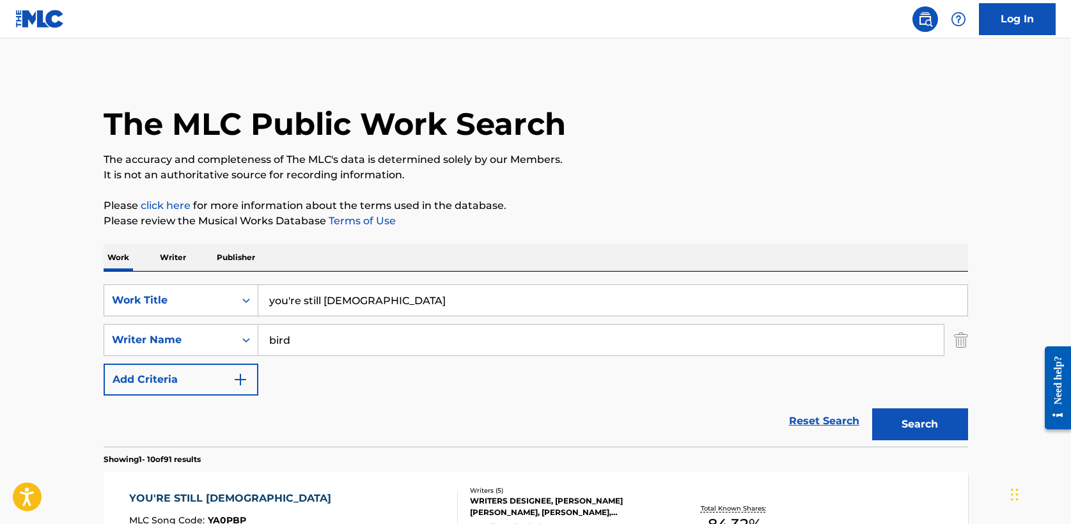
scroll to position [98, 0]
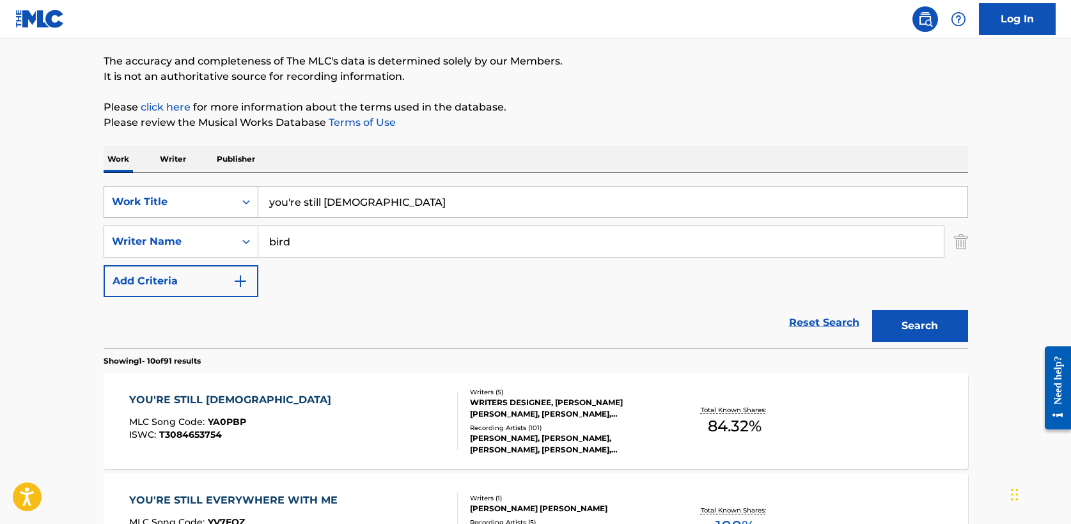
drag, startPoint x: 358, startPoint y: 201, endPoint x: 225, endPoint y: 196, distance: 133.1
click at [225, 196] on div "SearchWithCriteria5a2173f0-7a6b-48a5-aaeb-ae2f49c14e6e Work Title you're still …" at bounding box center [536, 202] width 864 height 32
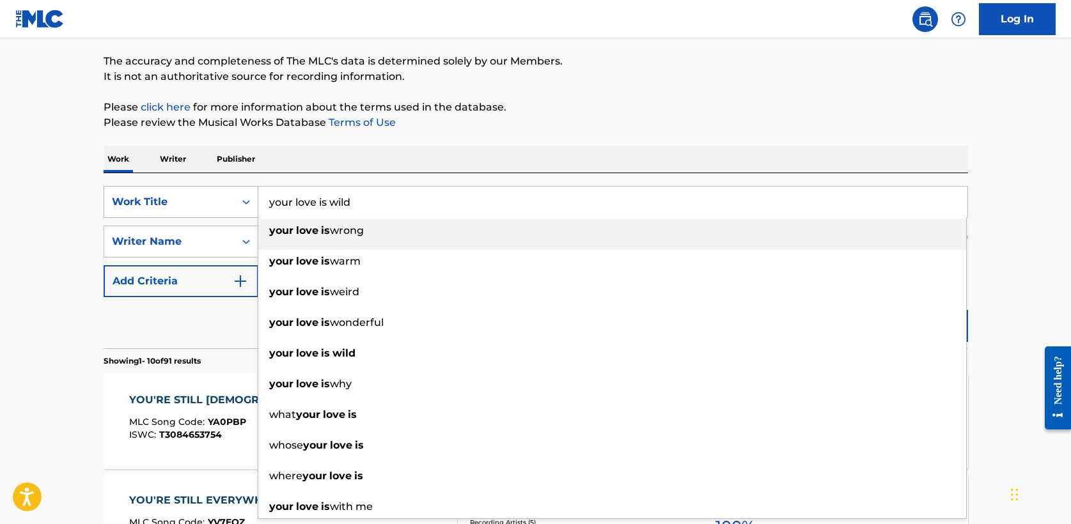
type input "your love is wild"
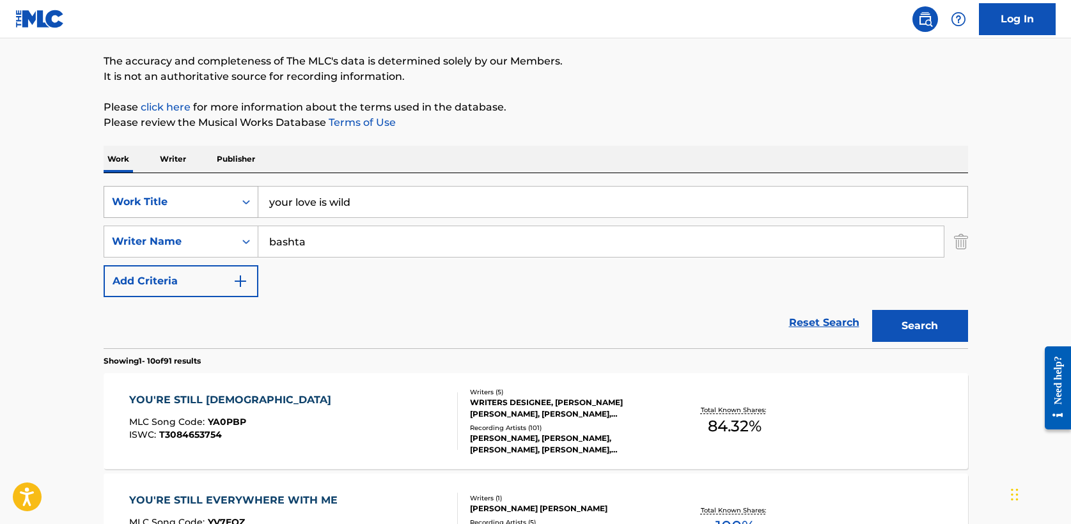
type input "bashta"
click at [872, 310] on button "Search" at bounding box center [920, 326] width 96 height 32
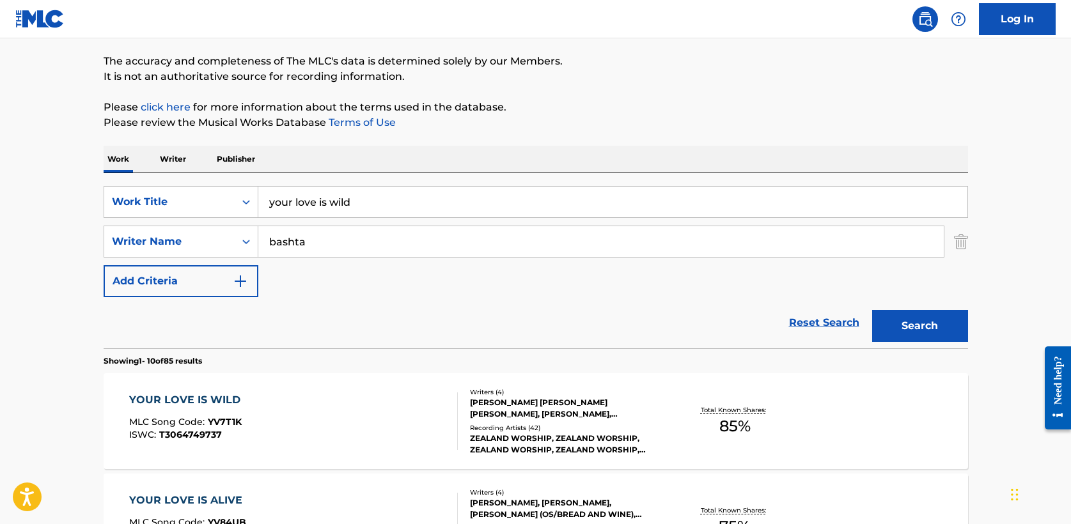
click at [204, 398] on div "YOUR LOVE IS WILD" at bounding box center [188, 400] width 118 height 15
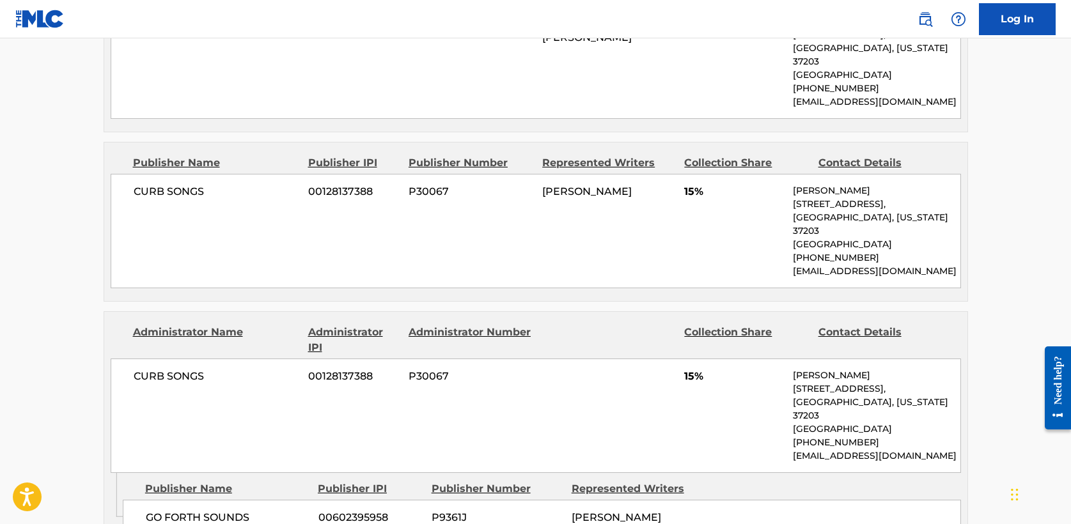
scroll to position [1275, 0]
